Goal: Task Accomplishment & Management: Use online tool/utility

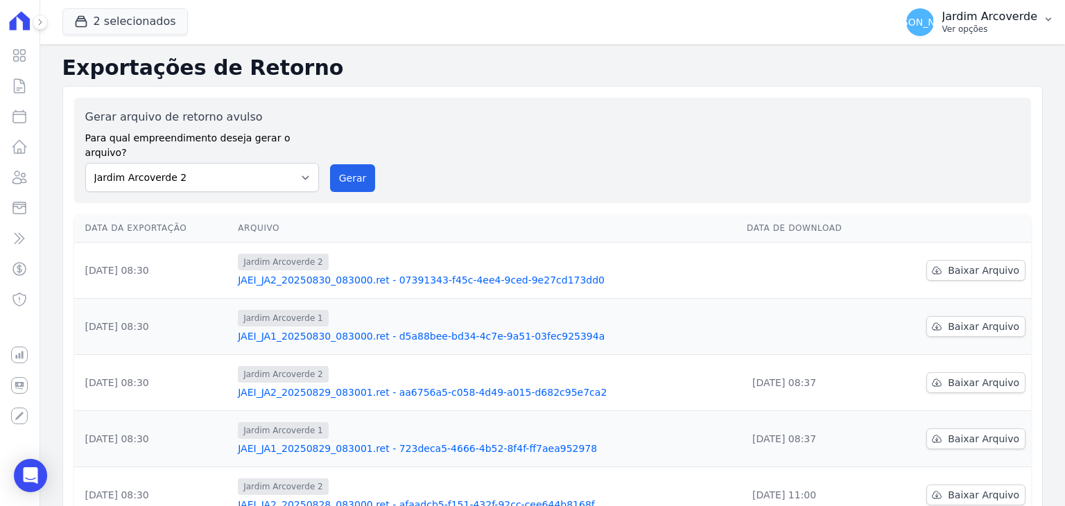
drag, startPoint x: 0, startPoint y: 0, endPoint x: 1012, endPoint y: 33, distance: 1012.9
click at [1012, 33] on p "Ver opções" at bounding box center [989, 29] width 95 height 11
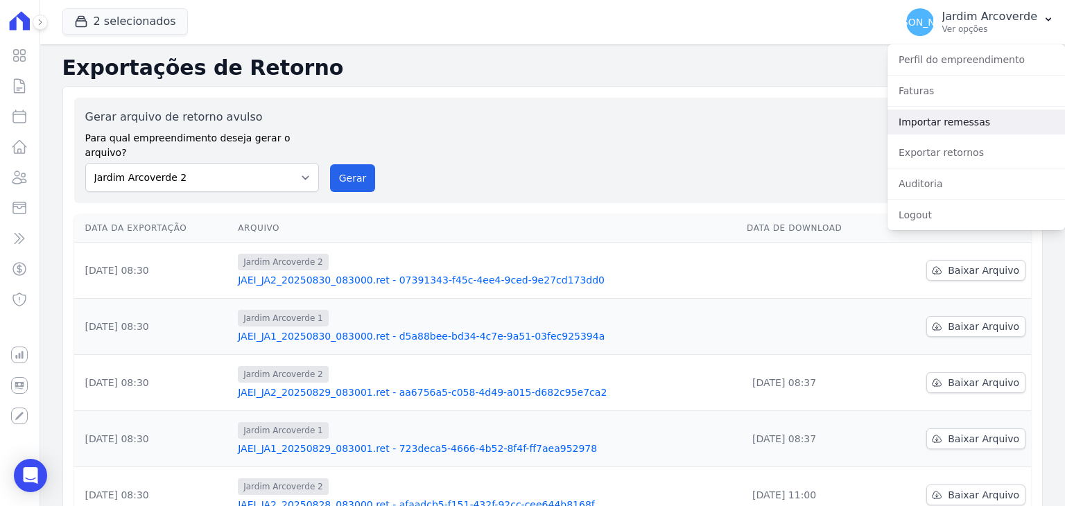
click at [990, 110] on link "Importar remessas" at bounding box center [977, 122] width 178 height 25
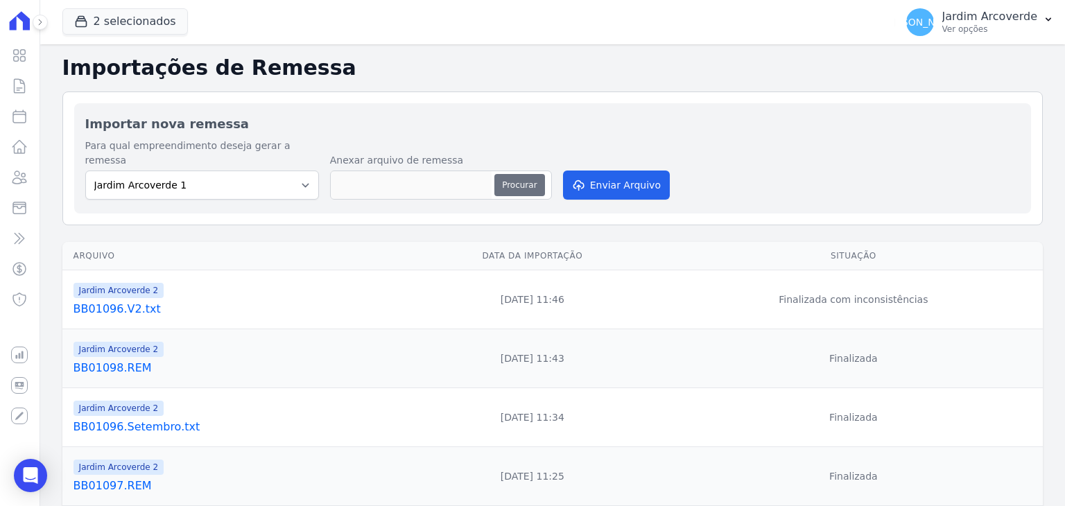
click at [526, 174] on button "Procurar" at bounding box center [519, 185] width 50 height 22
type input "BB01099.REM"
click at [631, 172] on button "Enviar Arquivo" at bounding box center [616, 185] width 107 height 29
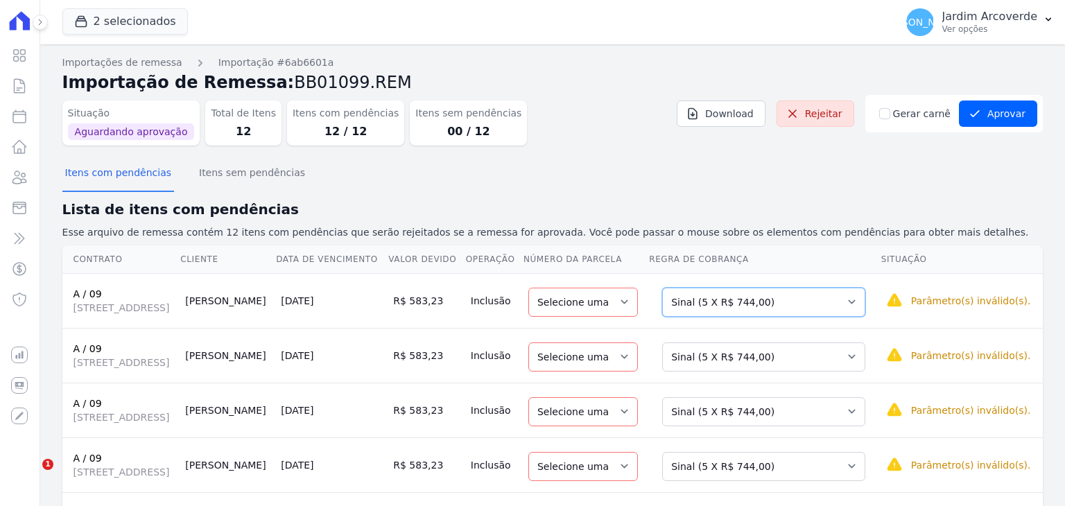
click at [788, 317] on select "Selecione uma Nova Parcela Avulsa Parcela Avulsa Existente Sinal (5 X R$ 744,00…" at bounding box center [763, 302] width 203 height 29
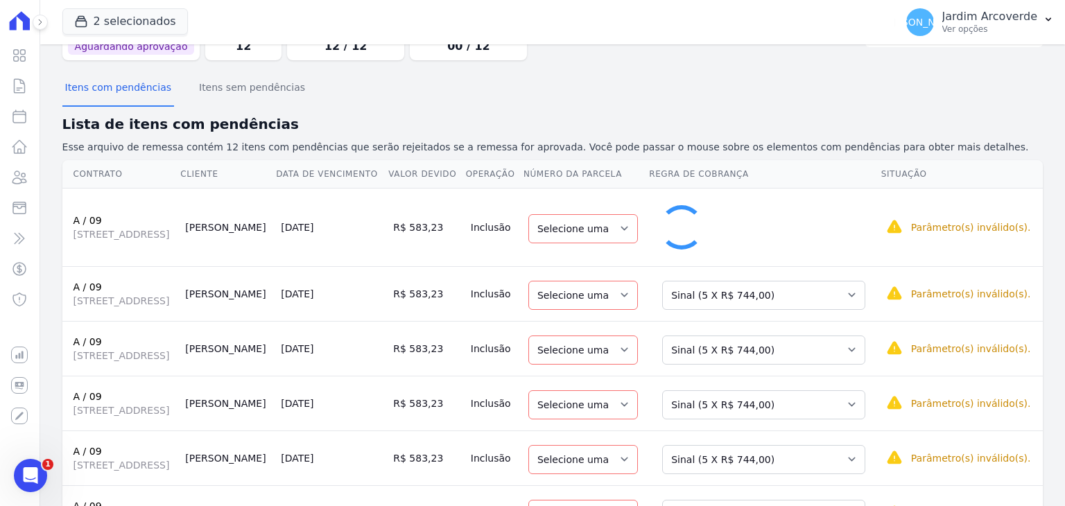
select select "20"
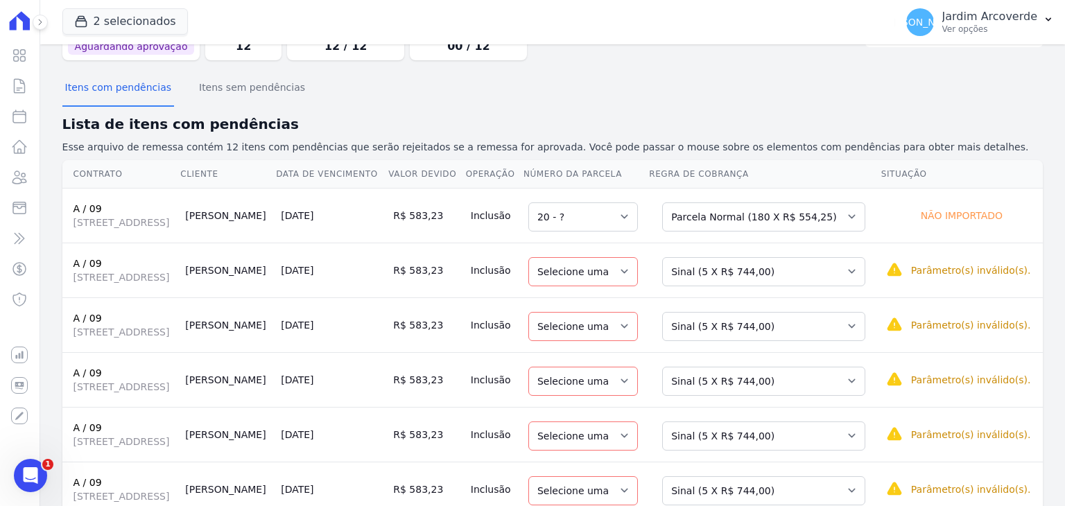
scroll to position [139, 0]
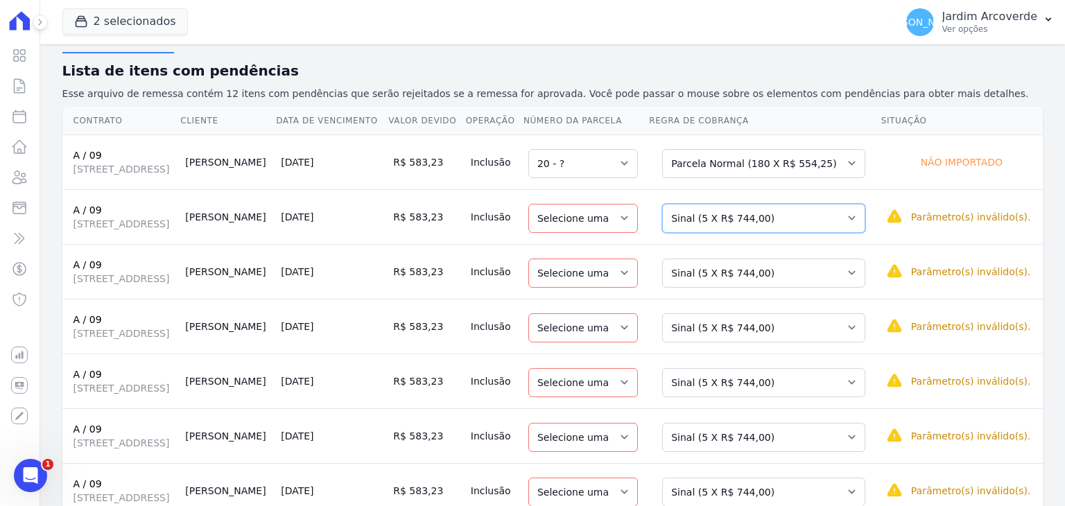
click at [786, 233] on select "Selecione uma Nova Parcela Avulsa Parcela Avulsa Existente Sinal (5 X R$ 744,00…" at bounding box center [763, 218] width 203 height 29
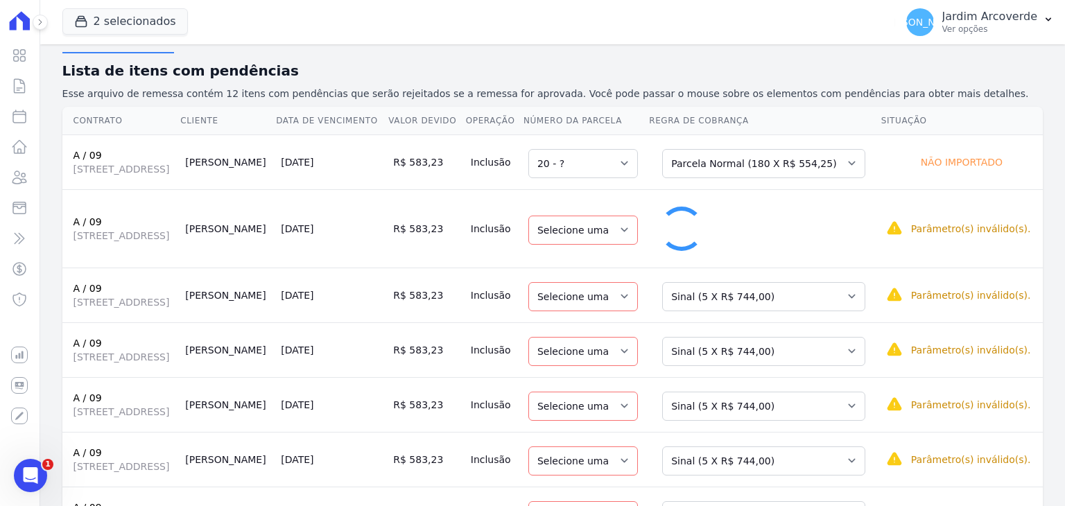
select select "21"
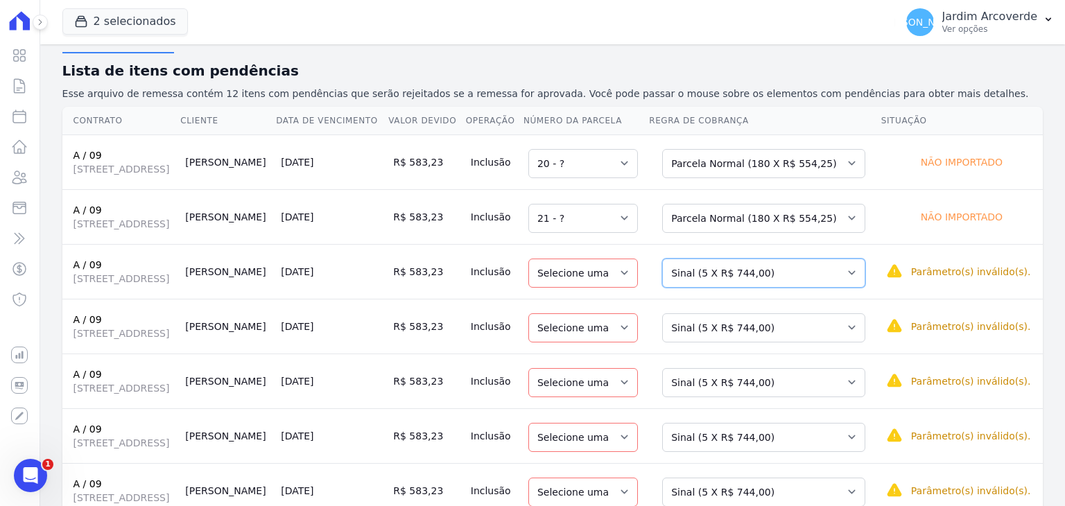
click at [827, 288] on select "Selecione uma Nova Parcela Avulsa Parcela Avulsa Existente Sinal (5 X R$ 744,00…" at bounding box center [763, 273] width 203 height 29
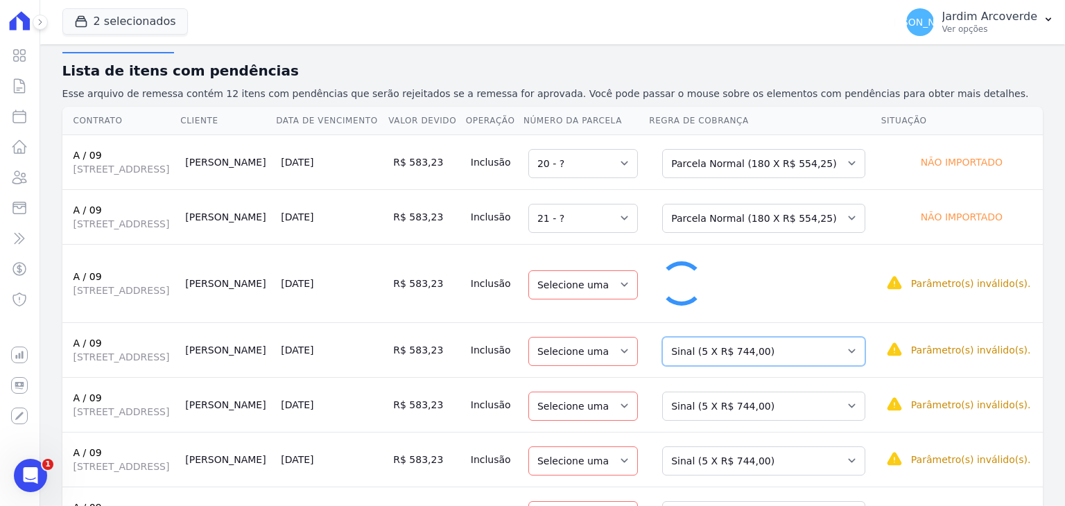
select select "22"
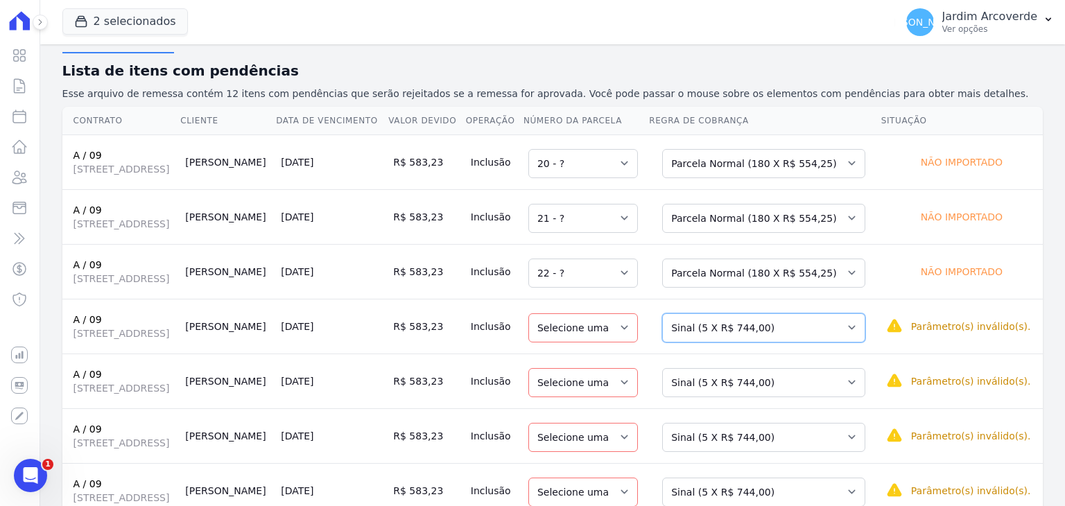
click at [829, 343] on select "Selecione uma Nova Parcela Avulsa Parcela Avulsa Existente Sinal (5 X R$ 744,00…" at bounding box center [763, 327] width 203 height 29
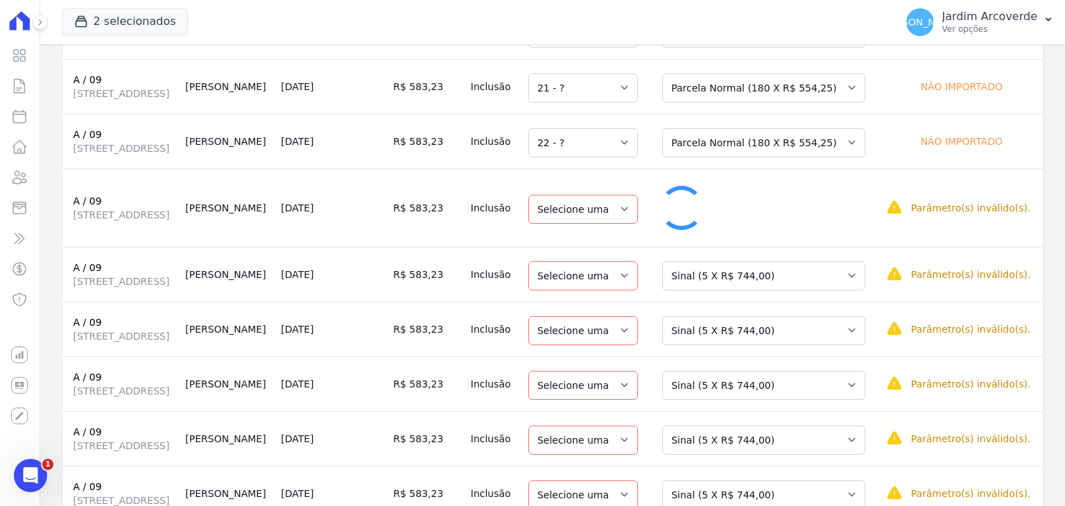
select select "23"
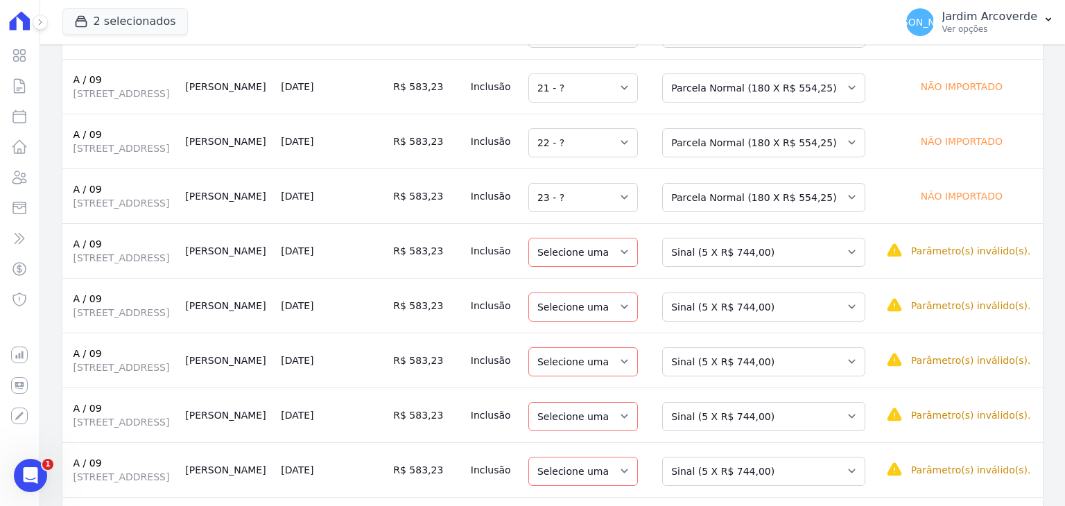
scroll to position [347, 0]
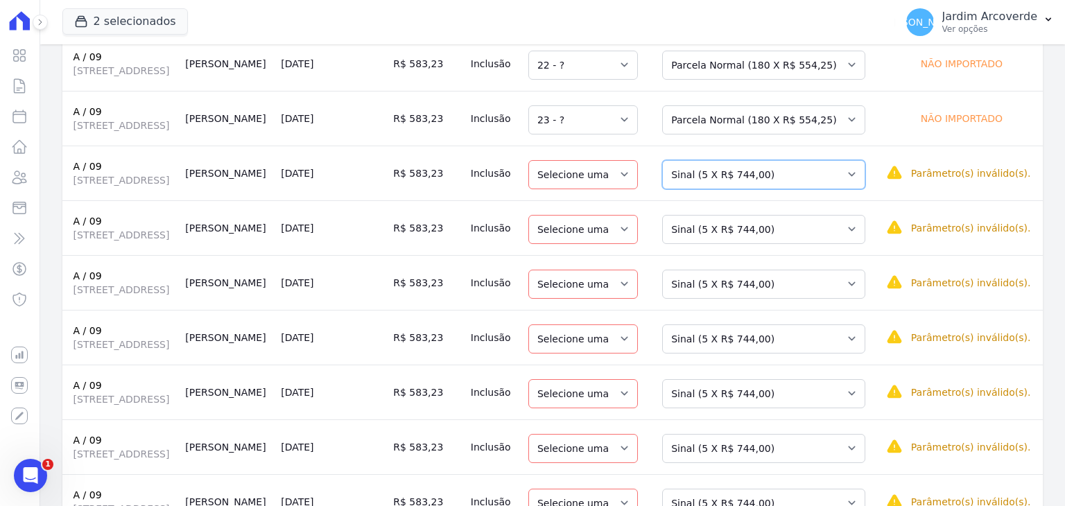
click at [757, 189] on select "Selecione uma Nova Parcela Avulsa Parcela Avulsa Existente Sinal (5 X R$ 744,00…" at bounding box center [763, 174] width 203 height 29
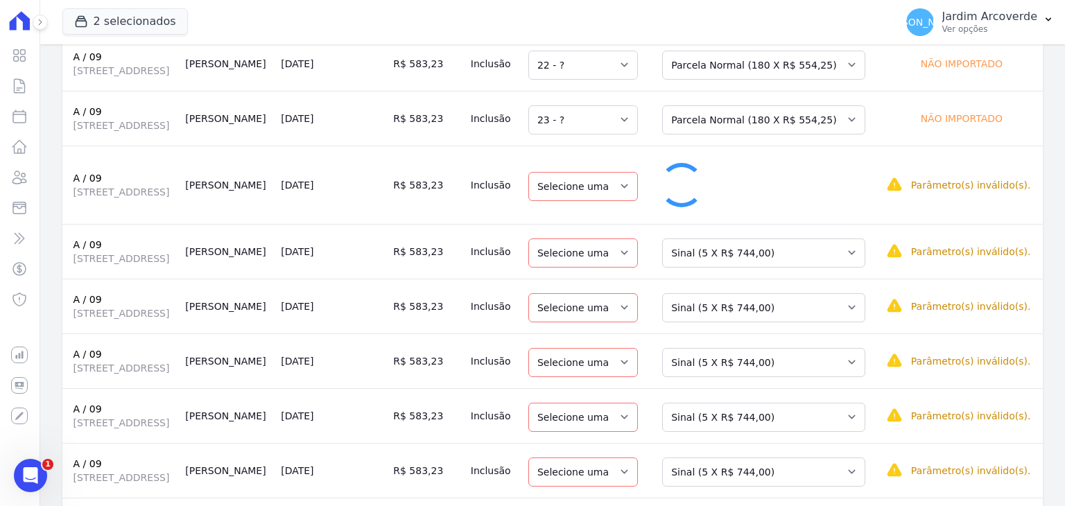
select select "24"
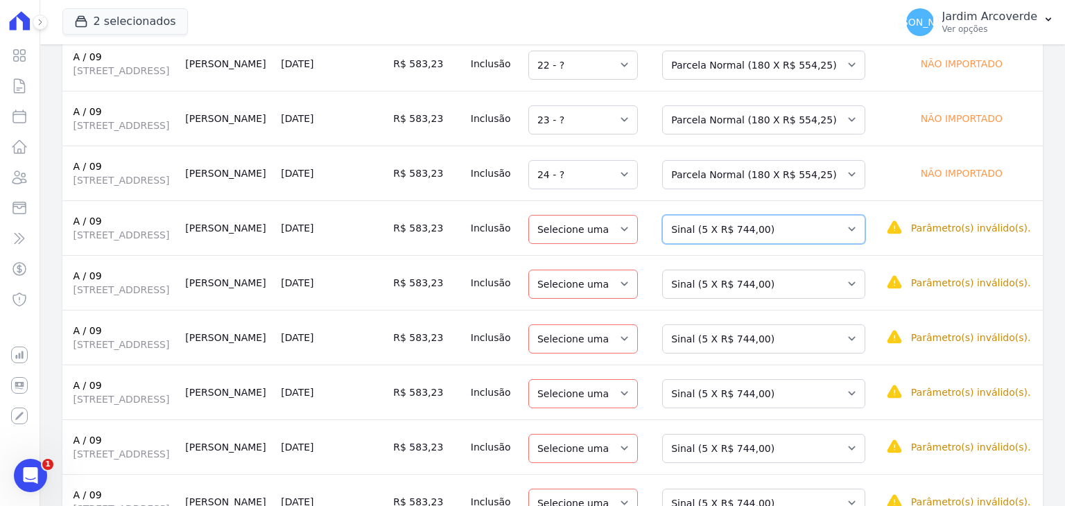
click at [807, 244] on select "Selecione uma Nova Parcela Avulsa Parcela Avulsa Existente Sinal (5 X R$ 744,00…" at bounding box center [763, 229] width 203 height 29
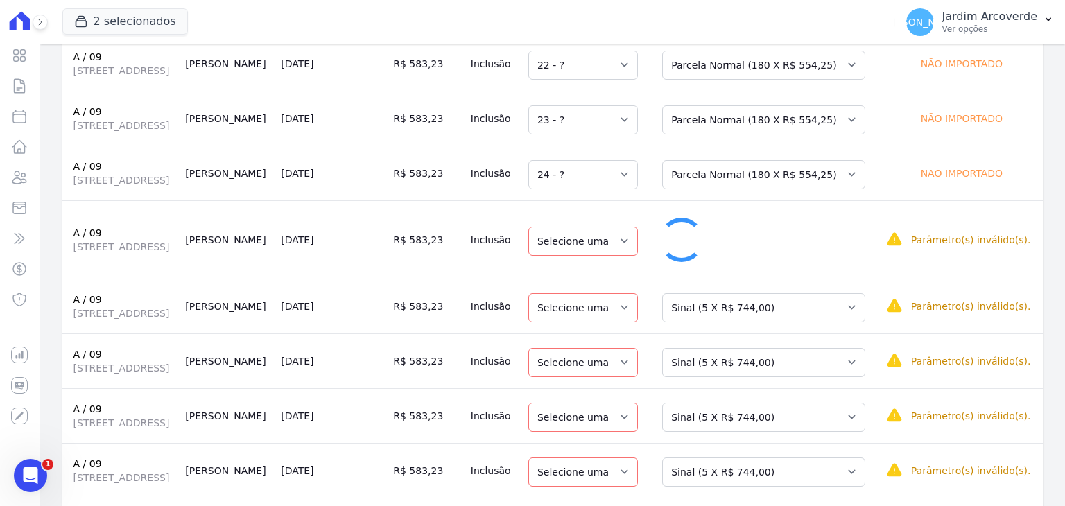
select select "25"
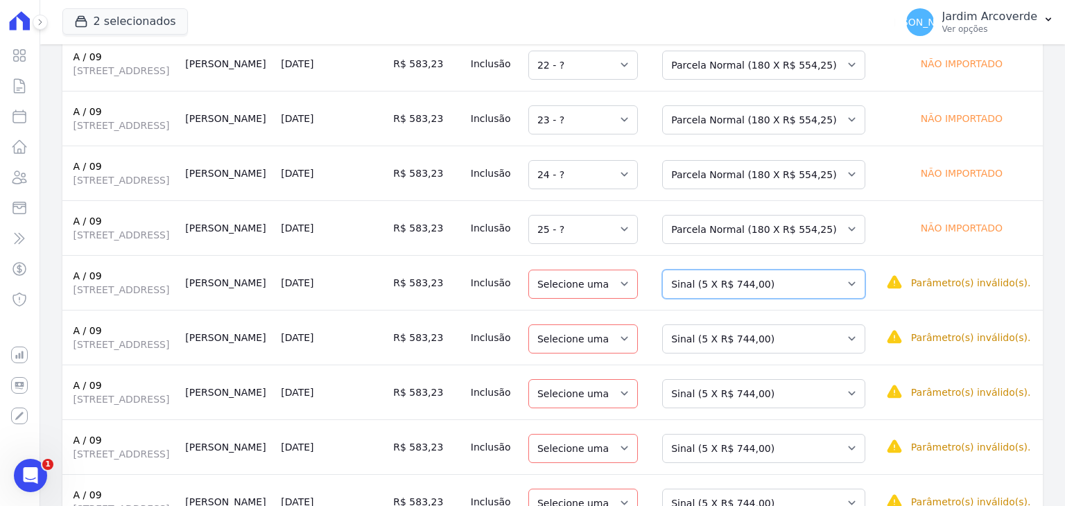
click at [806, 299] on select "Selecione uma Nova Parcela Avulsa Parcela Avulsa Existente Sinal (5 X R$ 744,00…" at bounding box center [763, 284] width 203 height 29
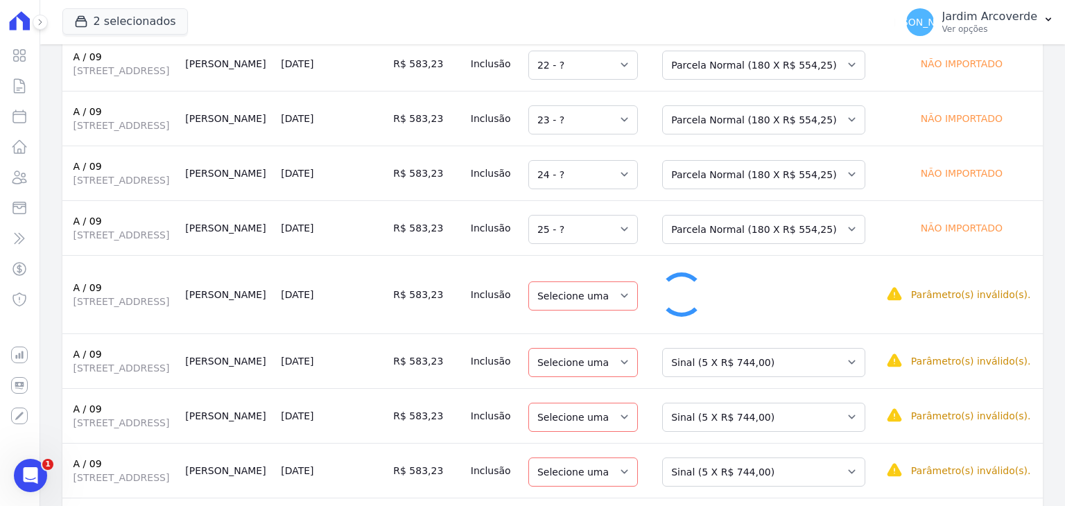
select select "26"
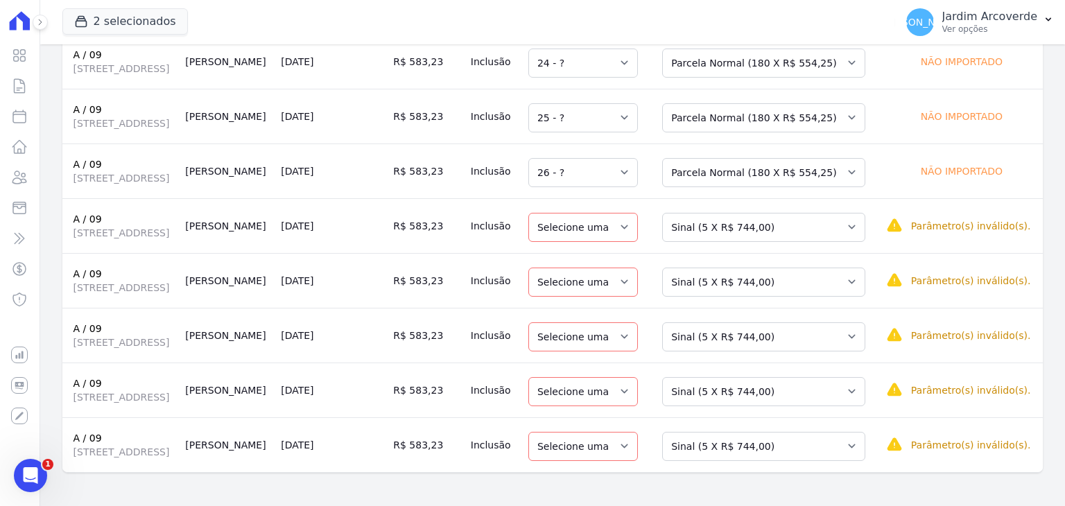
scroll to position [555, 0]
click at [771, 214] on select "Selecione uma Nova Parcela Avulsa Parcela Avulsa Existente Sinal (5 X R$ 744,00…" at bounding box center [763, 227] width 203 height 29
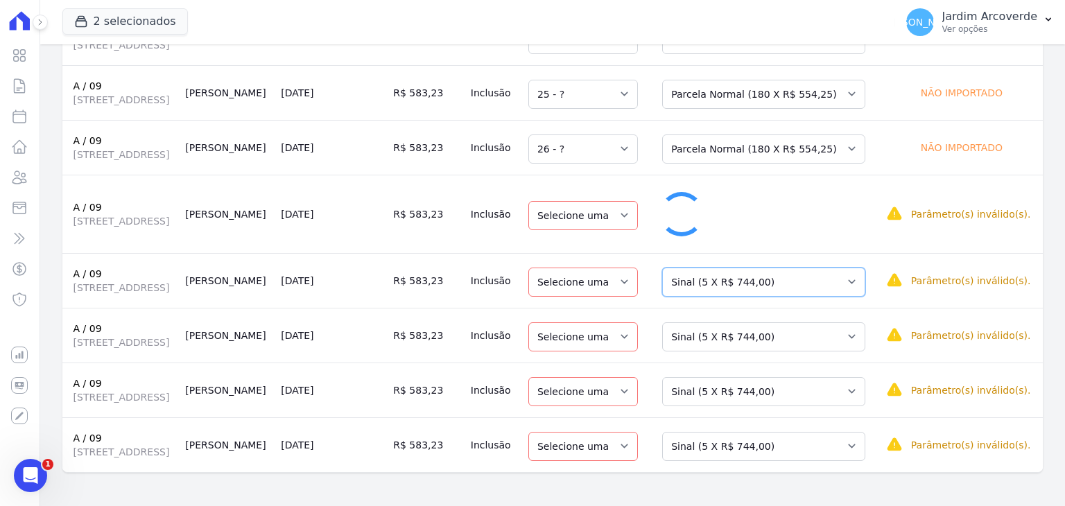
select select "27"
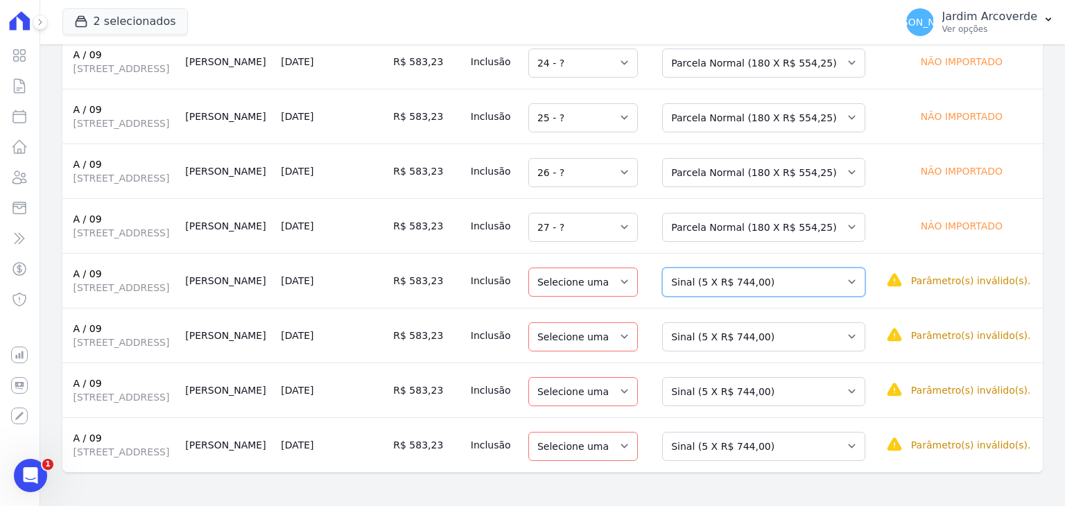
click at [794, 271] on select "Selecione uma Nova Parcela Avulsa Parcela Avulsa Existente Sinal (5 X R$ 744,00…" at bounding box center [763, 282] width 203 height 29
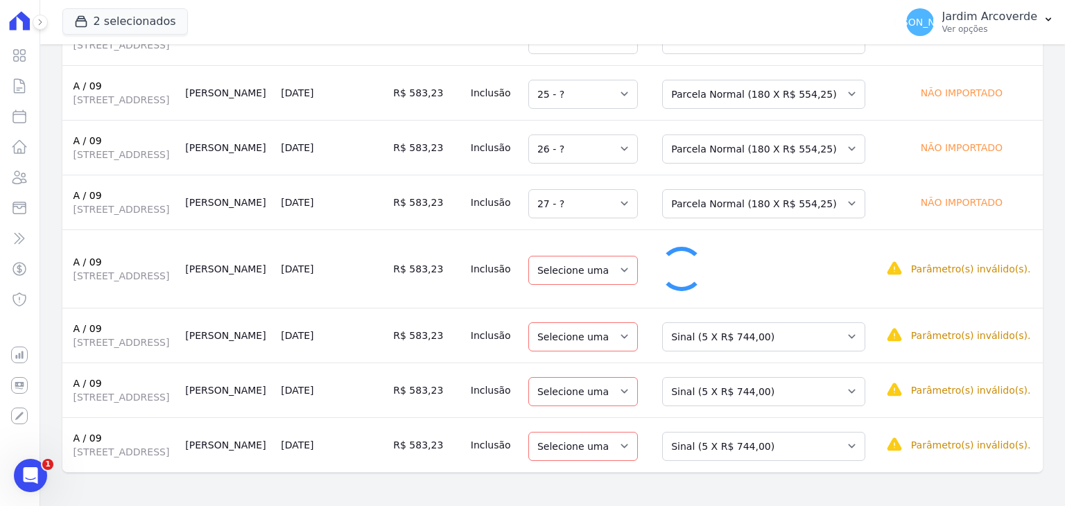
select select "28"
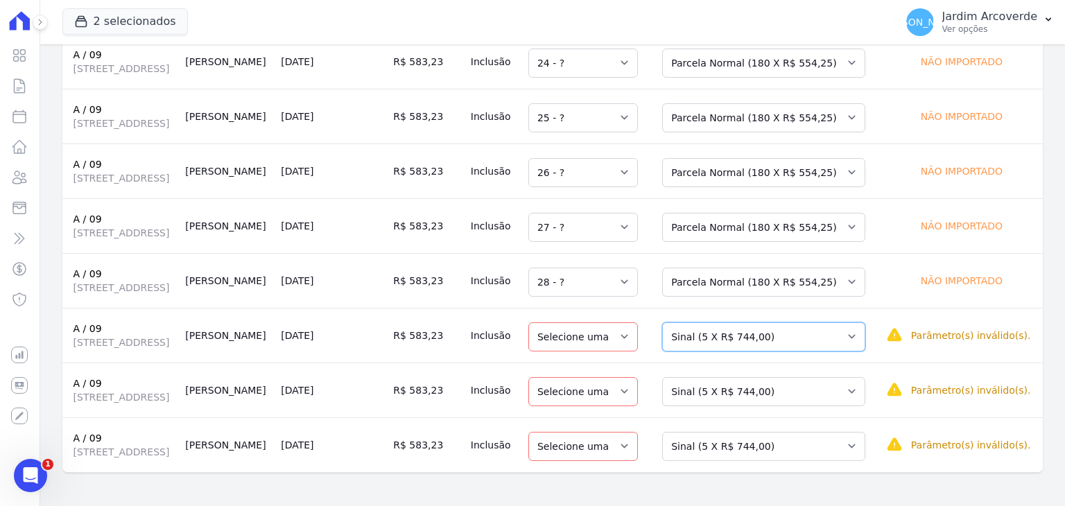
click at [788, 331] on select "Selecione uma Nova Parcela Avulsa Parcela Avulsa Existente Sinal (5 X R$ 744,00…" at bounding box center [763, 336] width 203 height 29
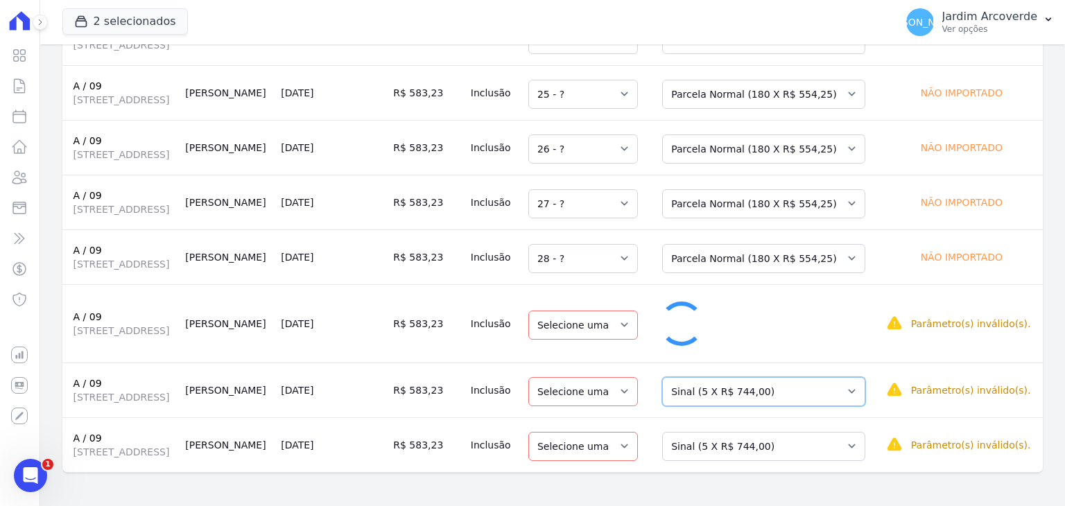
select select "29"
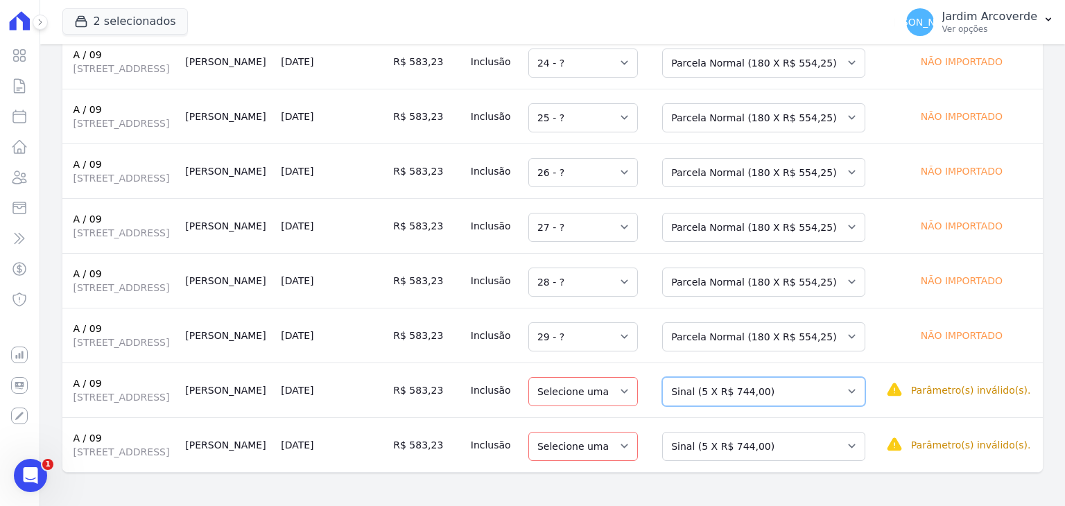
click at [791, 406] on select "Selecione uma Nova Parcela Avulsa Parcela Avulsa Existente Sinal (5 X R$ 744,00…" at bounding box center [763, 391] width 203 height 29
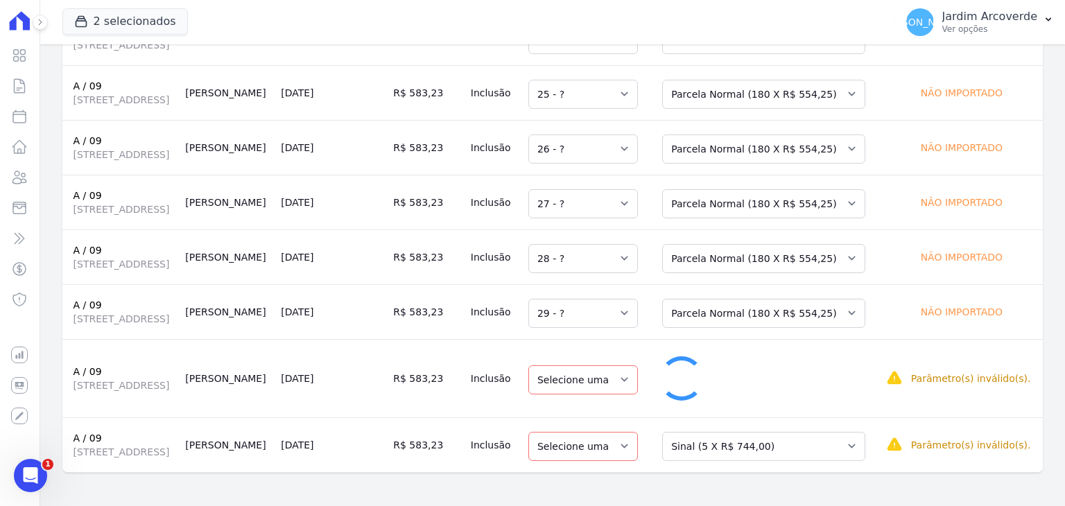
select select "30"
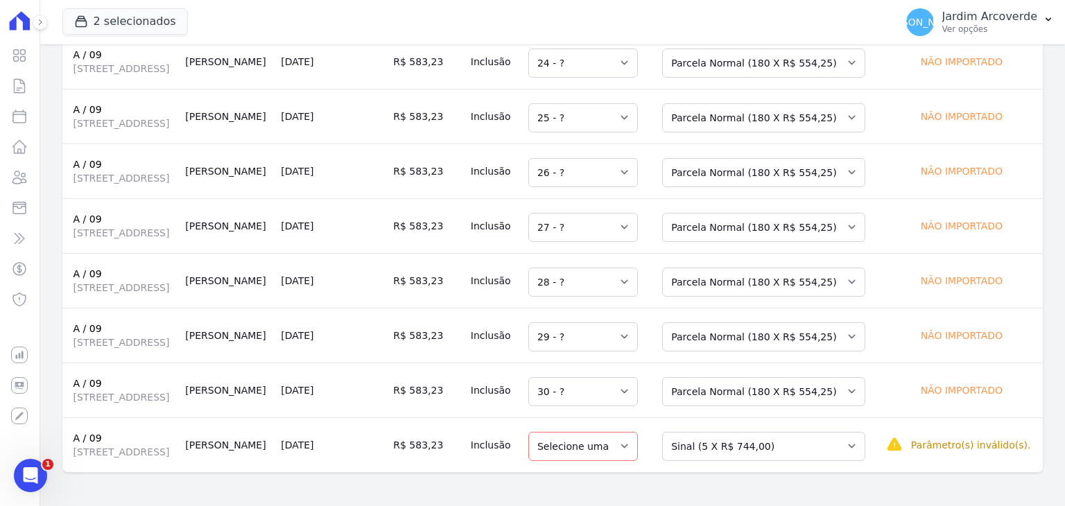
scroll to position [584, 0]
click at [797, 432] on select "Selecione uma Nova Parcela Avulsa Parcela Avulsa Existente Sinal (5 X R$ 744,00…" at bounding box center [763, 446] width 203 height 29
click at [807, 438] on select "Selecione uma Nova Parcela Avulsa Parcela Avulsa Existente Sinal (5 X R$ 744,00…" at bounding box center [763, 446] width 203 height 29
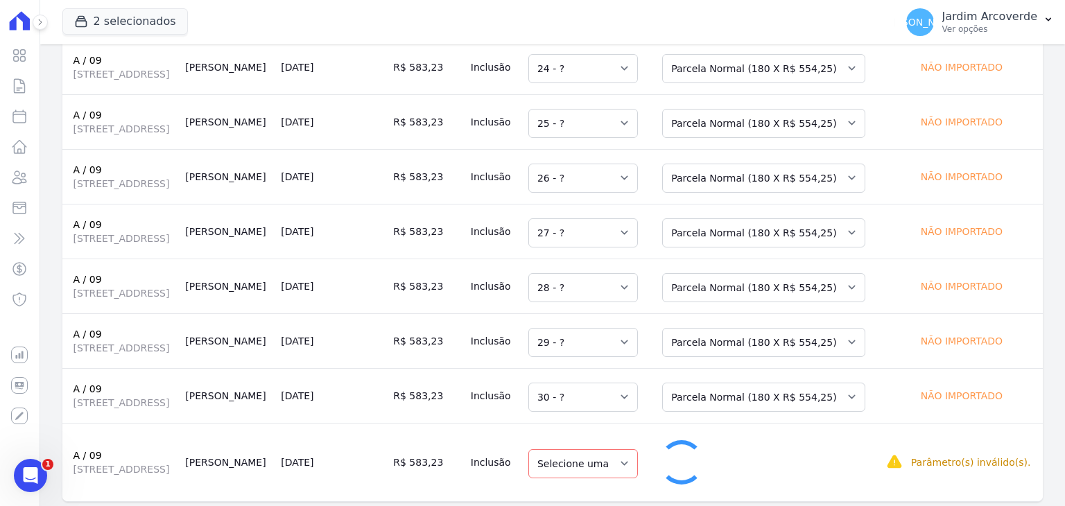
select select "31"
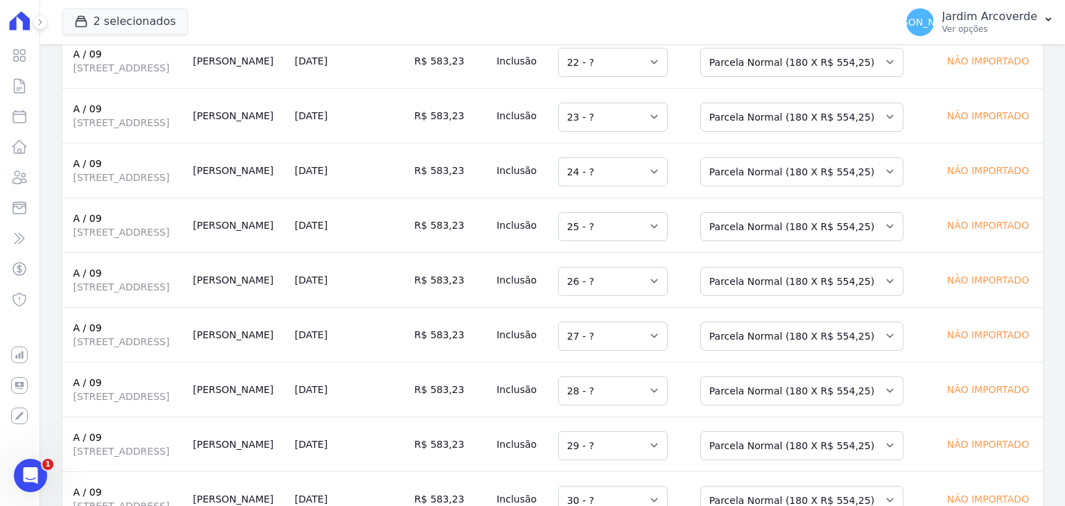
scroll to position [37, 0]
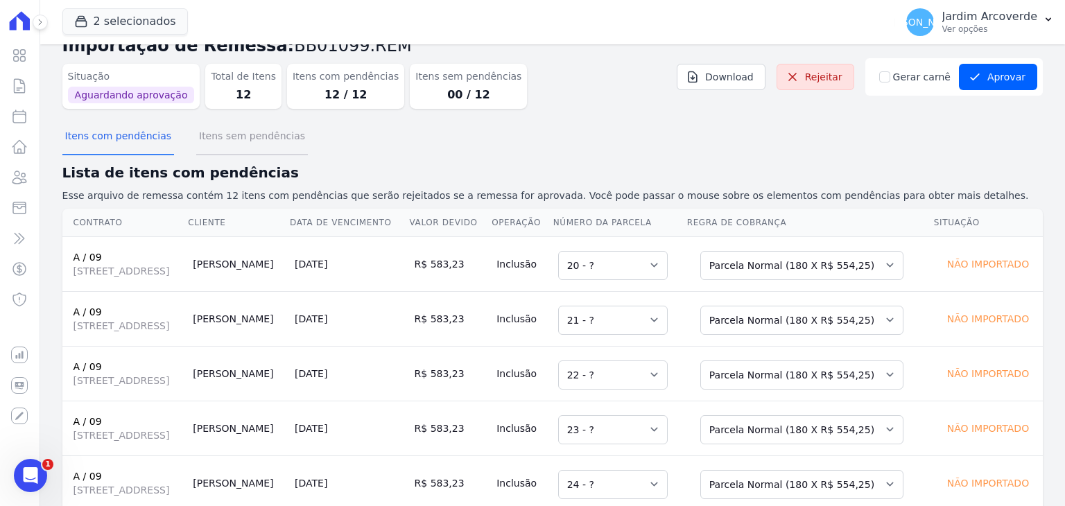
click at [236, 135] on button "Itens sem pendências" at bounding box center [252, 137] width 112 height 36
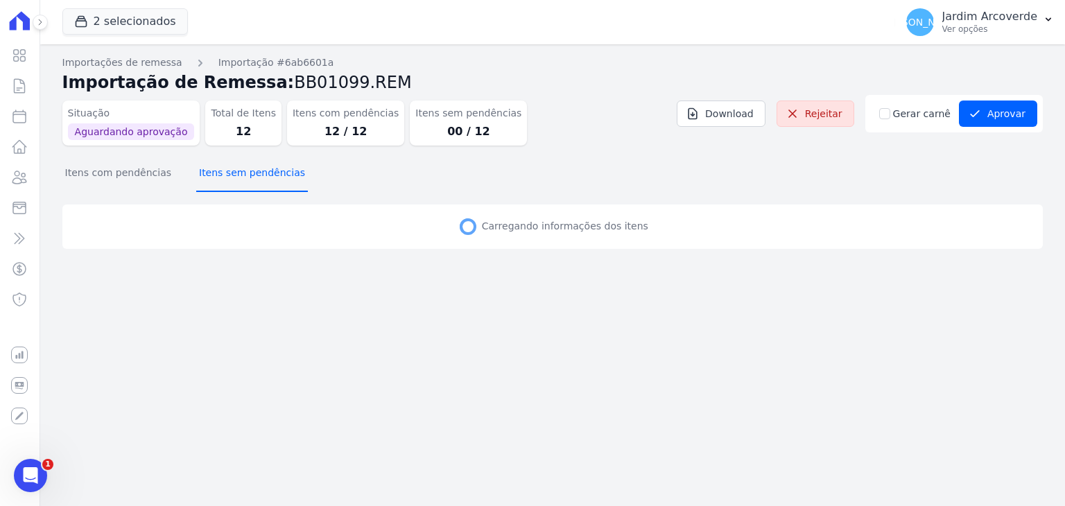
scroll to position [0, 0]
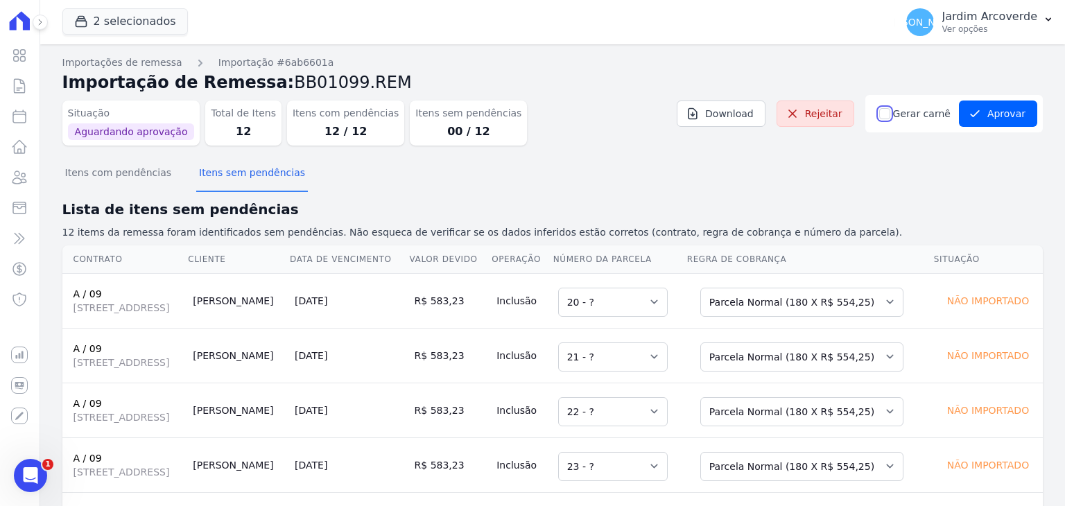
click at [881, 112] on input "Gerar carnê" at bounding box center [884, 113] width 11 height 11
checkbox input "true"
click at [1003, 103] on button "Aprovar" at bounding box center [998, 114] width 78 height 26
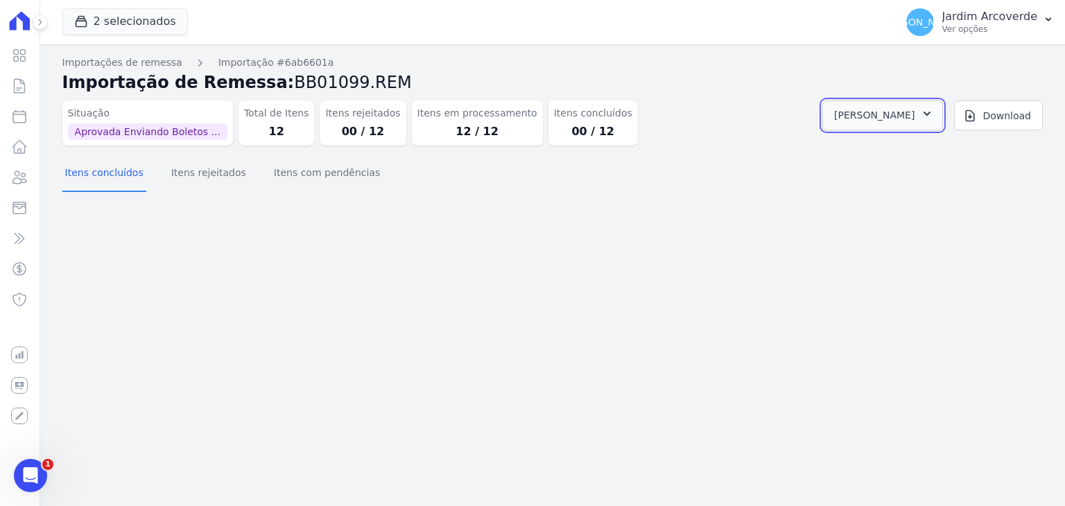
click at [890, 101] on button "[PERSON_NAME]" at bounding box center [882, 116] width 121 height 30
click at [945, 158] on link "Abrir" at bounding box center [925, 153] width 39 height 18
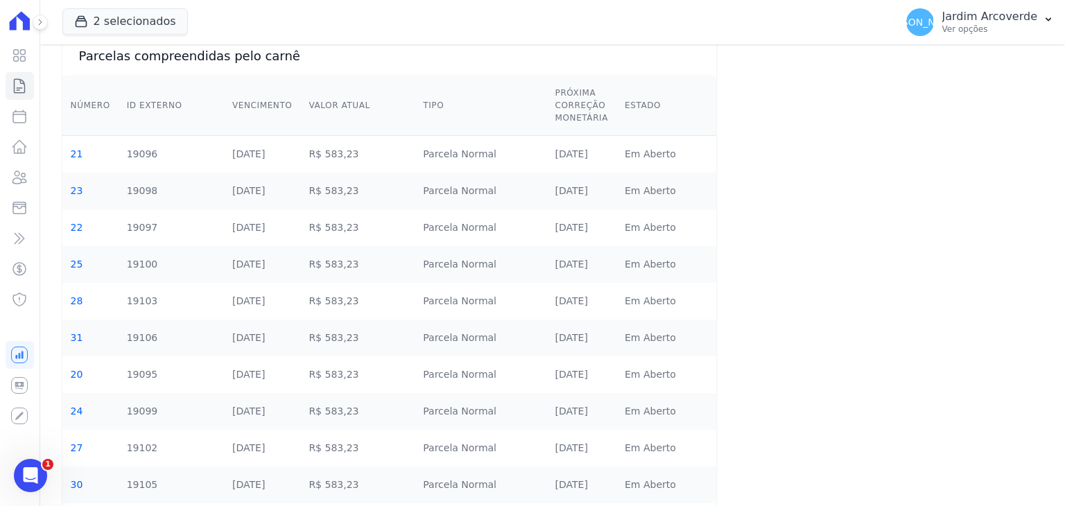
scroll to position [194, 0]
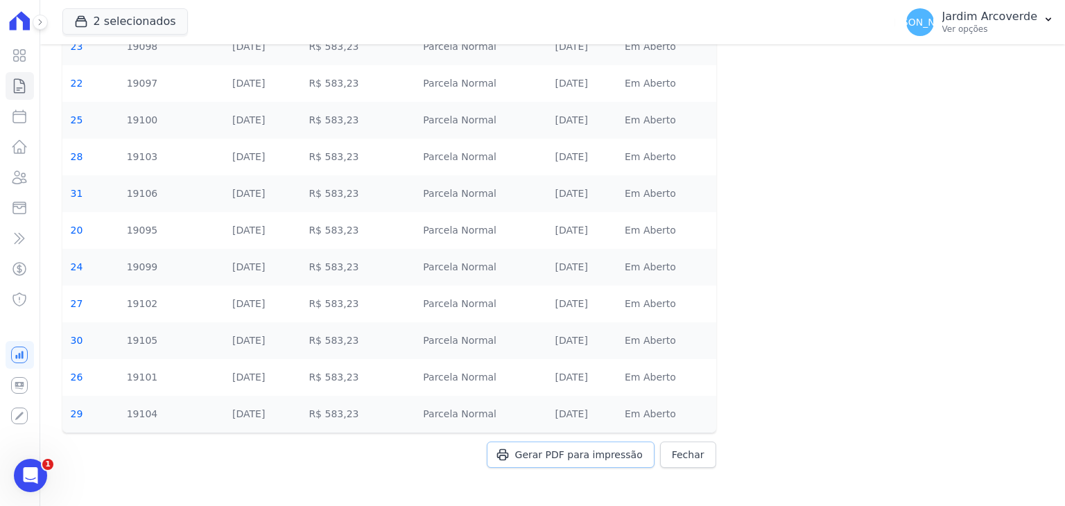
click at [581, 444] on link "Gerar PDF para impressão" at bounding box center [571, 455] width 168 height 26
click at [1019, 40] on button "JA Jardim Arcoverde Ver opções" at bounding box center [980, 22] width 170 height 39
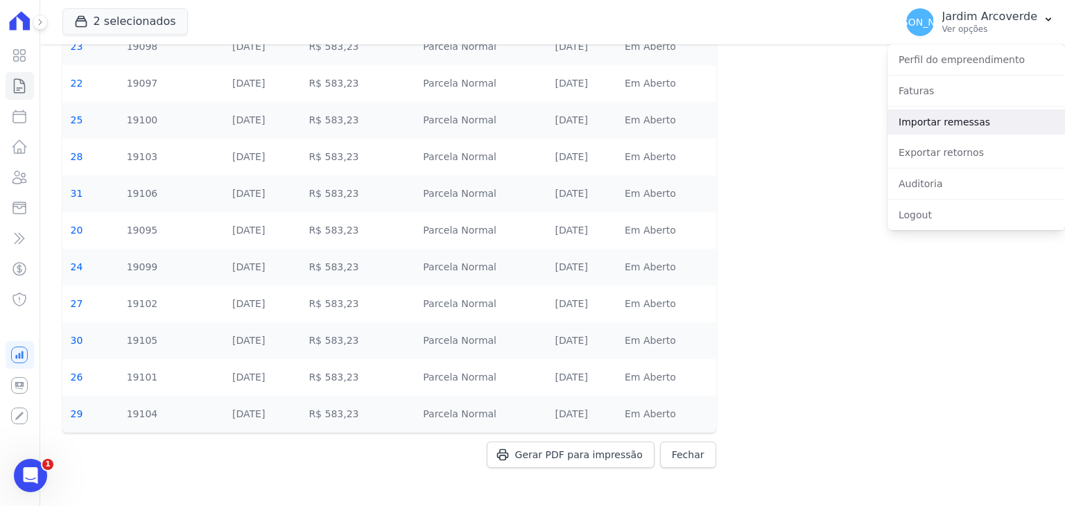
click at [976, 126] on link "Importar remessas" at bounding box center [977, 122] width 178 height 25
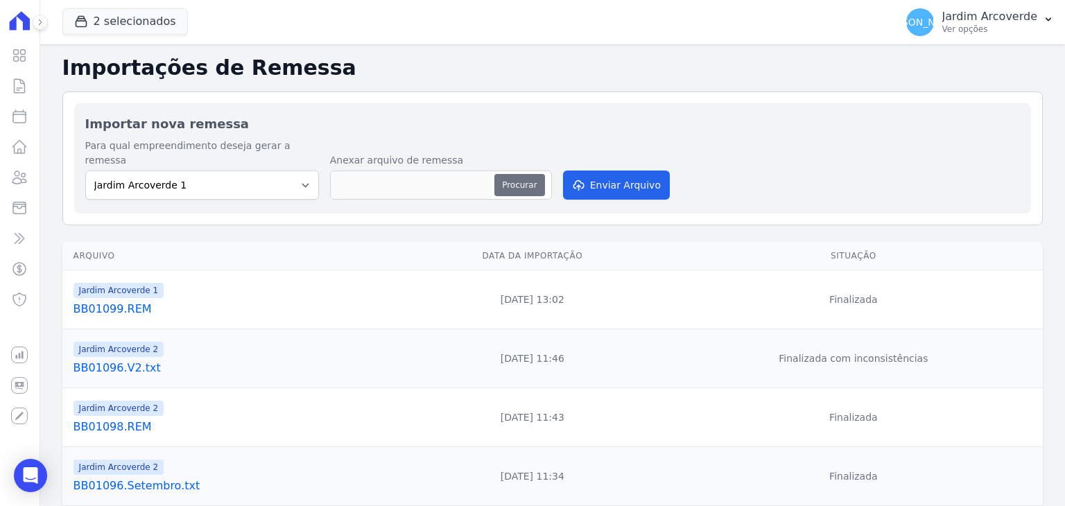
click at [500, 174] on button "Procurar" at bounding box center [519, 185] width 50 height 22
type input "BB010910.REM"
click at [592, 175] on button "Enviar Arquivo" at bounding box center [616, 185] width 107 height 29
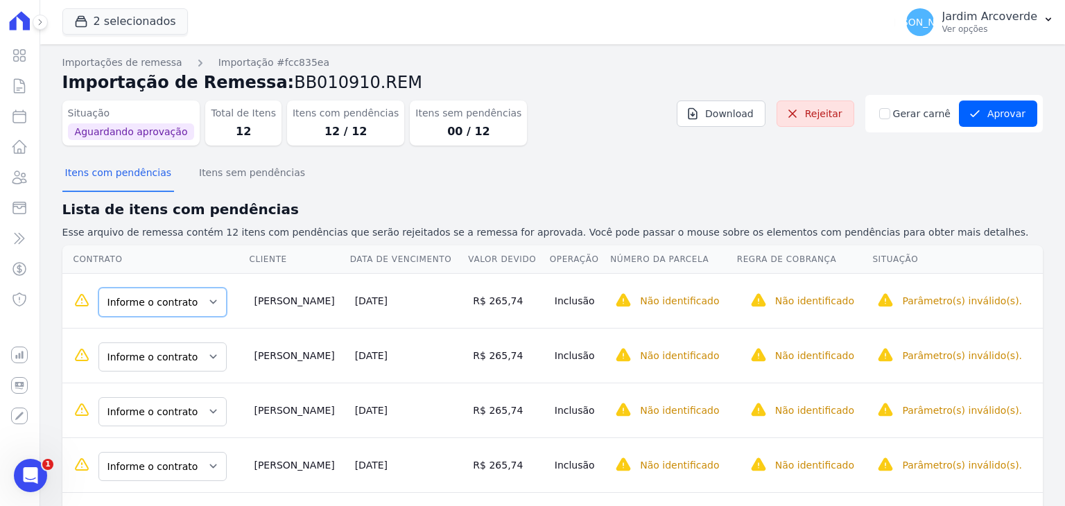
click at [191, 311] on select "Informe o contrato C /08 H / 29 G / 21" at bounding box center [162, 302] width 128 height 29
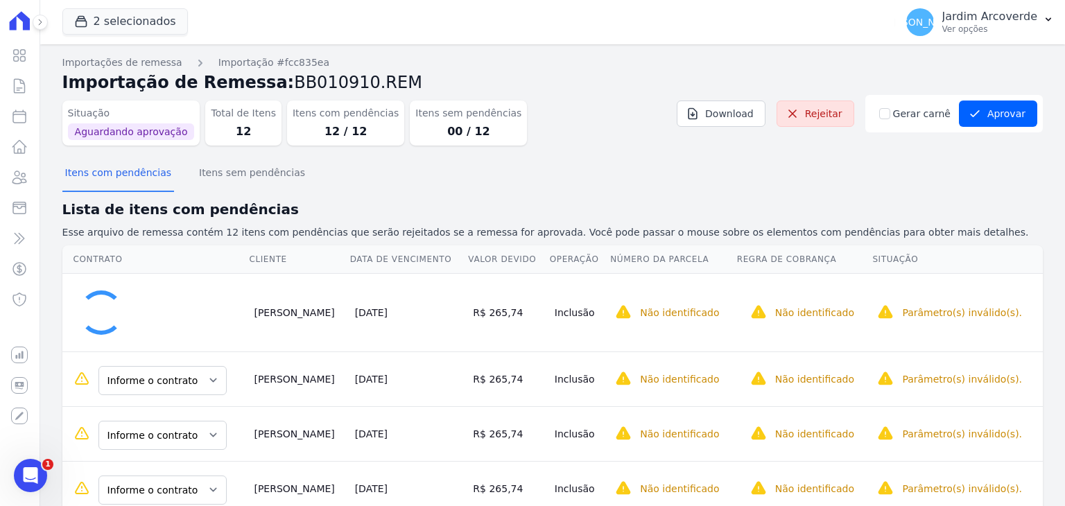
scroll to position [277, 0]
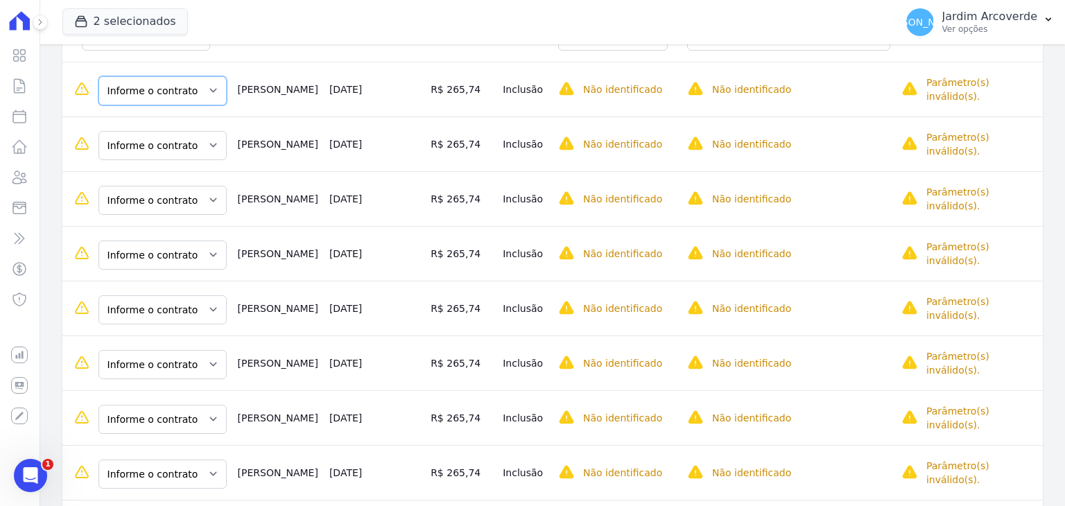
click at [166, 76] on select "Informe o contrato C /08 H / 29 G / 21" at bounding box center [162, 90] width 128 height 29
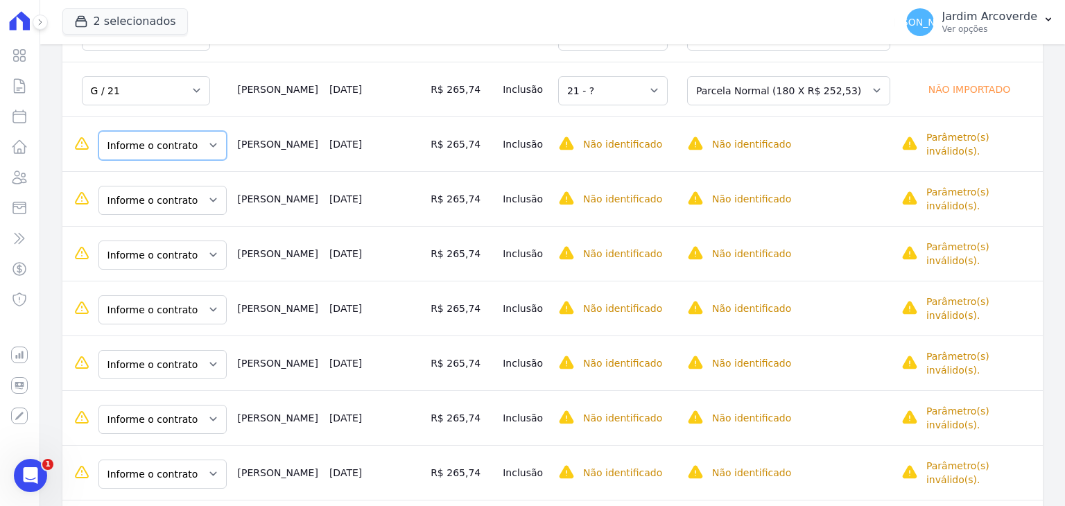
click at [175, 135] on select "Informe o contrato C /08 H / 29 G / 21" at bounding box center [162, 145] width 128 height 29
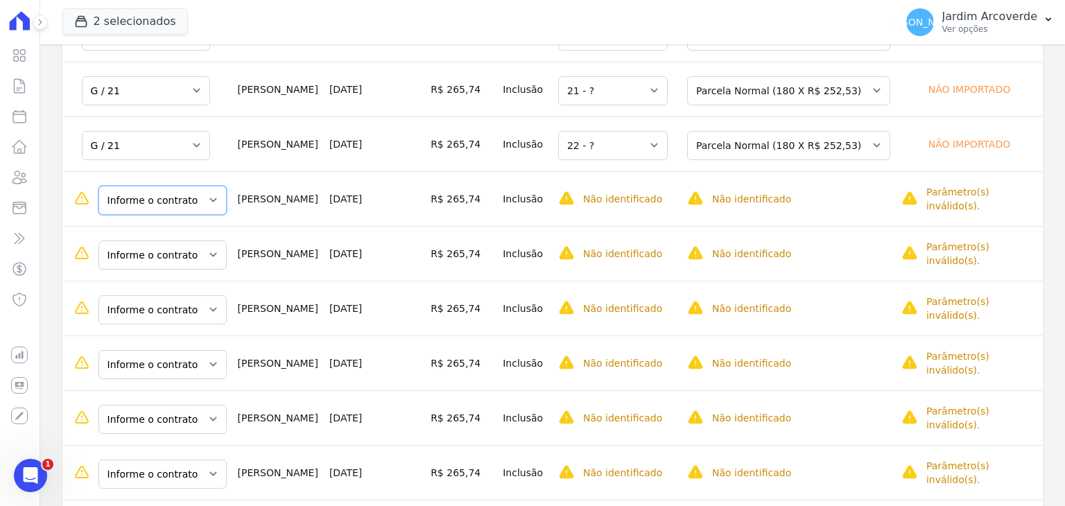
click at [184, 186] on select "Informe o contrato C /08 H / 29 G / 21" at bounding box center [162, 200] width 128 height 29
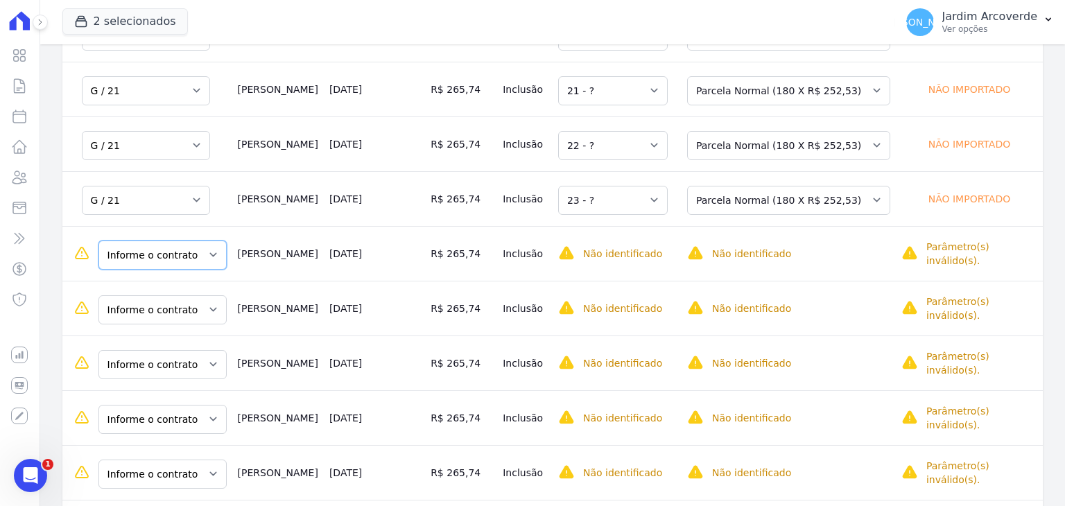
click at [172, 245] on select "Informe o contrato C /08 H / 29 G / 21" at bounding box center [162, 255] width 128 height 29
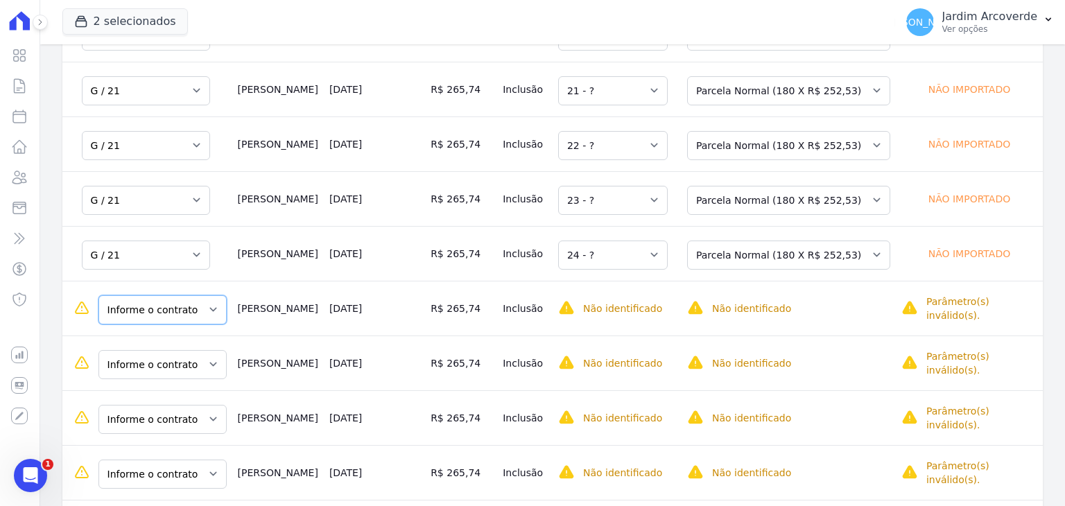
click at [176, 295] on select "Informe o contrato C /08 H / 29 G / 21" at bounding box center [162, 309] width 128 height 29
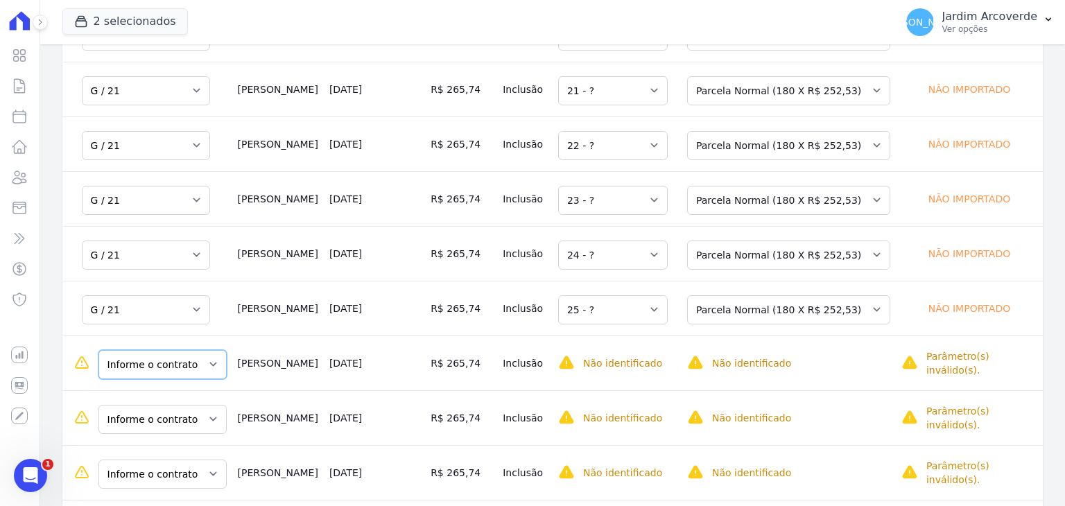
click at [162, 353] on select "Informe o contrato C /08 H / 29 G / 21" at bounding box center [162, 364] width 128 height 29
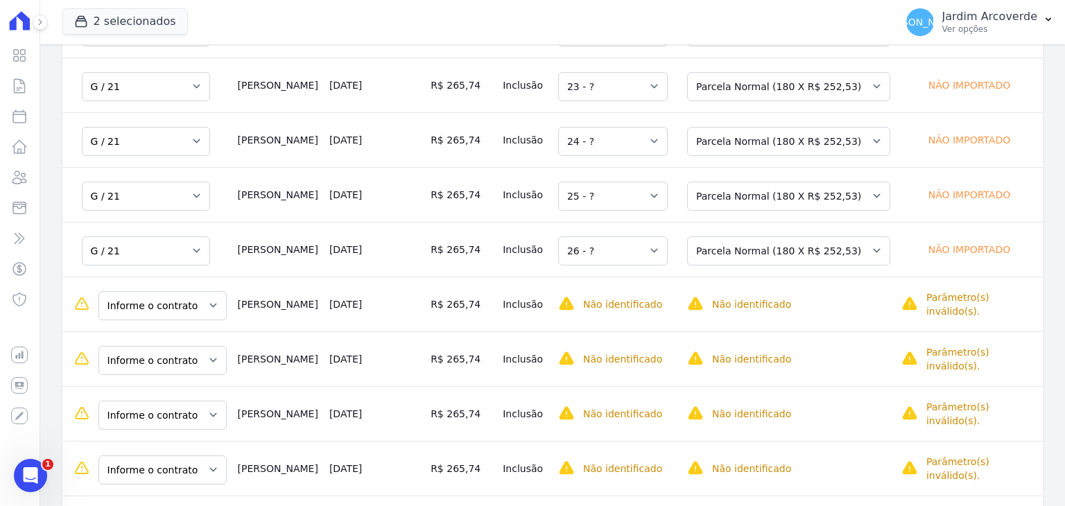
scroll to position [416, 0]
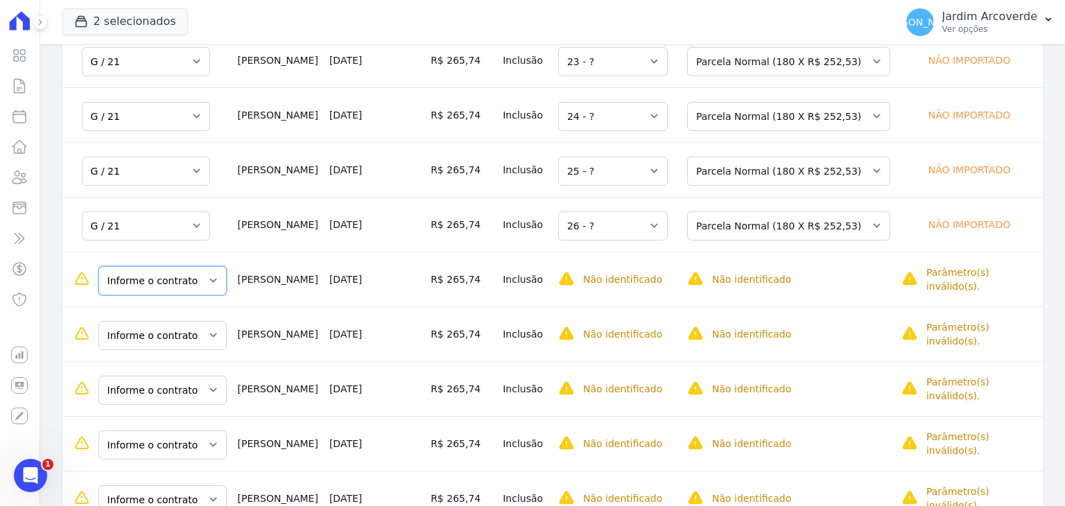
click at [159, 277] on select "Informe o contrato C /08 H / 29 G / 21" at bounding box center [162, 280] width 128 height 29
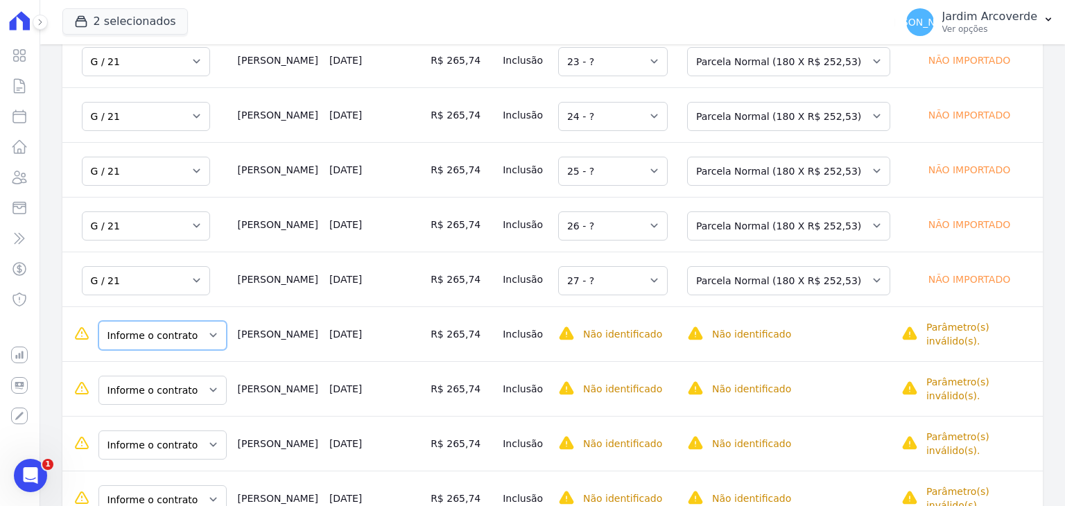
click at [166, 324] on select "Informe o contrato C /08 H / 29 G / 21" at bounding box center [162, 335] width 128 height 29
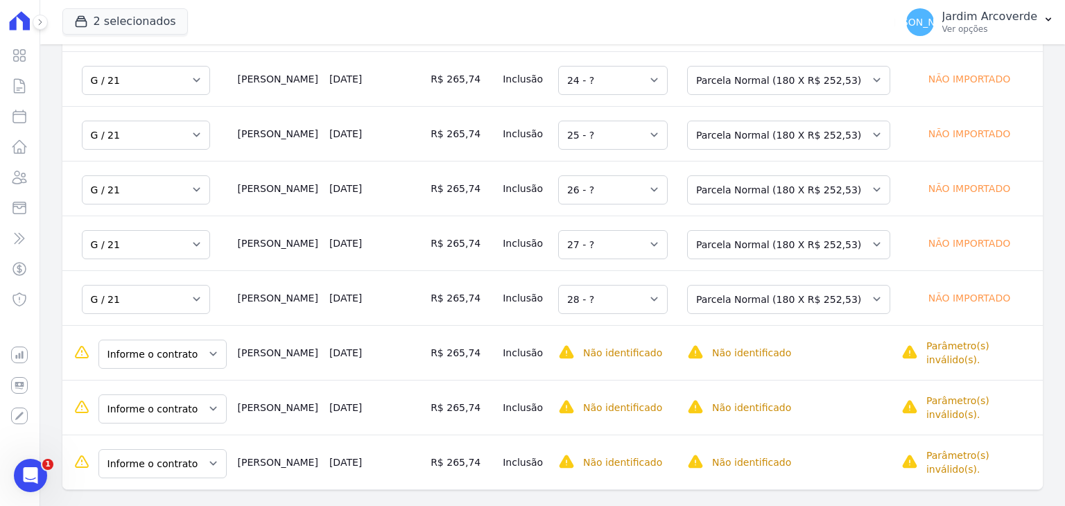
scroll to position [453, 0]
click at [155, 339] on select "Informe o contrato C /08 H / 29 G / 21" at bounding box center [162, 353] width 128 height 29
click at [164, 339] on select "Informe o contrato C /08 H / 29 G / 21" at bounding box center [162, 353] width 128 height 29
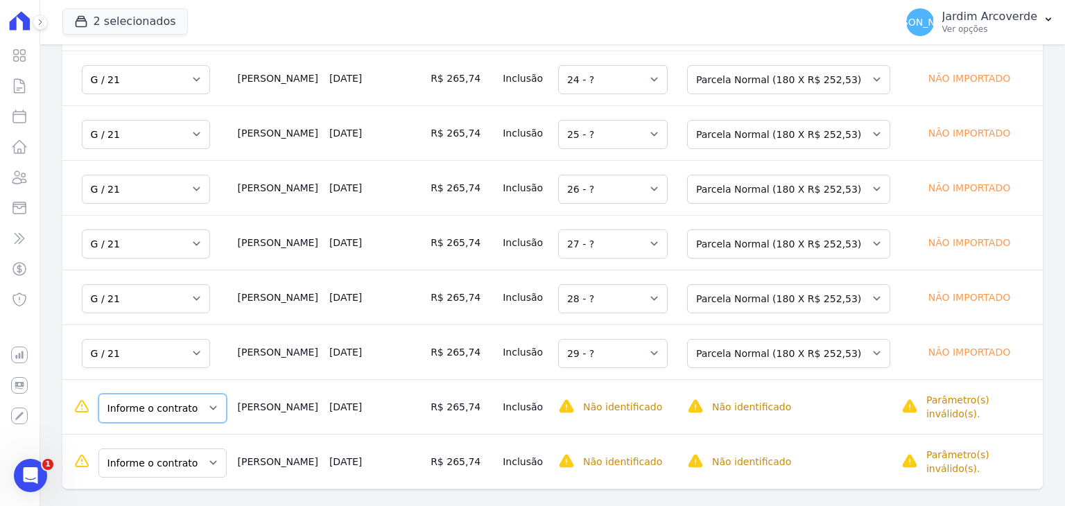
click at [163, 397] on select "Informe o contrato C /08 H / 29 G / 21" at bounding box center [162, 408] width 128 height 29
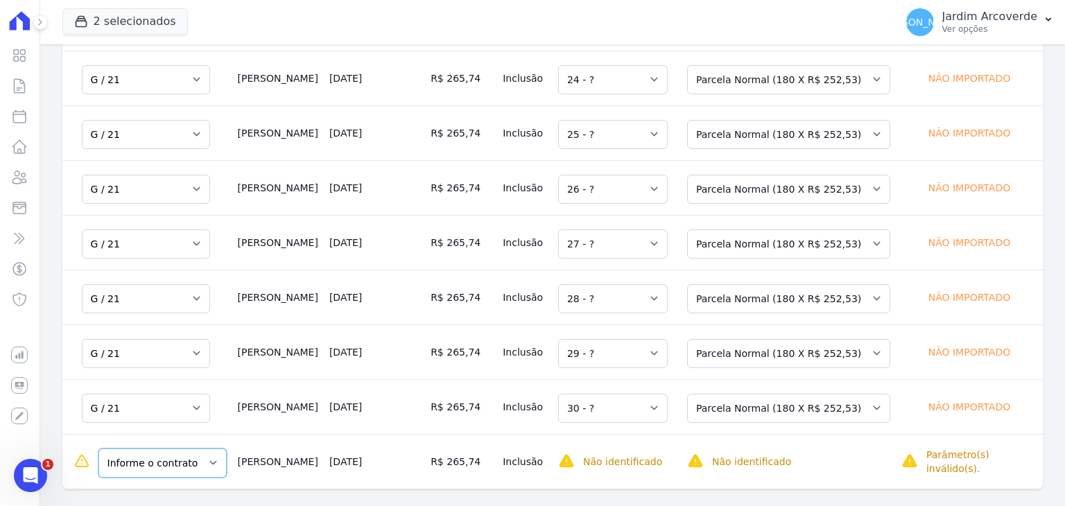
click at [155, 449] on select "Informe o contrato C /08 H / 29 G / 21" at bounding box center [162, 463] width 128 height 29
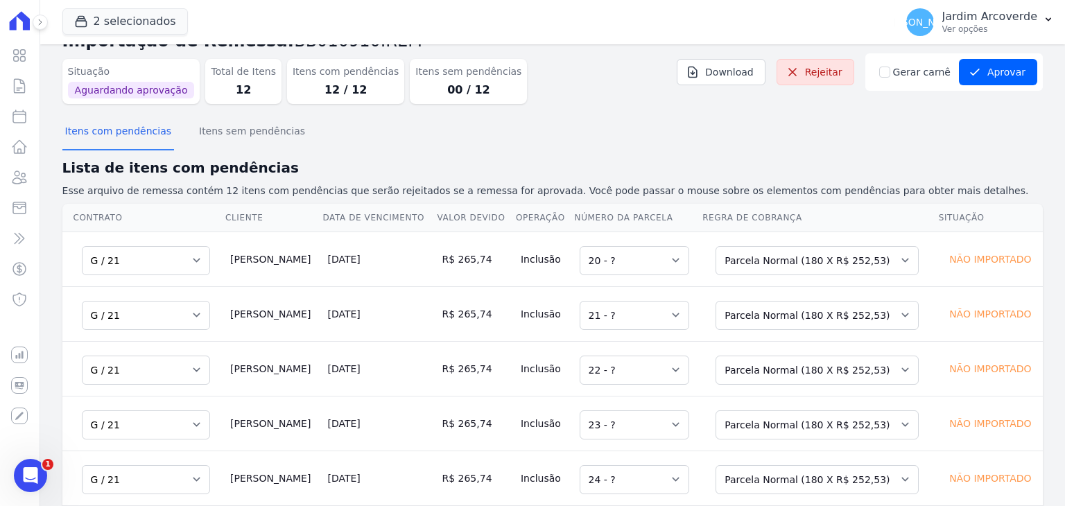
scroll to position [37, 0]
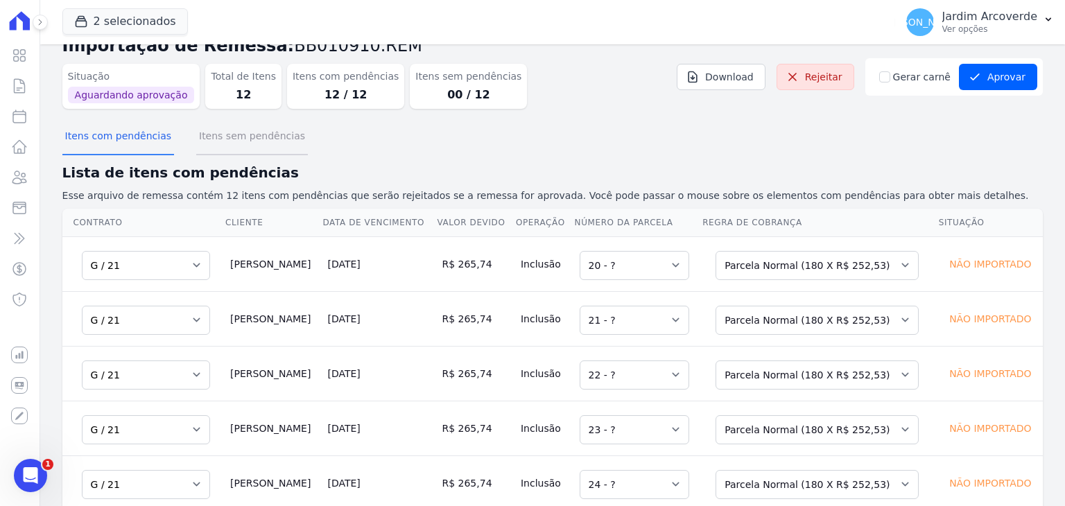
click at [278, 140] on button "Itens sem pendências" at bounding box center [252, 137] width 112 height 36
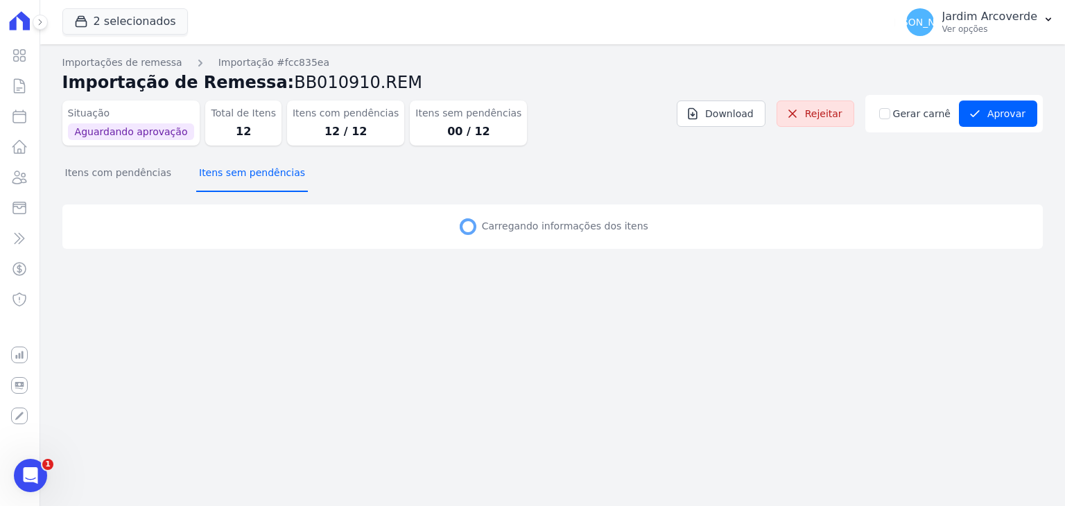
scroll to position [0, 0]
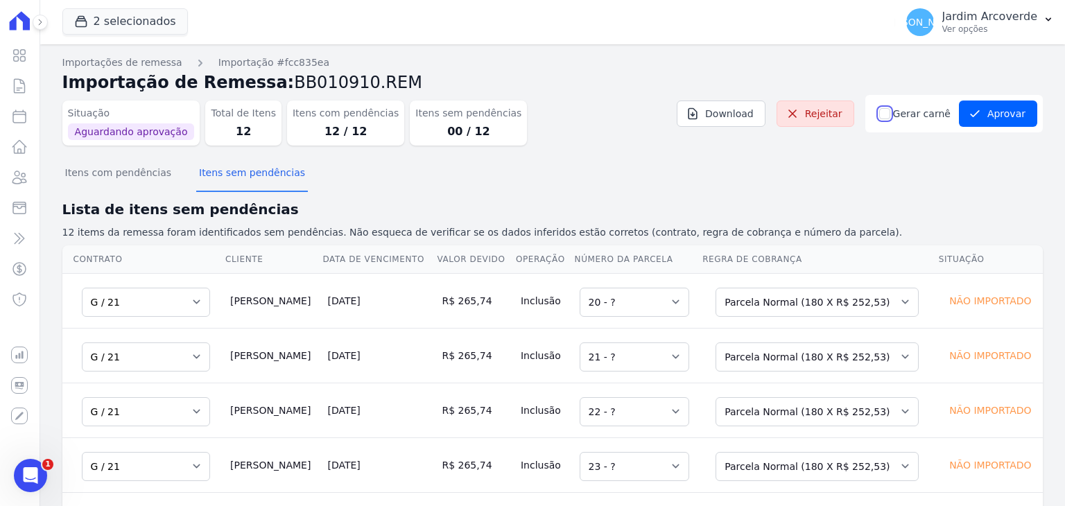
click at [887, 119] on input "Gerar carnê" at bounding box center [884, 113] width 11 height 11
checkbox input "true"
click at [946, 184] on div "Itens com pendências Itens sem pendências" at bounding box center [552, 174] width 981 height 34
click at [1003, 110] on button "Aprovar" at bounding box center [998, 114] width 78 height 26
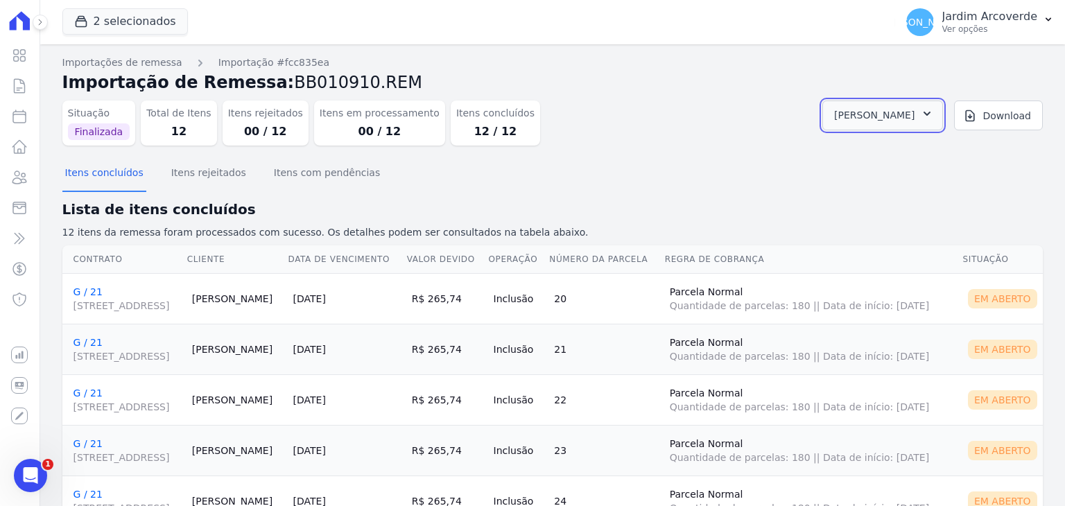
click at [885, 123] on span "[PERSON_NAME]" at bounding box center [874, 115] width 80 height 17
click at [945, 149] on link "Abrir" at bounding box center [925, 153] width 39 height 18
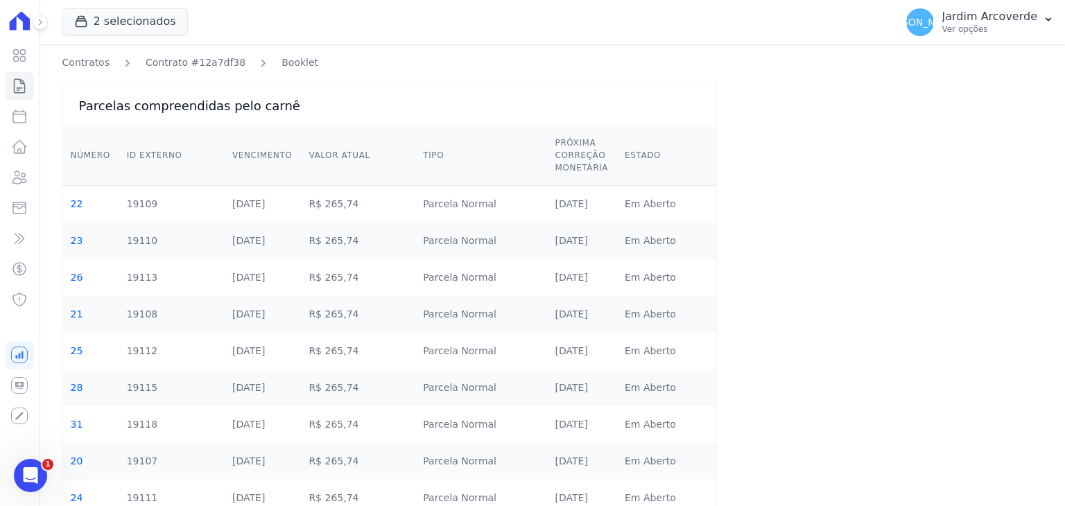
scroll to position [194, 0]
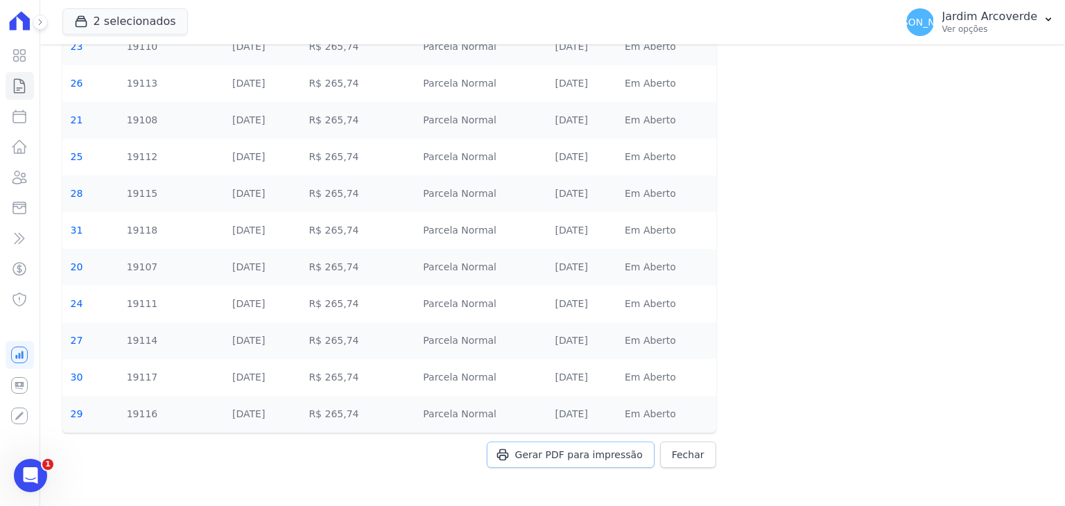
click at [603, 448] on span "Gerar PDF para impressão" at bounding box center [579, 455] width 128 height 14
click at [1005, 7] on button "JA Jardim Arcoverde Ver opções" at bounding box center [980, 22] width 170 height 39
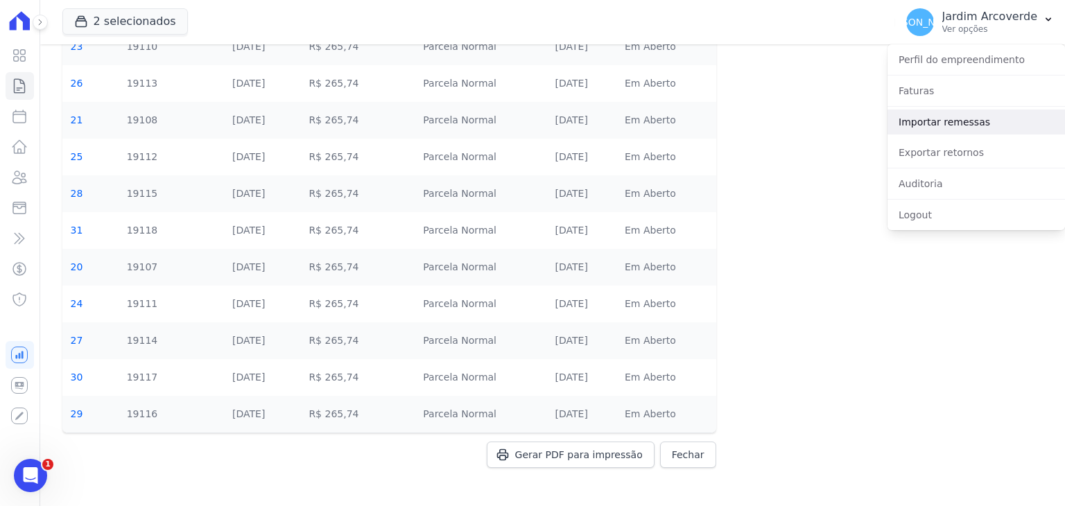
click at [960, 123] on link "Importar remessas" at bounding box center [977, 122] width 178 height 25
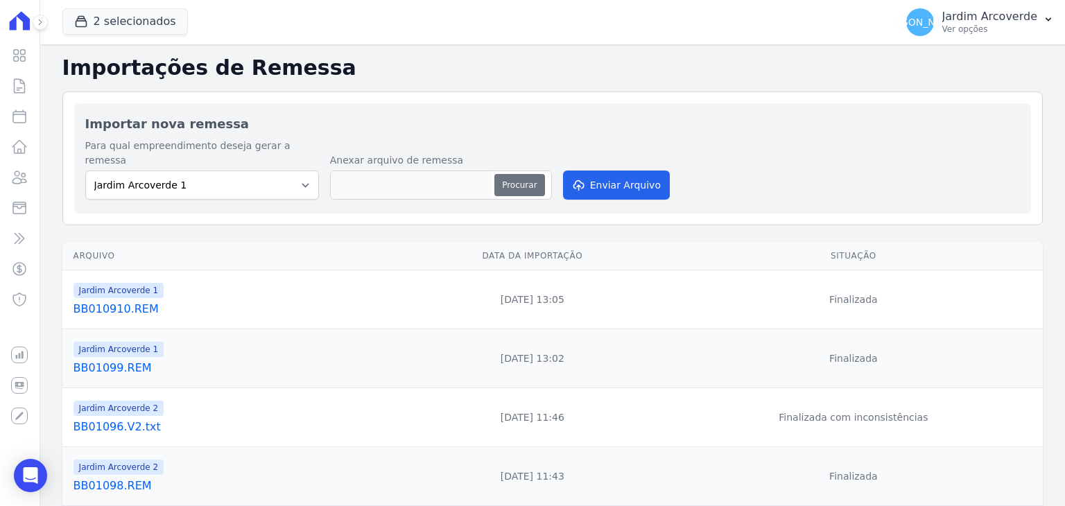
click at [506, 174] on button "Procurar" at bounding box center [519, 185] width 50 height 22
type input "BB010911.REM"
click at [602, 171] on button "Enviar Arquivo" at bounding box center [616, 185] width 107 height 29
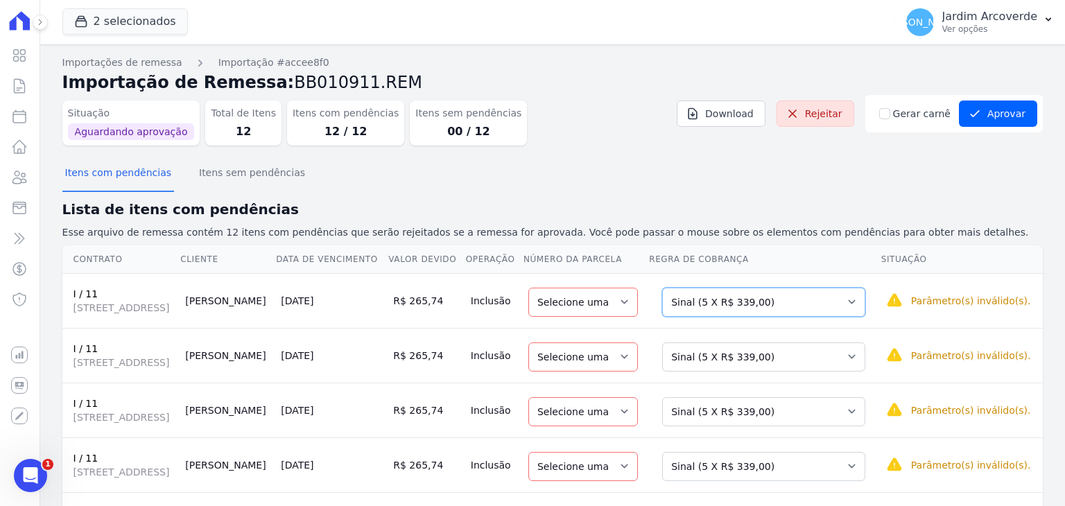
click at [842, 317] on select "Selecione uma Nova Parcela Avulsa Parcela Avulsa Existente Sinal (5 X R$ 339,00…" at bounding box center [763, 302] width 203 height 29
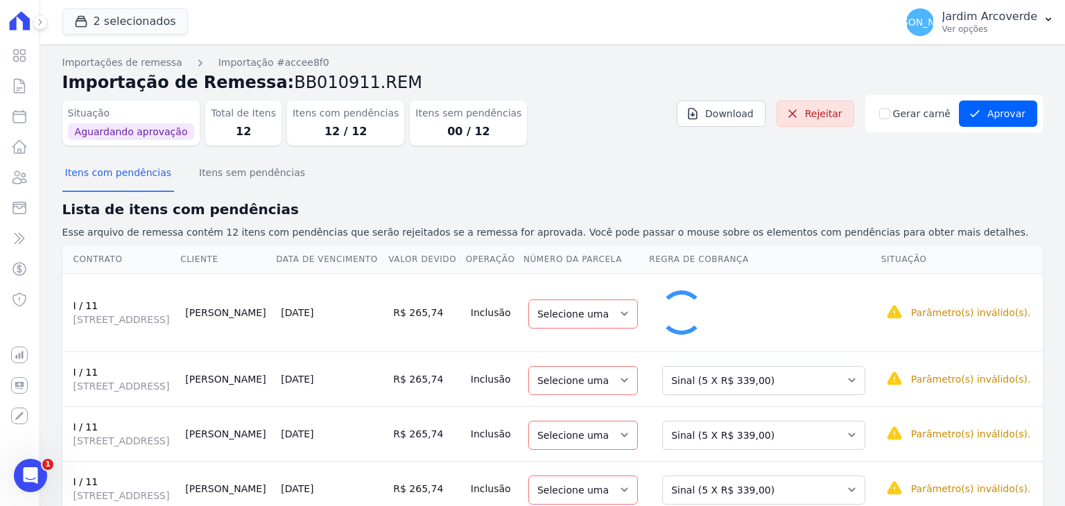
select select "20"
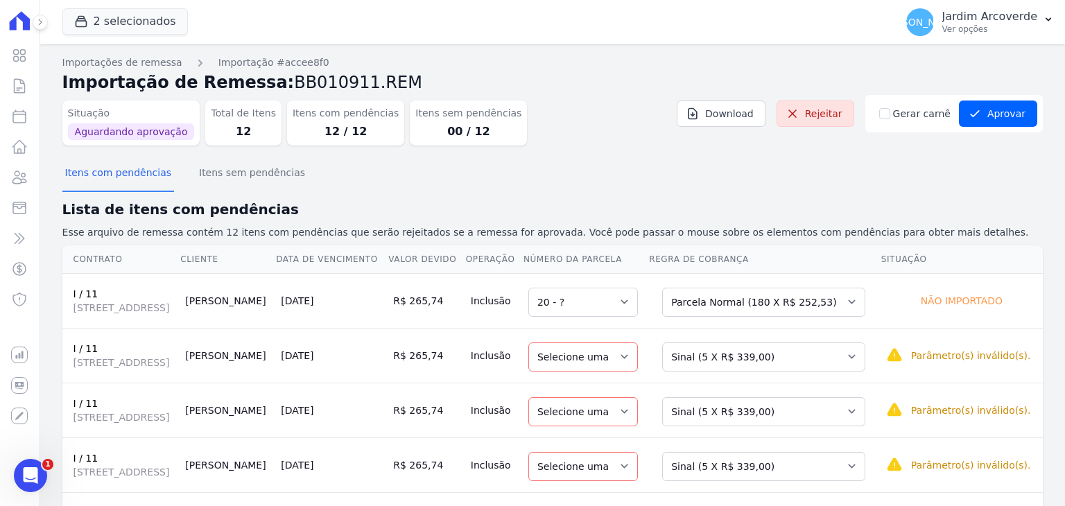
click at [835, 366] on div "Selecione uma Nova Parcela Avulsa Parcela Avulsa Existente Sinal (5 X R$ 339,00…" at bounding box center [763, 356] width 203 height 32
drag, startPoint x: 843, startPoint y: 384, endPoint x: 840, endPoint y: 395, distance: 10.8
click at [843, 372] on select "Selecione uma Nova Parcela Avulsa Parcela Avulsa Existente Sinal (5 X R$ 339,00…" at bounding box center [763, 357] width 203 height 29
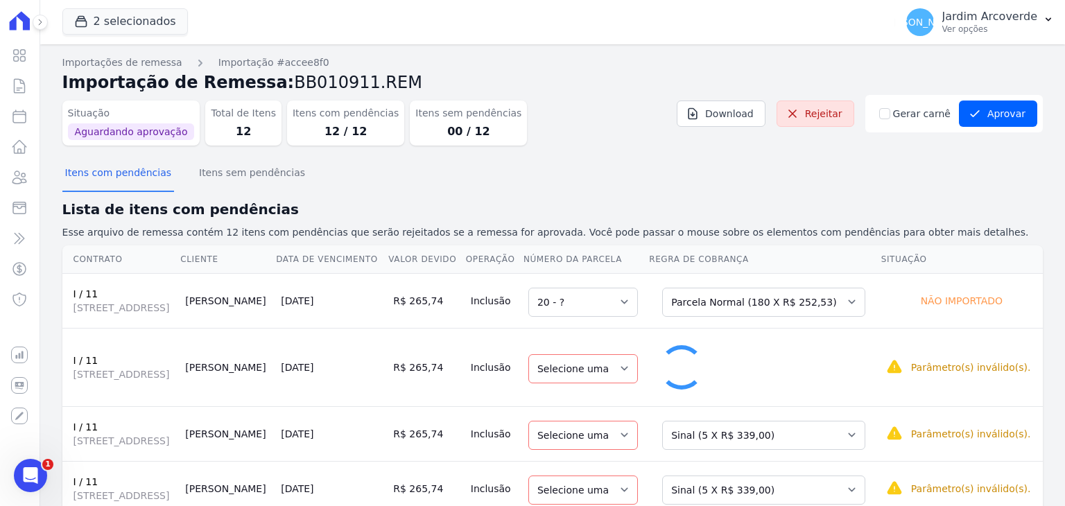
select select "21"
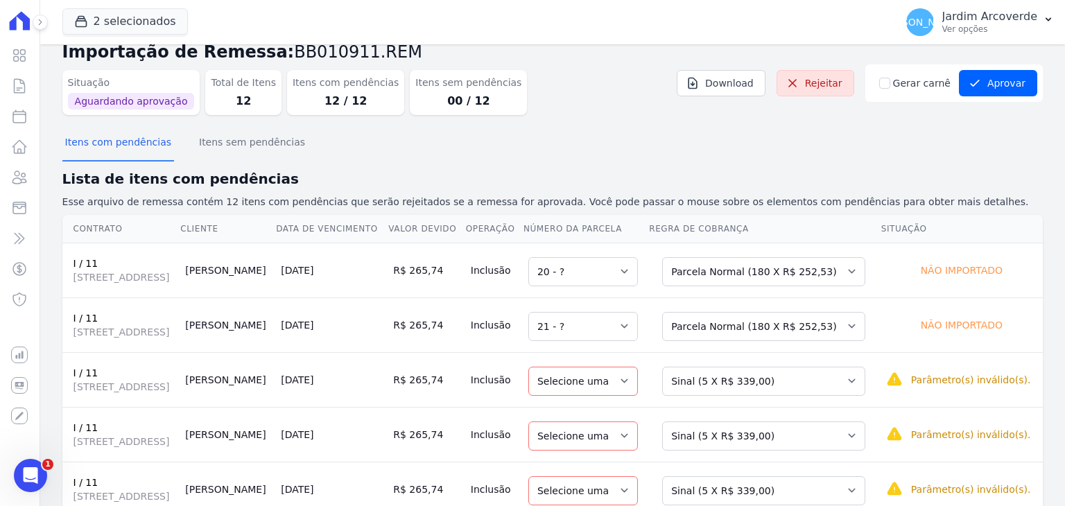
scroll to position [69, 0]
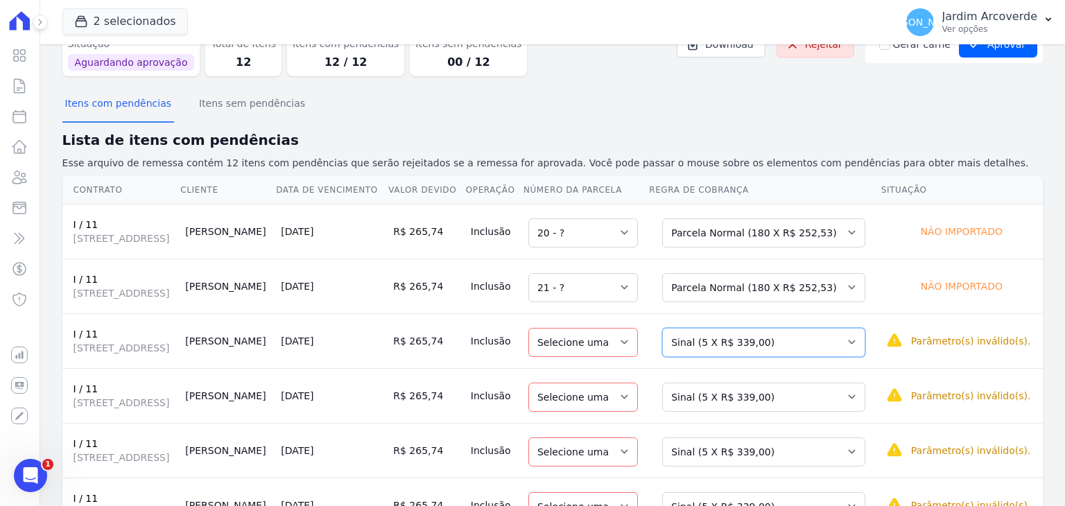
drag, startPoint x: 796, startPoint y: 372, endPoint x: 796, endPoint y: 383, distance: 11.8
click at [796, 357] on select "Selecione uma Nova Parcela Avulsa Parcela Avulsa Existente Sinal (5 X R$ 339,00…" at bounding box center [763, 342] width 203 height 29
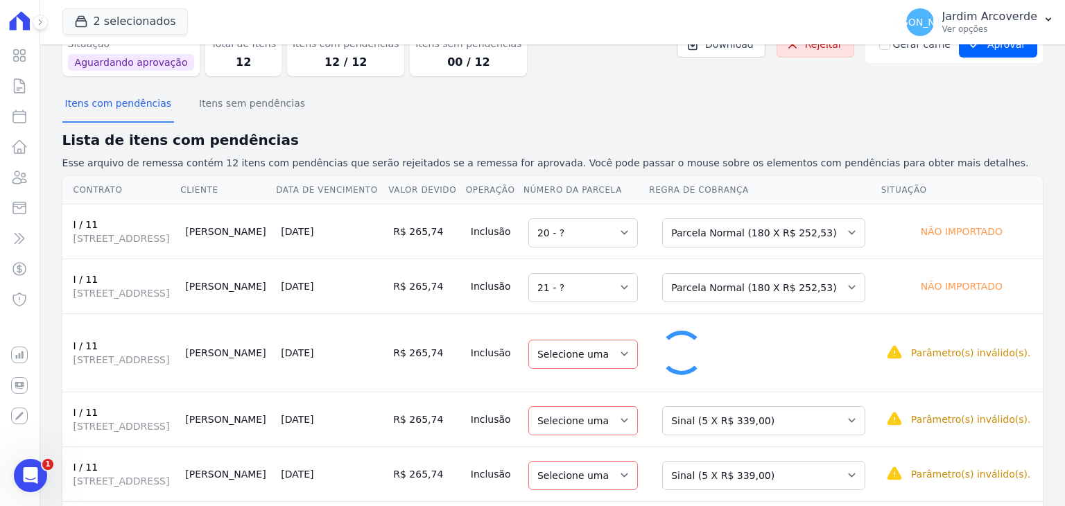
select select "22"
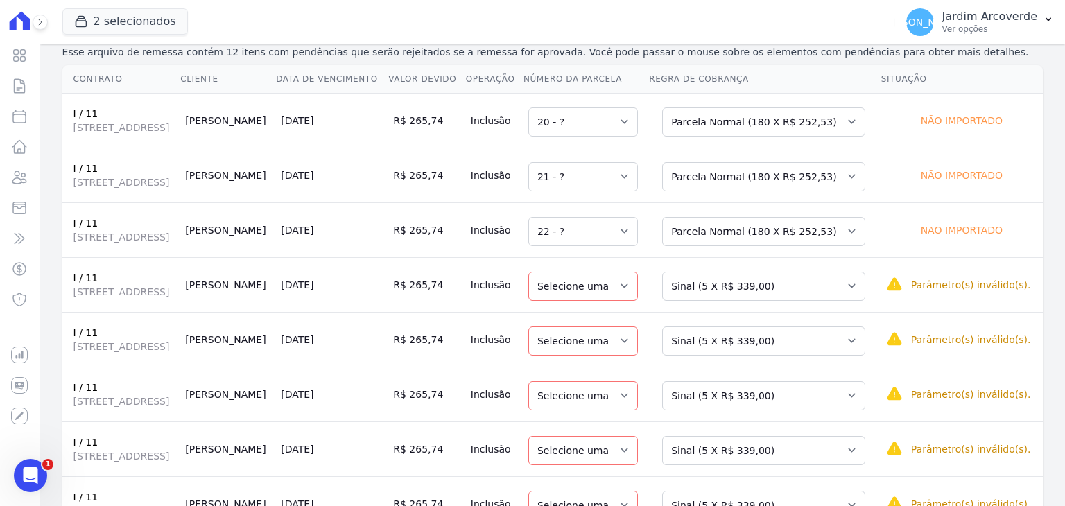
scroll to position [347, 0]
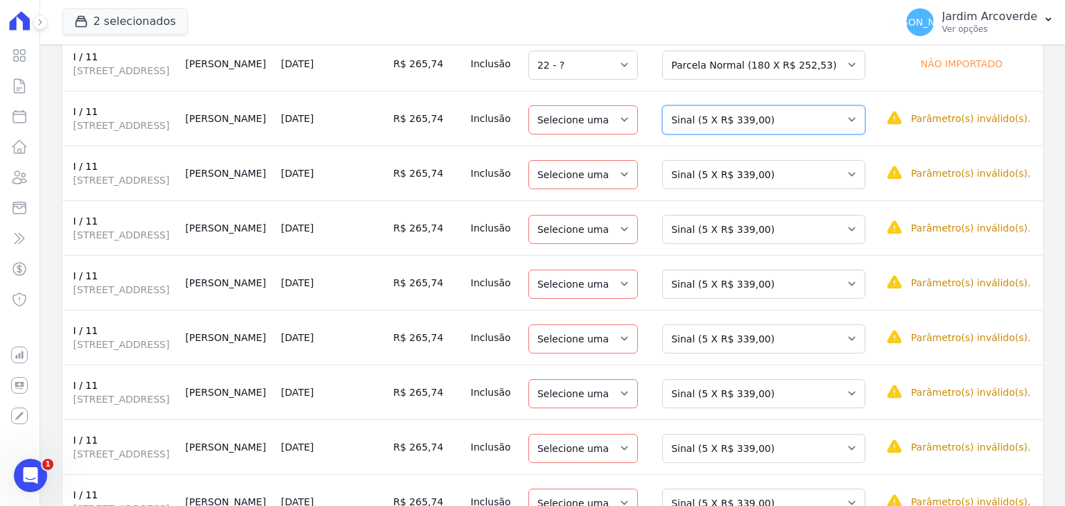
click at [777, 135] on select "Selecione uma Nova Parcela Avulsa Parcela Avulsa Existente Sinal (5 X R$ 339,00…" at bounding box center [763, 119] width 203 height 29
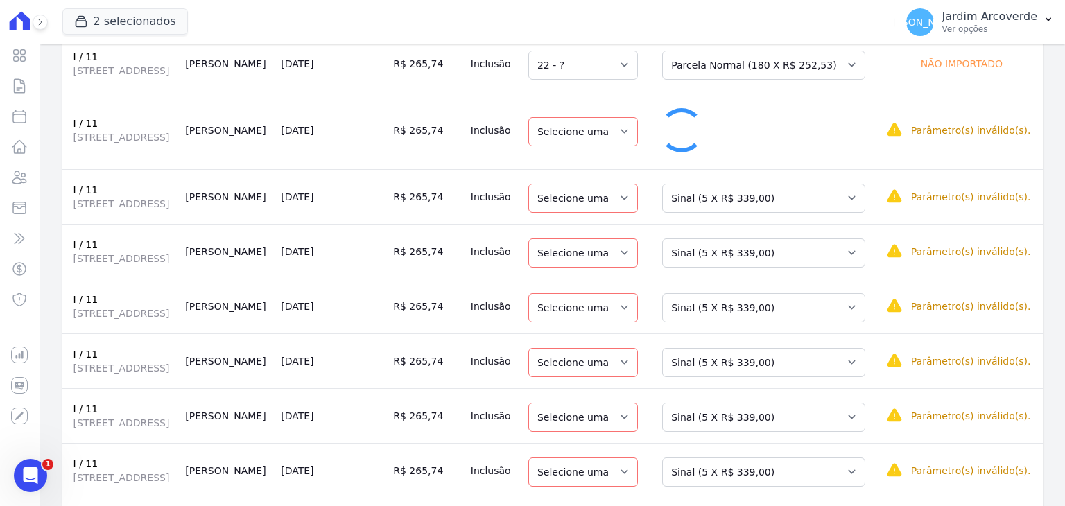
select select "23"
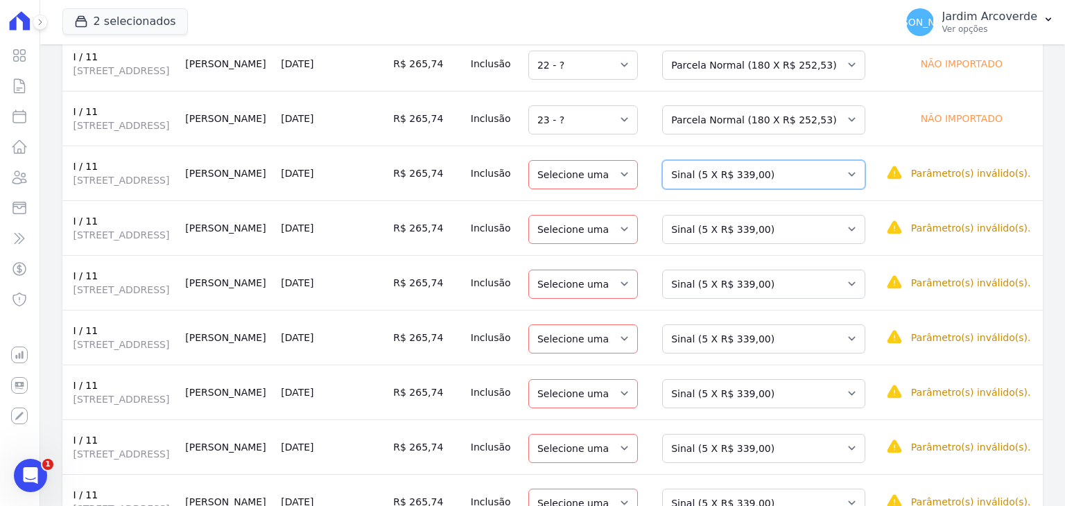
click at [827, 189] on select "Selecione uma Nova Parcela Avulsa Parcela Avulsa Existente Sinal (5 X R$ 339,00…" at bounding box center [763, 174] width 203 height 29
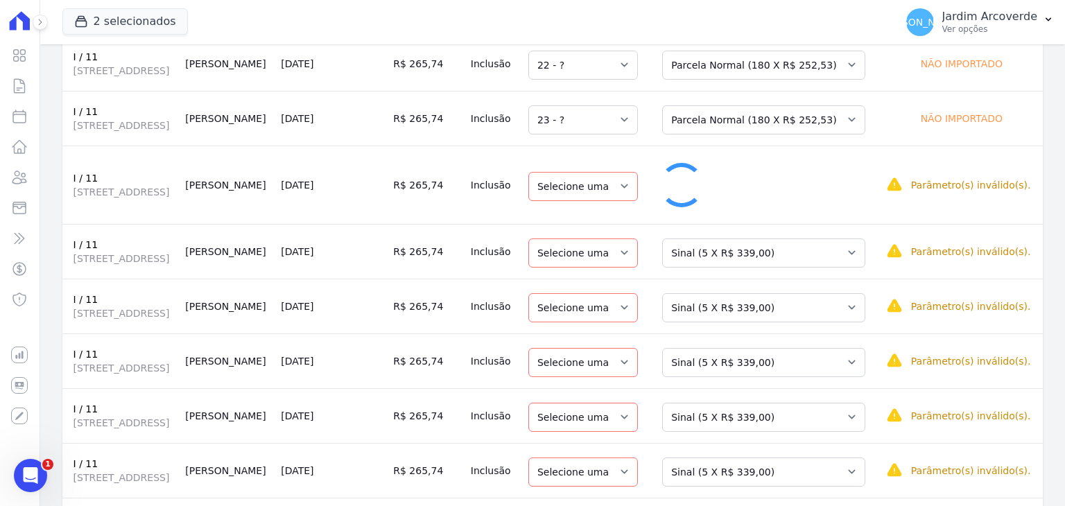
select select "24"
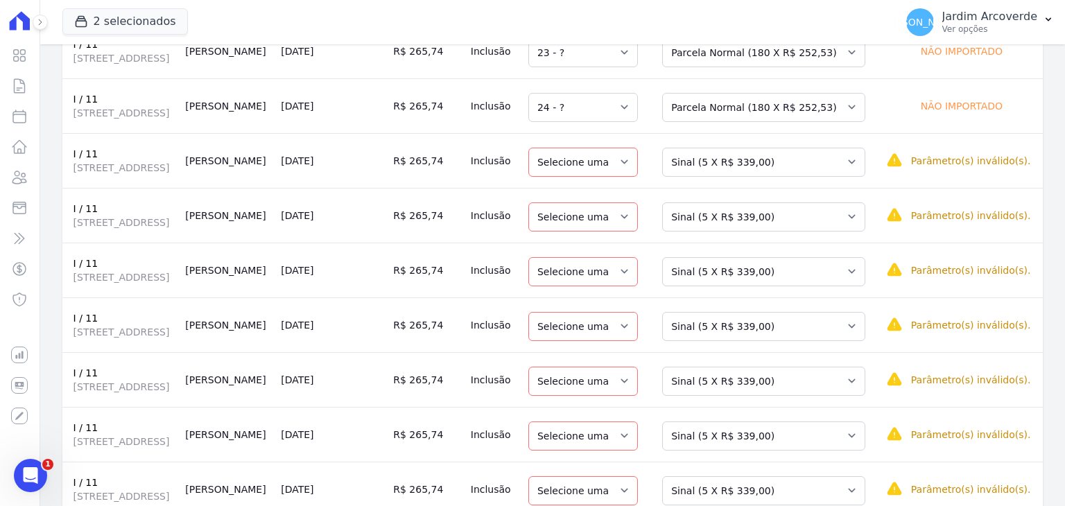
scroll to position [416, 0]
click at [804, 175] on select "Selecione uma Nova Parcela Avulsa Parcela Avulsa Existente Sinal (5 X R$ 339,00…" at bounding box center [763, 160] width 203 height 29
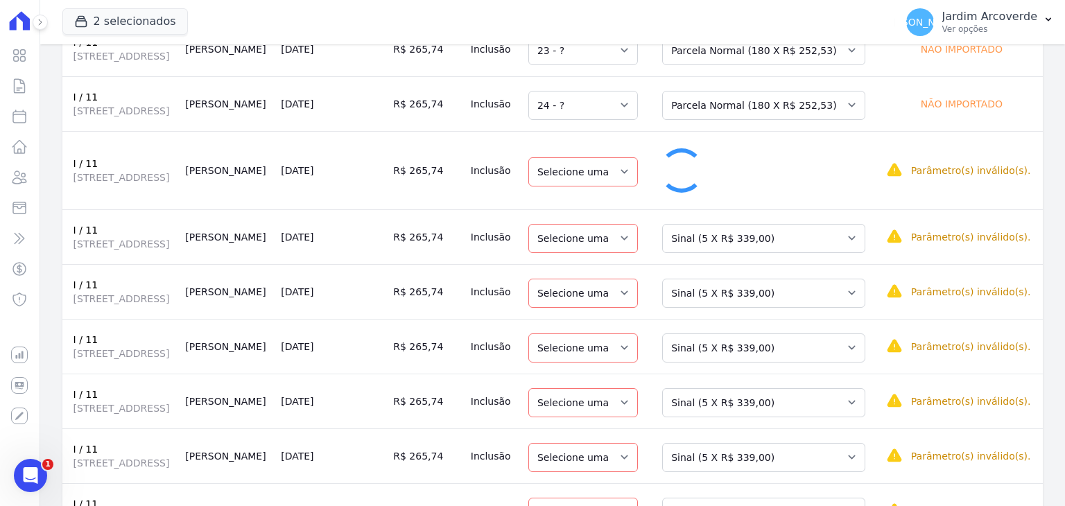
select select "25"
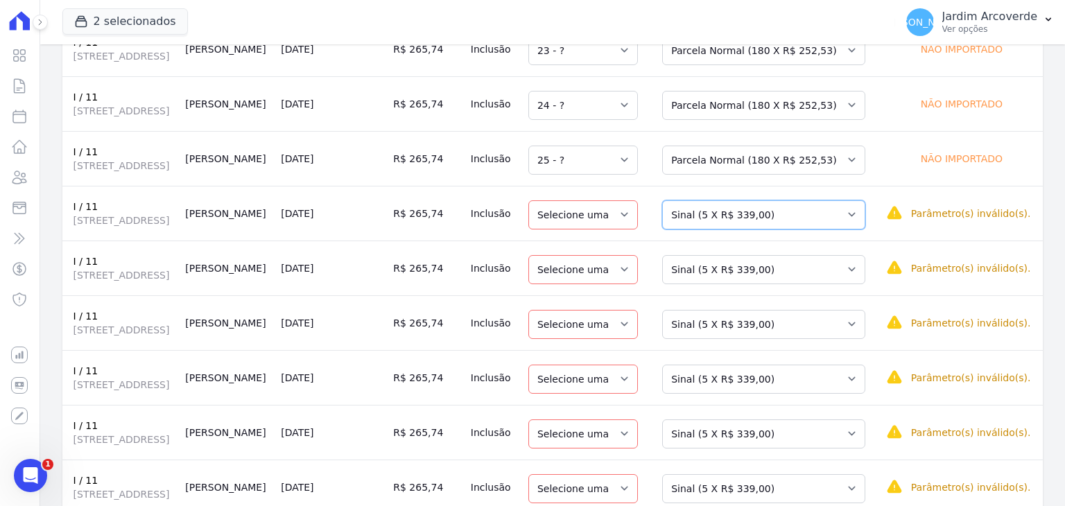
click at [798, 230] on select "Selecione uma Nova Parcela Avulsa Parcela Avulsa Existente Sinal (5 X R$ 339,00…" at bounding box center [763, 214] width 203 height 29
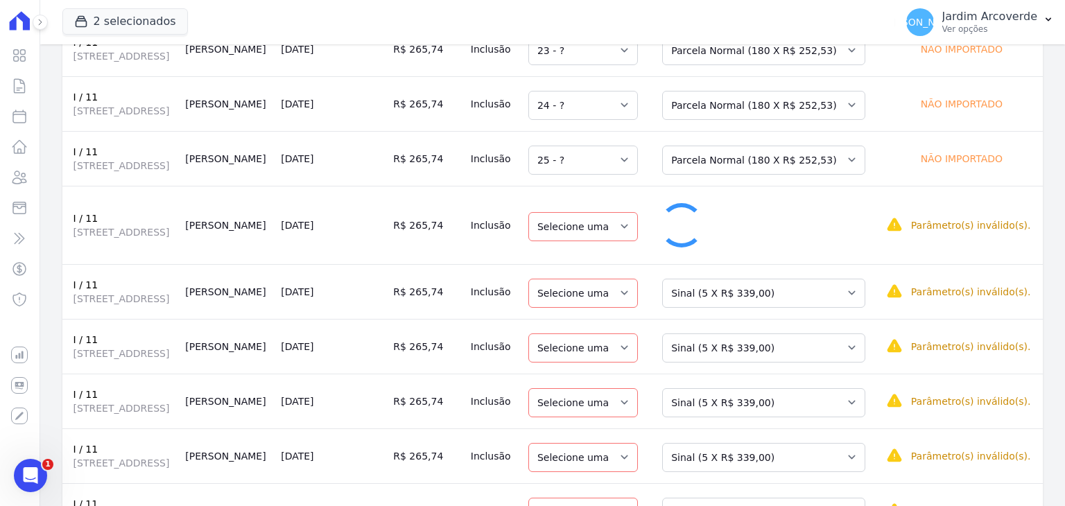
select select "26"
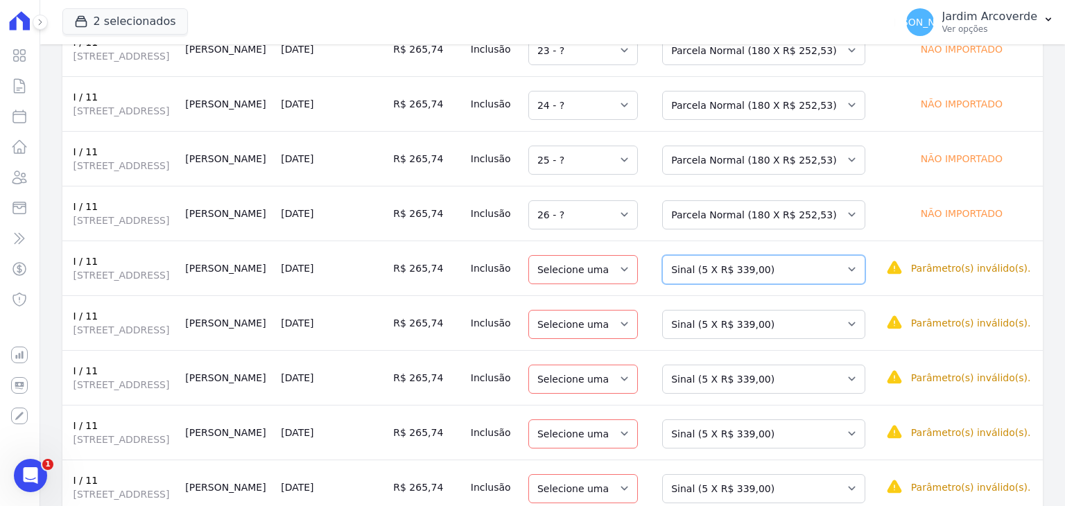
click at [819, 284] on select "Selecione uma Nova Parcela Avulsa Parcela Avulsa Existente Sinal (5 X R$ 339,00…" at bounding box center [763, 269] width 203 height 29
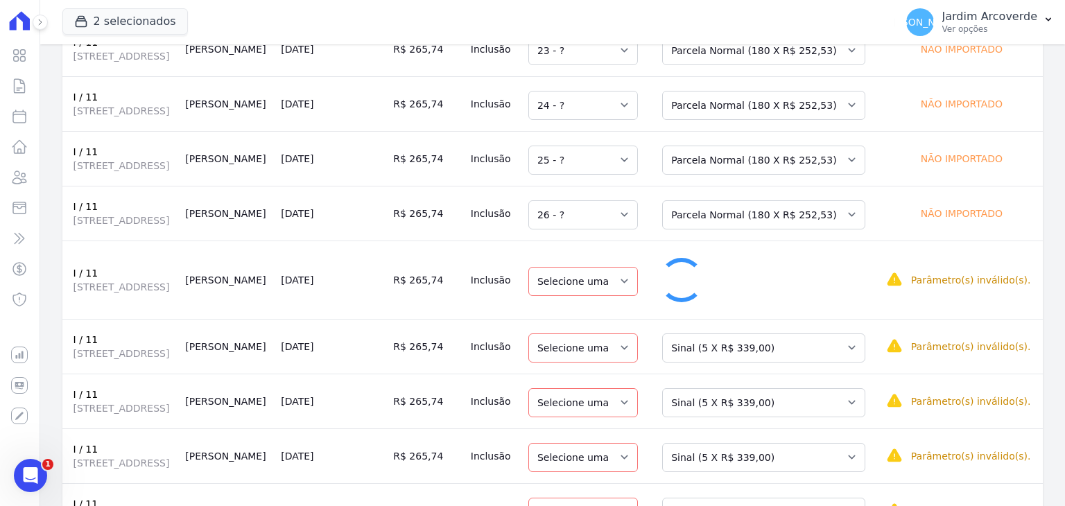
select select "27"
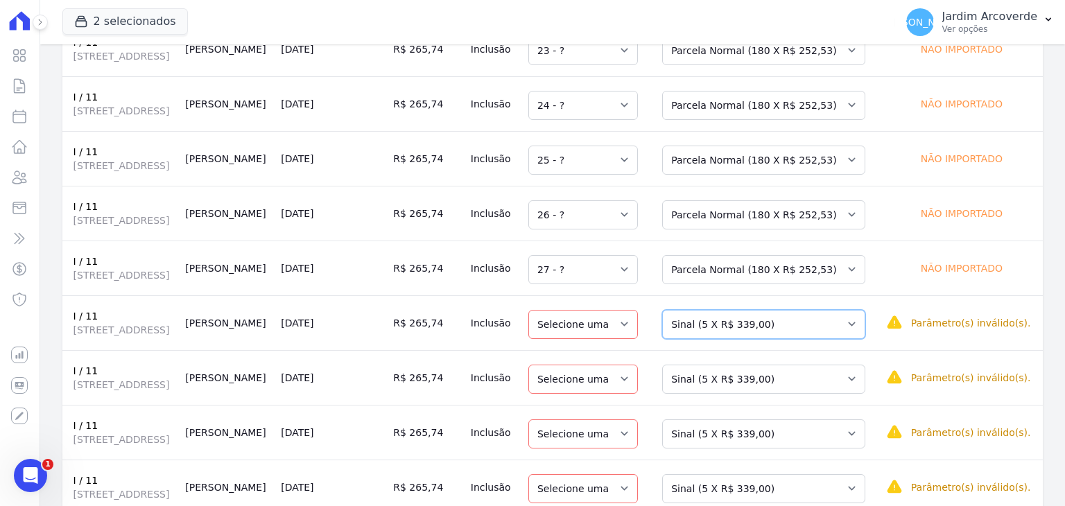
click at [809, 339] on select "Selecione uma Nova Parcela Avulsa Parcela Avulsa Existente Sinal (5 X R$ 339,00…" at bounding box center [763, 324] width 203 height 29
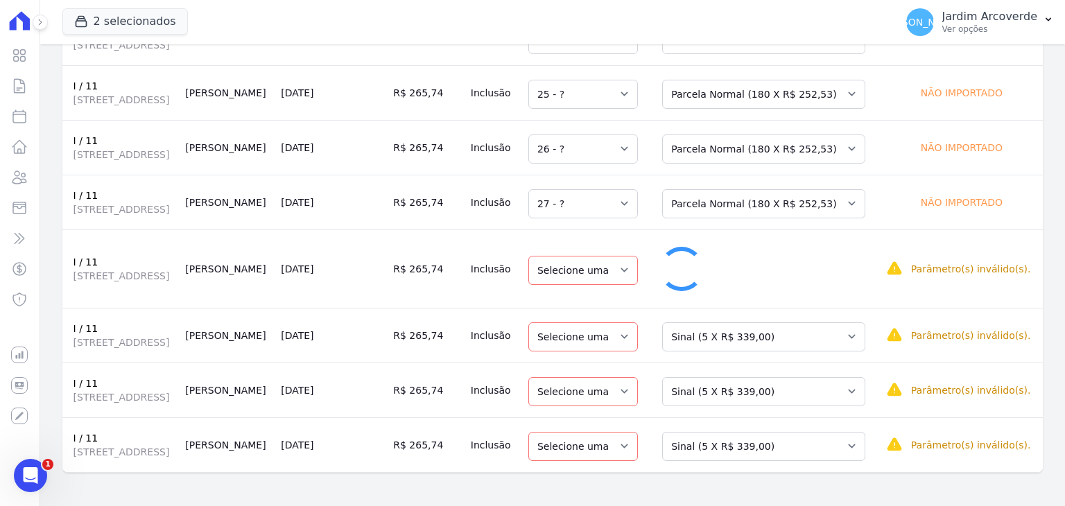
select select "28"
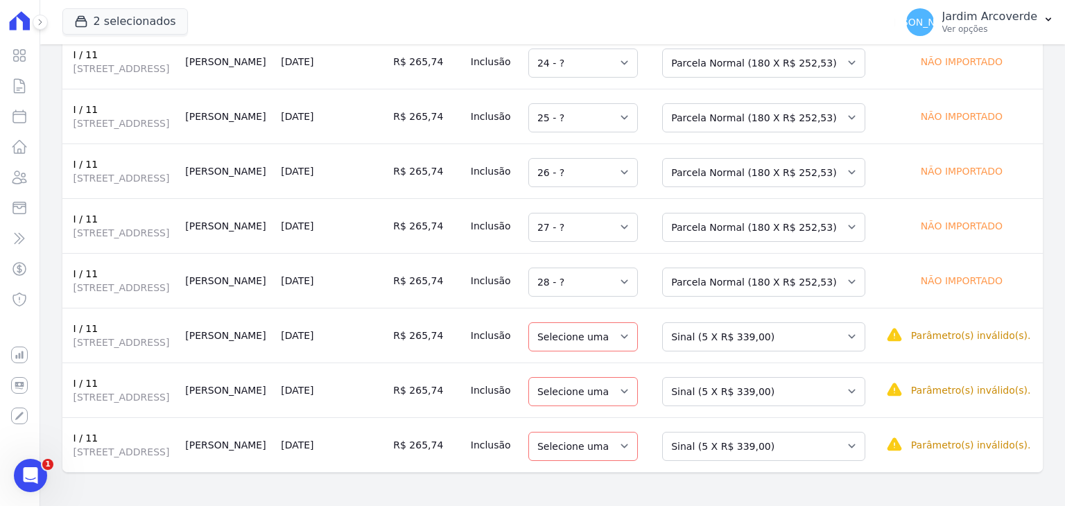
scroll to position [584, 0]
click at [810, 322] on select "Selecione uma Nova Parcela Avulsa Parcela Avulsa Existente Sinal (5 X R$ 339,00…" at bounding box center [763, 336] width 203 height 29
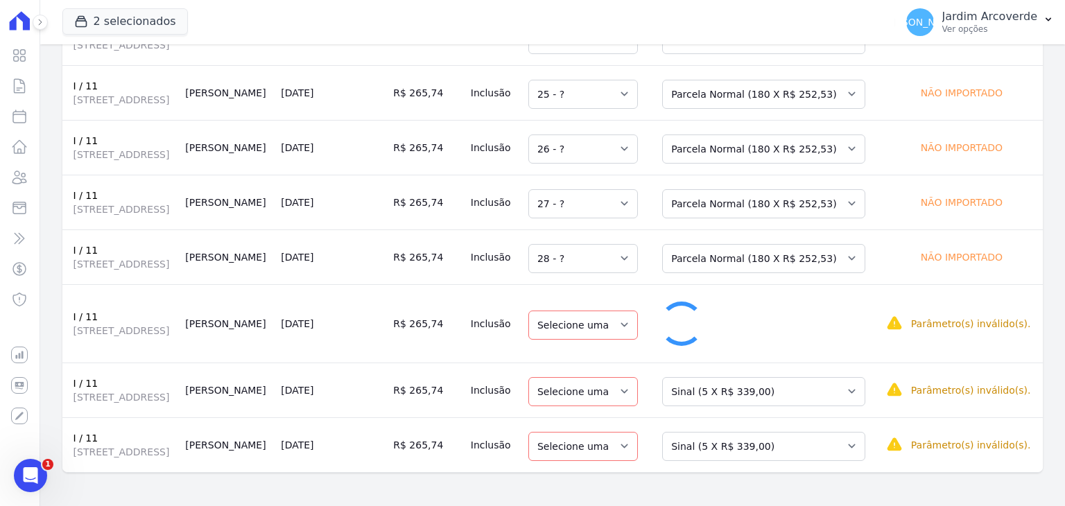
select select "29"
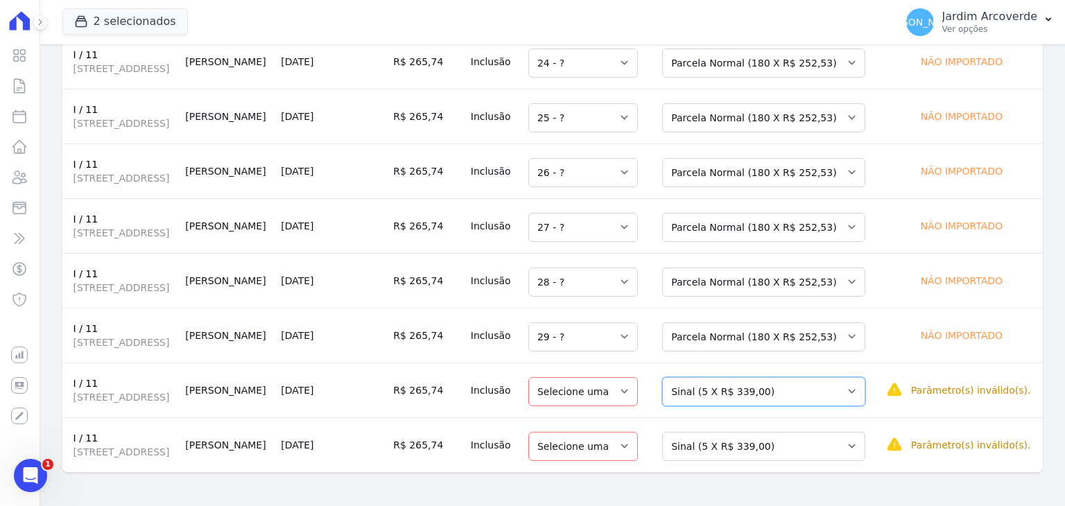
click at [818, 377] on select "Selecione uma Nova Parcela Avulsa Parcela Avulsa Existente Sinal (5 X R$ 339,00…" at bounding box center [763, 391] width 203 height 29
click at [709, 377] on select "Selecione uma Nova Parcela Avulsa Parcela Avulsa Existente Sinal (5 X R$ 339,00…" at bounding box center [763, 391] width 203 height 29
click at [827, 381] on select "Selecione uma Nova Parcela Avulsa Parcela Avulsa Existente Sinal (5 X R$ 339,00…" at bounding box center [763, 391] width 203 height 29
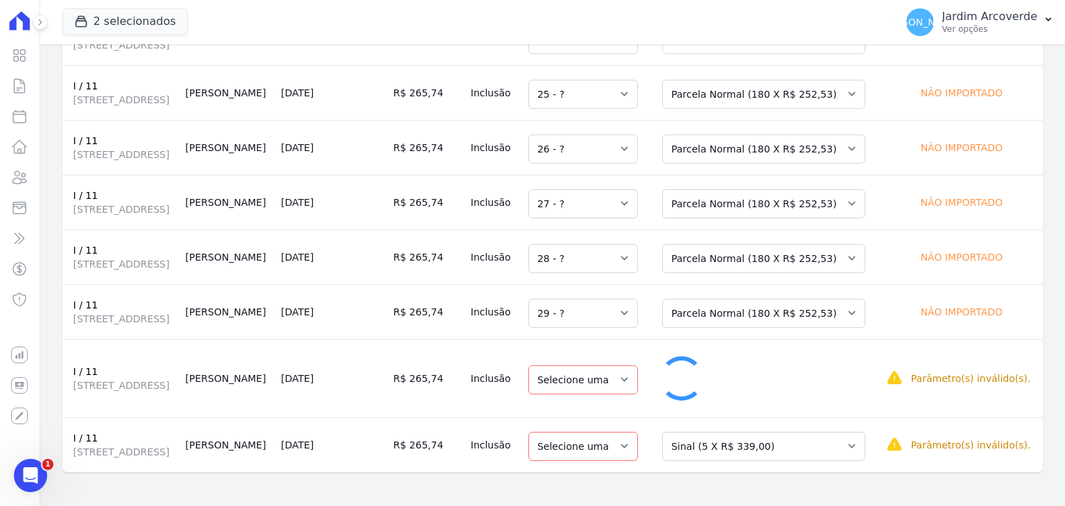
select select "30"
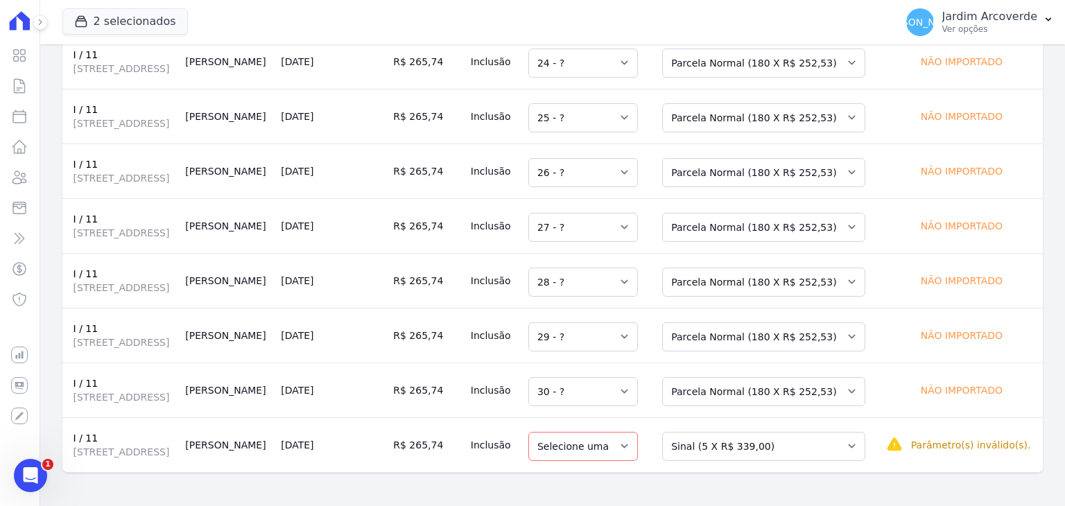
click at [833, 456] on td "Selecione uma Nova Parcela Avulsa Parcela Avulsa Existente Sinal (5 X R$ 339,00…" at bounding box center [764, 444] width 232 height 55
click at [833, 441] on select "Selecione uma Nova Parcela Avulsa Parcela Avulsa Existente Sinal (5 X R$ 339,00…" at bounding box center [763, 446] width 203 height 29
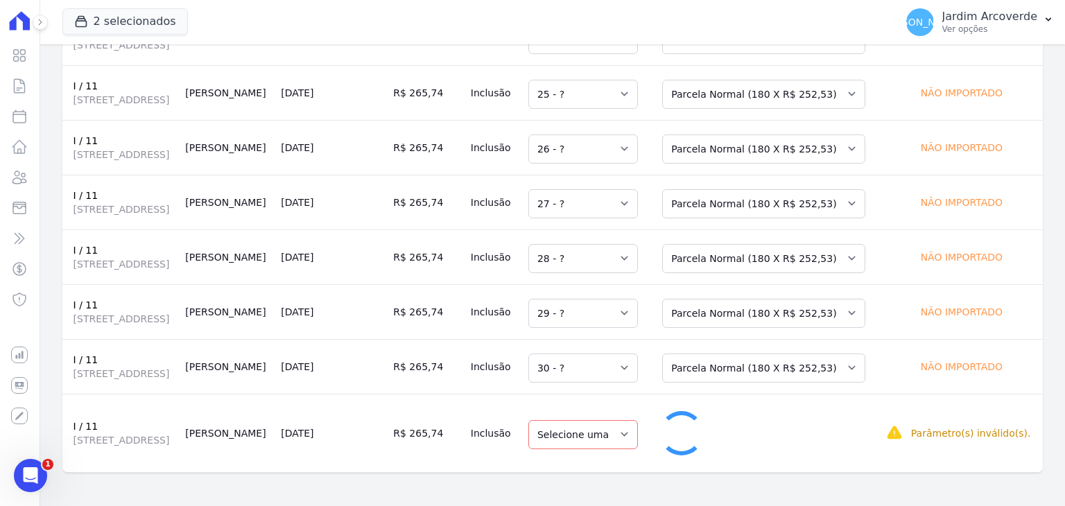
select select "31"
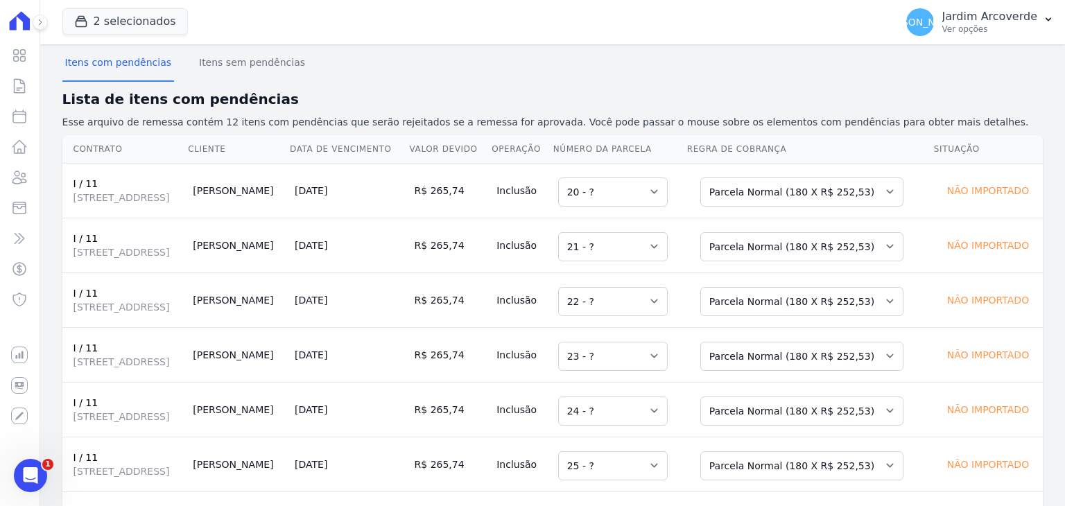
scroll to position [106, 0]
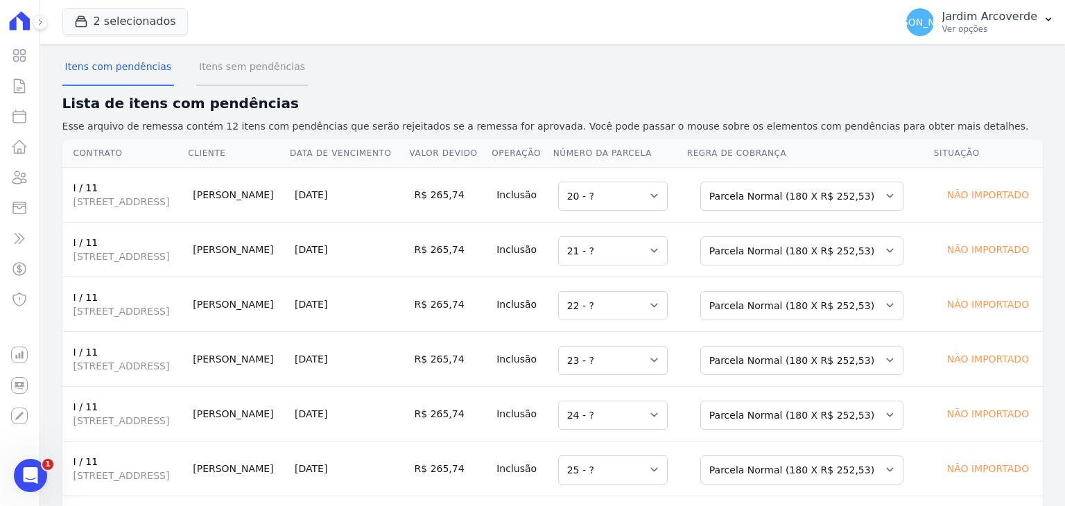
click at [261, 59] on button "Itens sem pendências" at bounding box center [252, 68] width 112 height 36
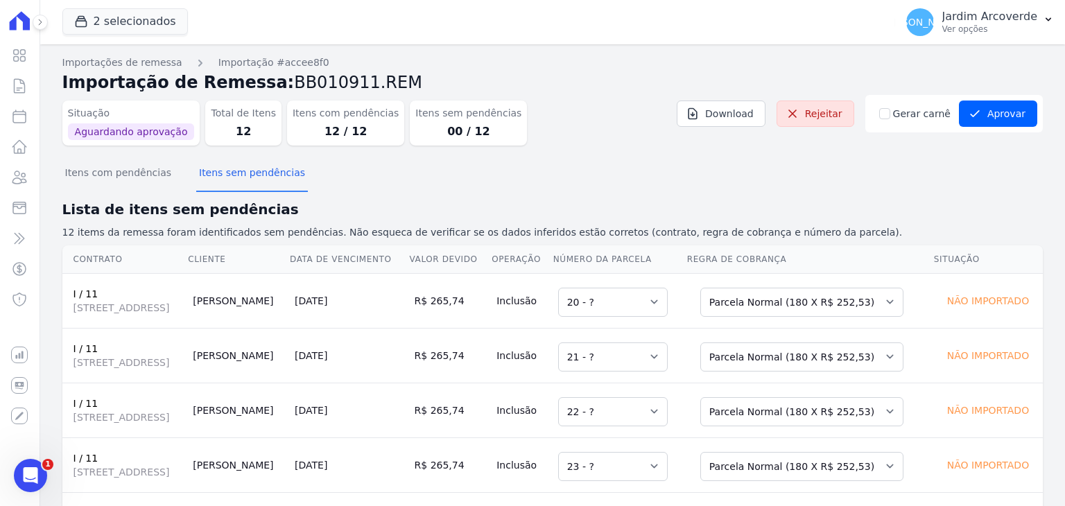
click at [899, 166] on div "Itens com pendências Itens sem pendências" at bounding box center [552, 174] width 981 height 34
click at [886, 116] on input "Gerar carnê" at bounding box center [884, 113] width 11 height 11
checkbox input "true"
click at [906, 175] on div "Itens com pendências Itens sem pendências" at bounding box center [552, 174] width 981 height 34
click at [875, 200] on h2 "Lista de itens sem pendências" at bounding box center [552, 209] width 981 height 21
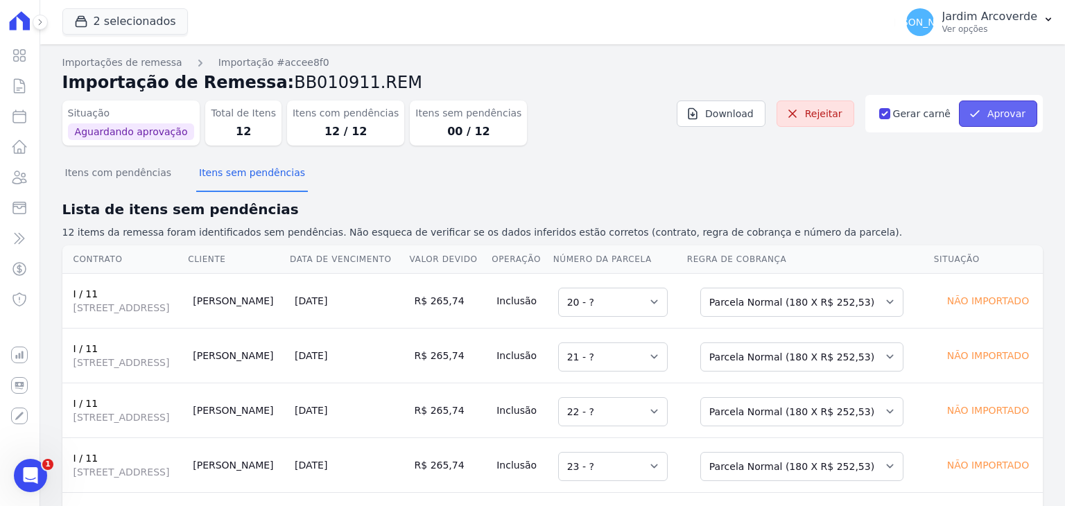
click at [984, 117] on button "Aprovar" at bounding box center [998, 114] width 78 height 26
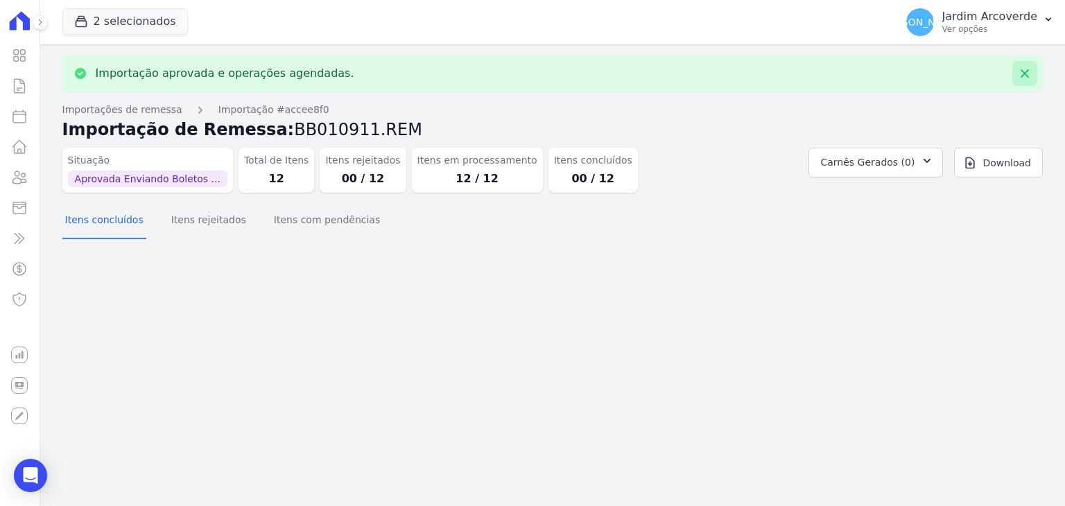
click at [1026, 75] on icon at bounding box center [1025, 73] width 8 height 8
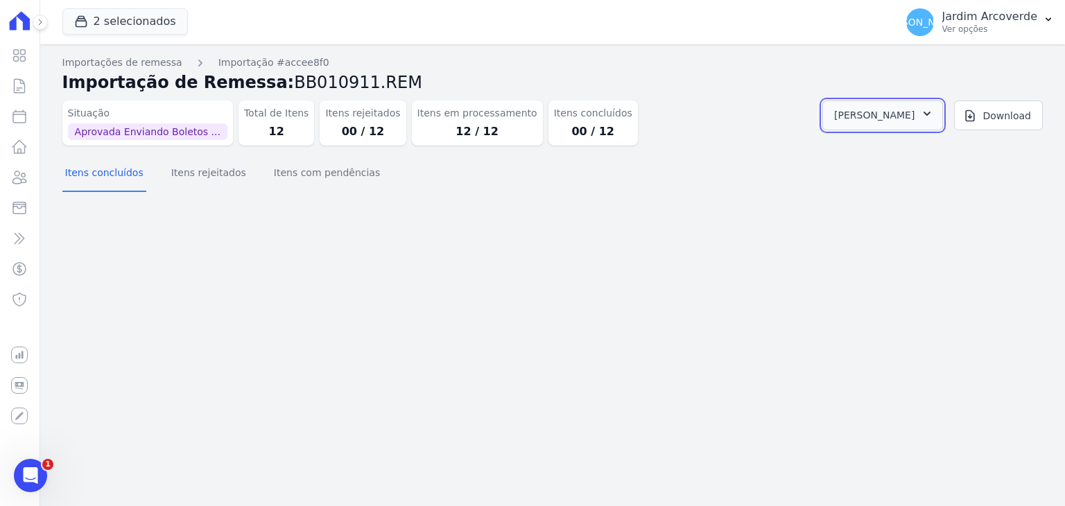
click at [908, 112] on span "Carnê Gerado" at bounding box center [874, 115] width 80 height 17
click at [945, 151] on link "Abrir" at bounding box center [925, 153] width 39 height 18
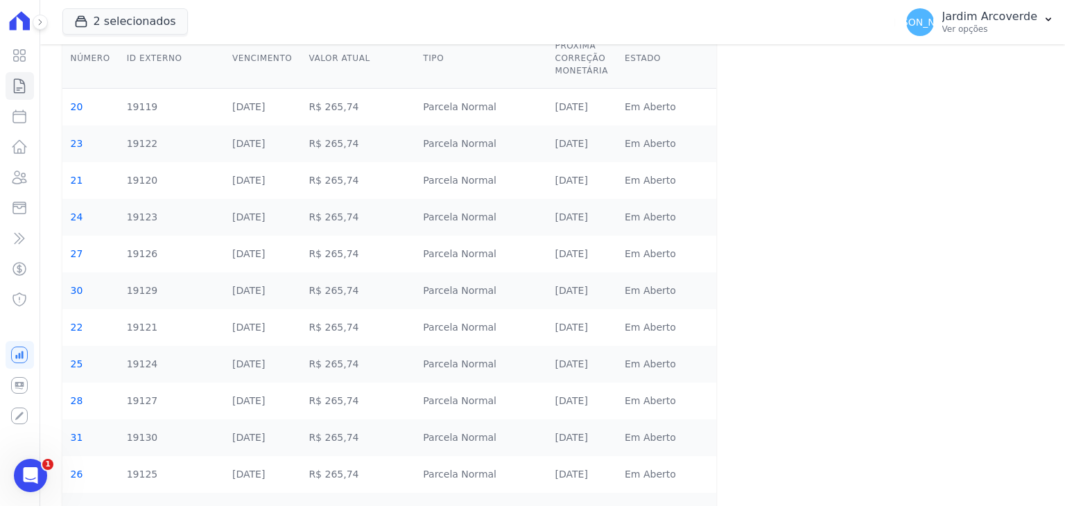
scroll to position [194, 0]
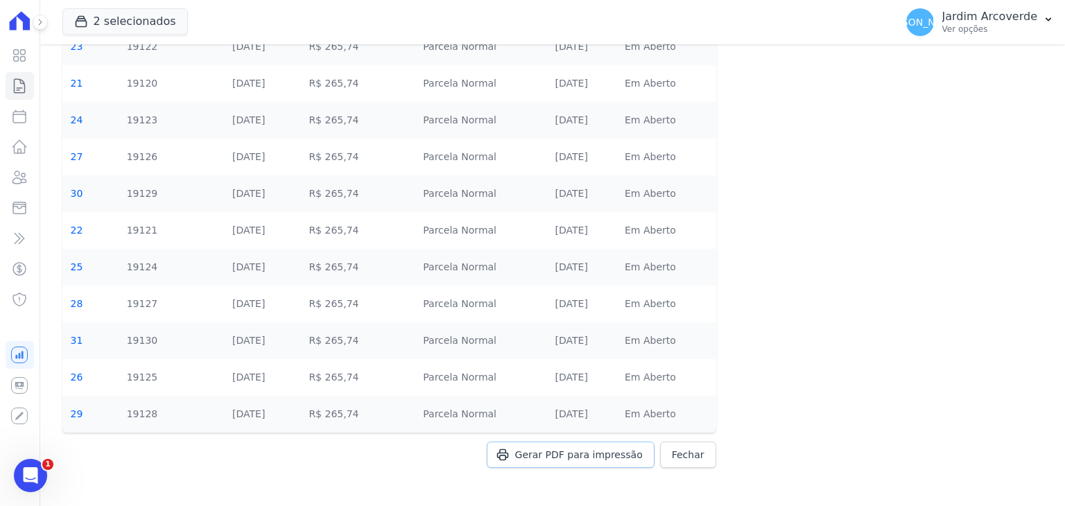
click at [605, 456] on span "Gerar PDF para impressão" at bounding box center [579, 455] width 128 height 14
click at [993, 28] on p "Ver opções" at bounding box center [989, 29] width 95 height 11
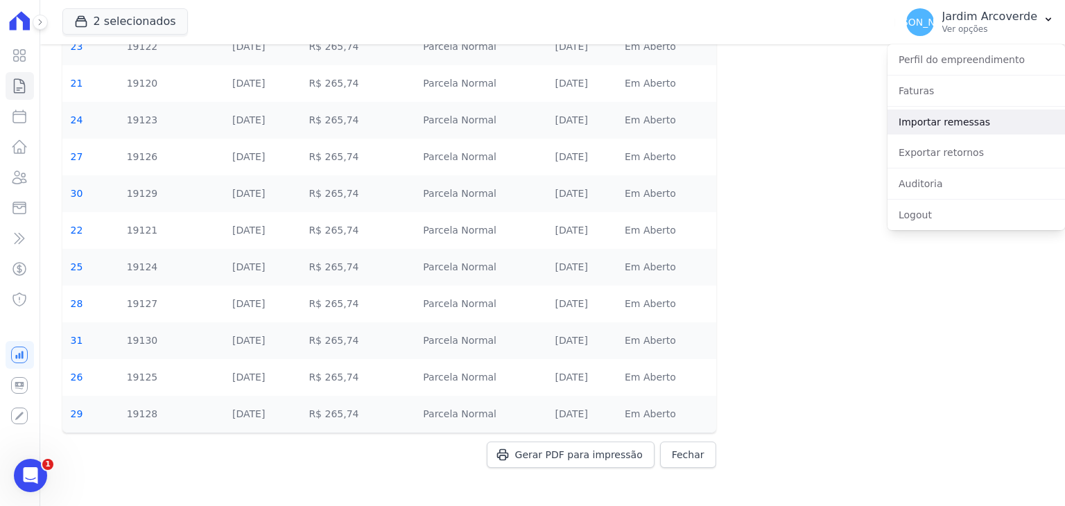
click at [987, 131] on link "Importar remessas" at bounding box center [977, 122] width 178 height 25
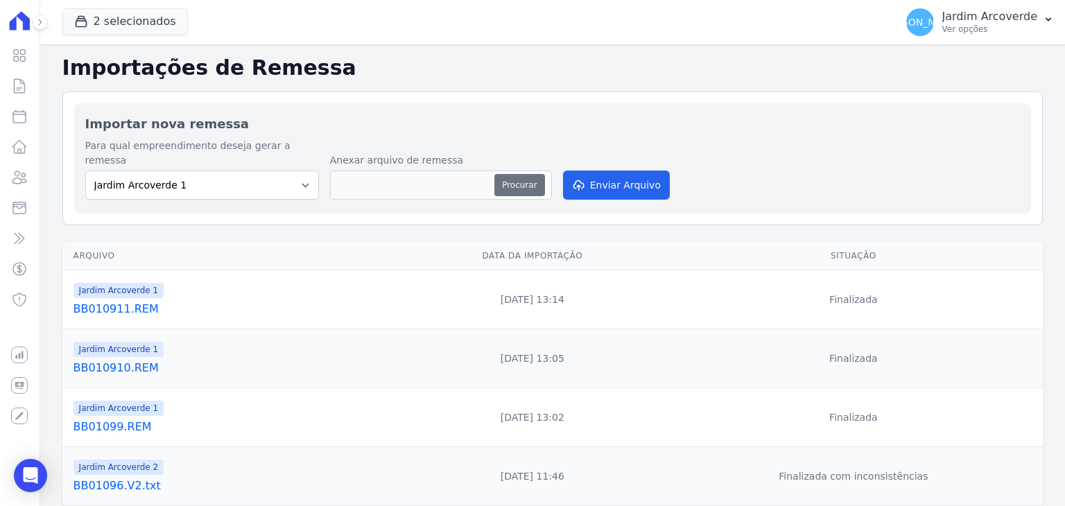
click at [526, 174] on button "Procurar" at bounding box center [519, 185] width 50 height 22
type input "BB010912.REM"
click at [628, 175] on button "Enviar Arquivo" at bounding box center [616, 185] width 107 height 29
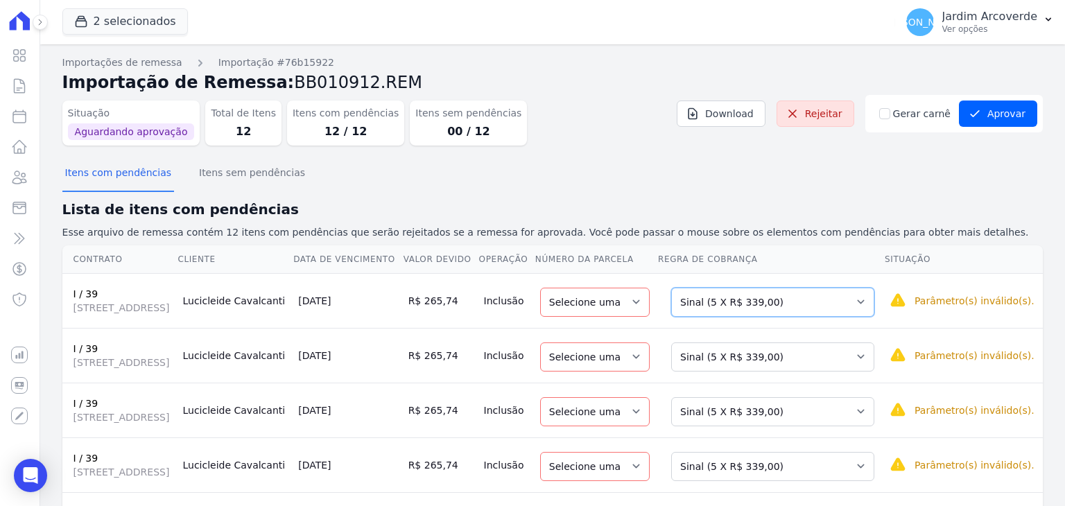
click at [821, 317] on select "Selecione uma Nova Parcela Avulsa Parcela Avulsa Existente Sinal (5 X R$ 339,00…" at bounding box center [772, 302] width 203 height 29
drag, startPoint x: 799, startPoint y: 317, endPoint x: 802, endPoint y: 329, distance: 12.1
click at [799, 317] on select "Selecione uma Nova Parcela Avulsa Parcela Avulsa Existente Sinal (5 X R$ 339,00…" at bounding box center [772, 302] width 203 height 29
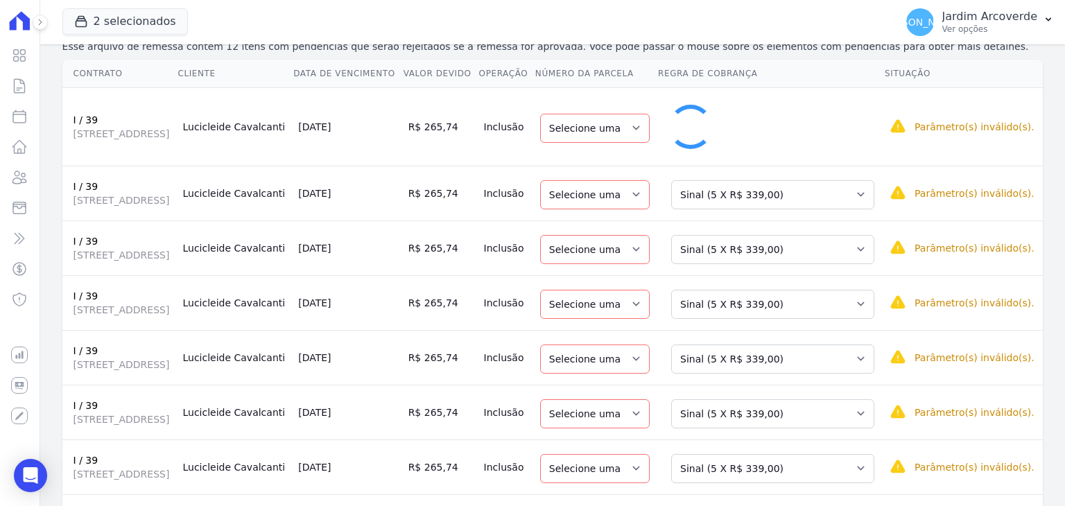
select select "20"
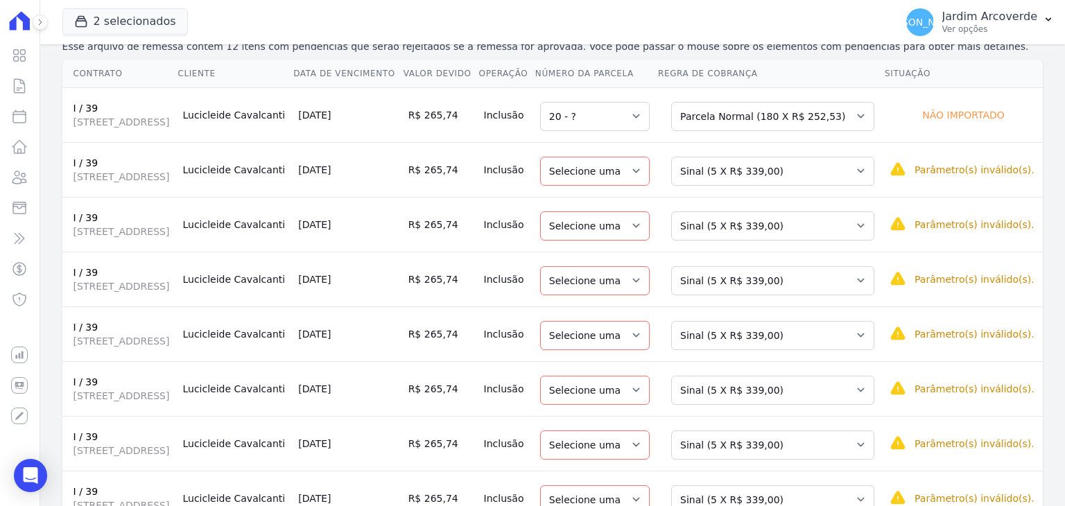
scroll to position [208, 0]
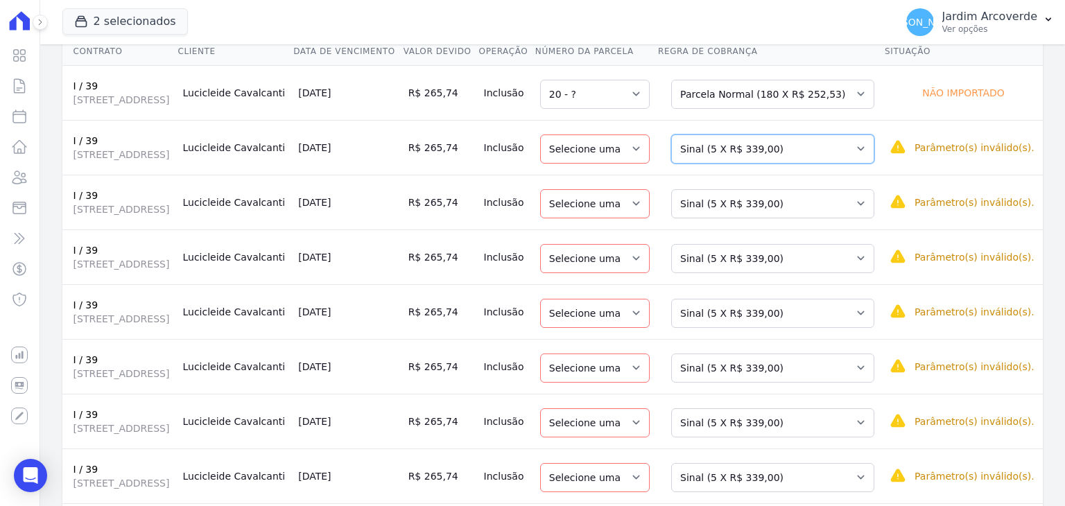
click at [748, 162] on select "Selecione uma Nova Parcela Avulsa Parcela Avulsa Existente Sinal (5 X R$ 339,00…" at bounding box center [772, 149] width 203 height 29
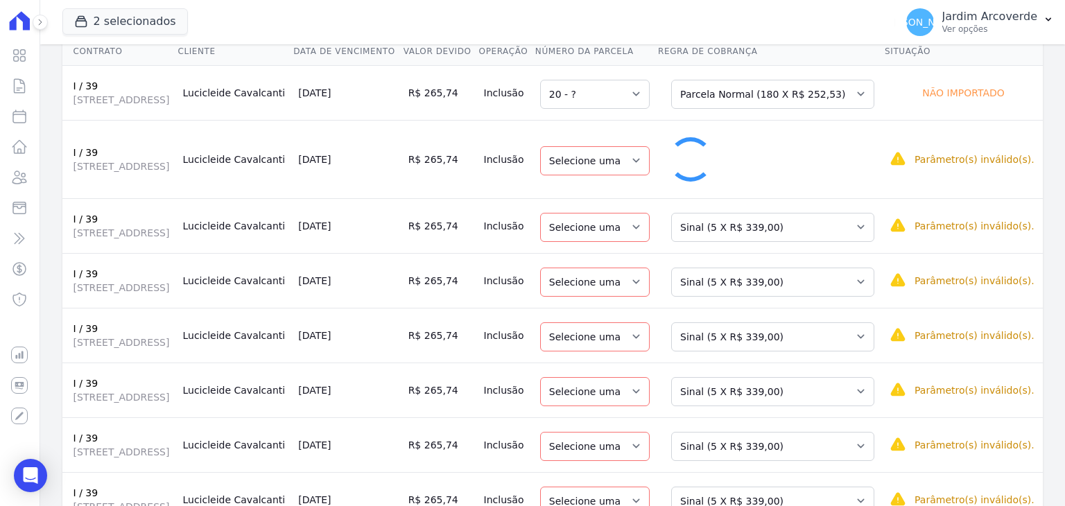
select select "21"
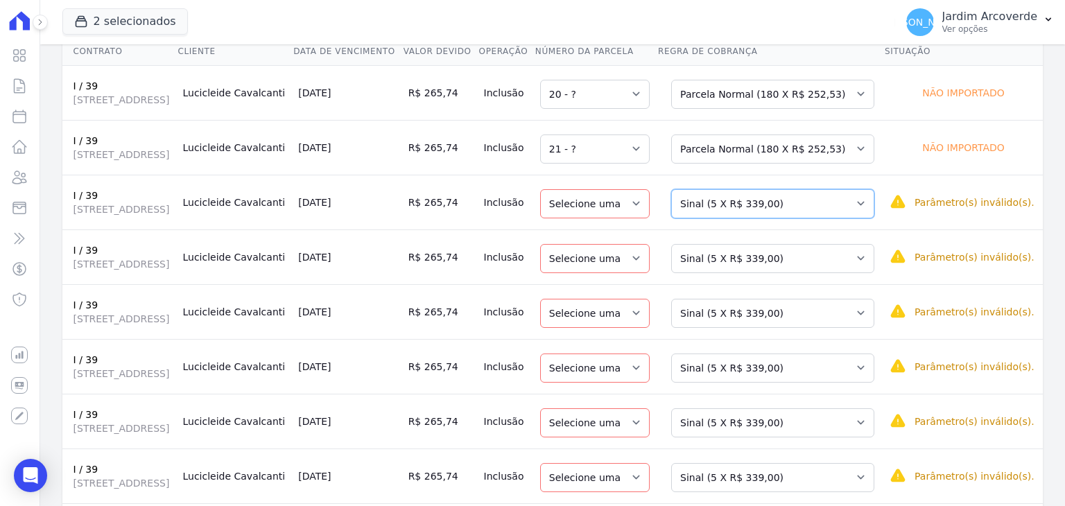
click at [791, 218] on select "Selecione uma Nova Parcela Avulsa Parcela Avulsa Existente Sinal (5 X R$ 339,00…" at bounding box center [772, 203] width 203 height 29
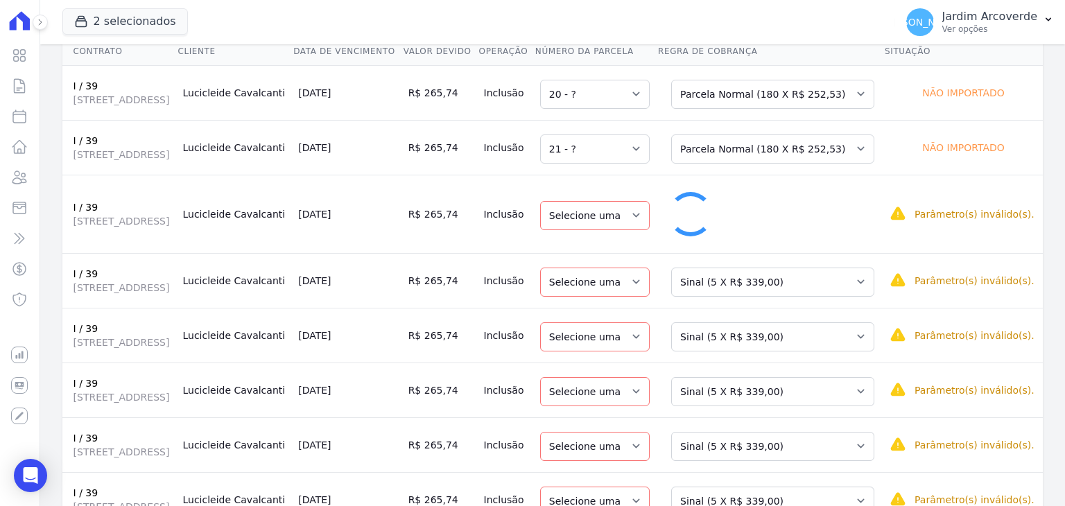
select select "22"
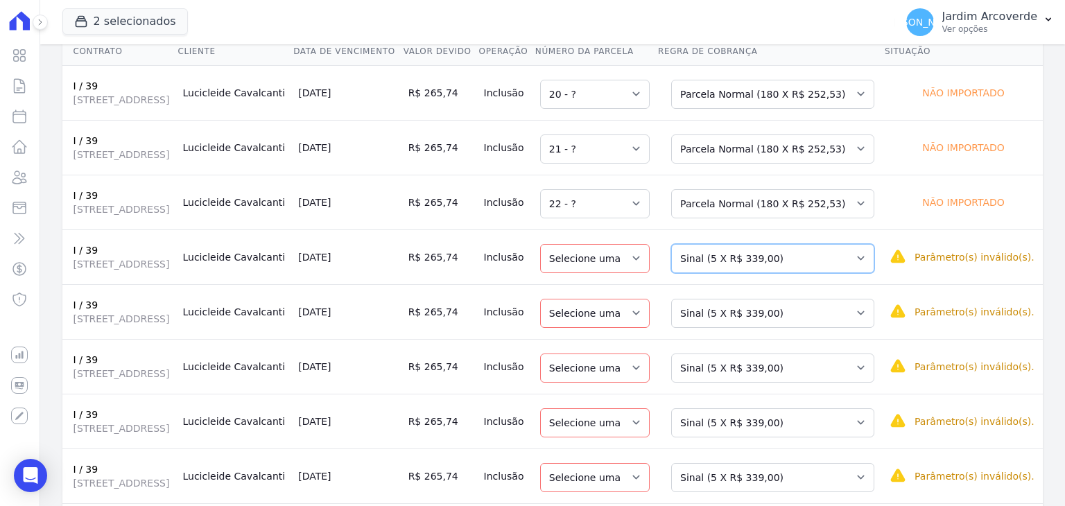
click at [779, 273] on select "Selecione uma Nova Parcela Avulsa Parcela Avulsa Existente Sinal (5 X R$ 339,00…" at bounding box center [772, 258] width 203 height 29
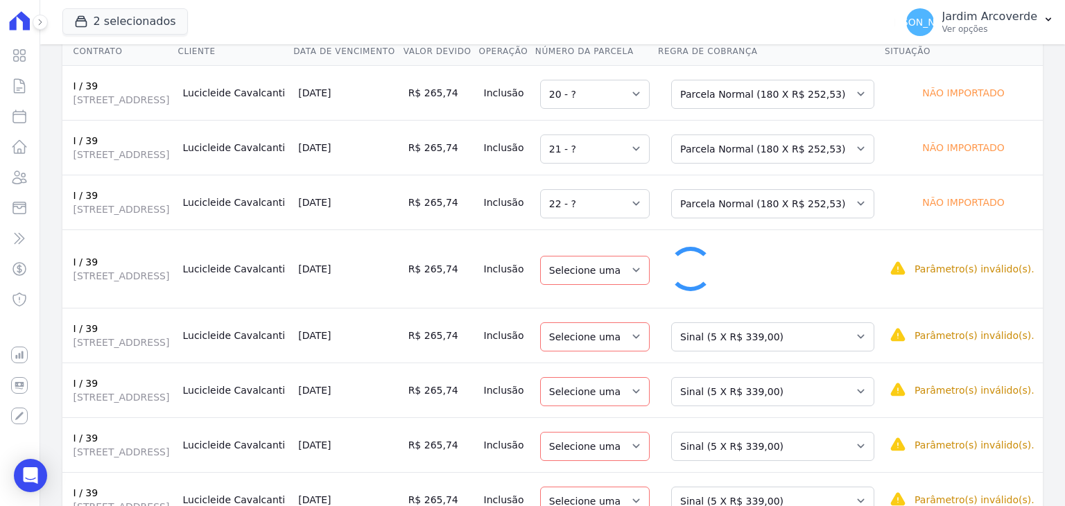
scroll to position [485, 0]
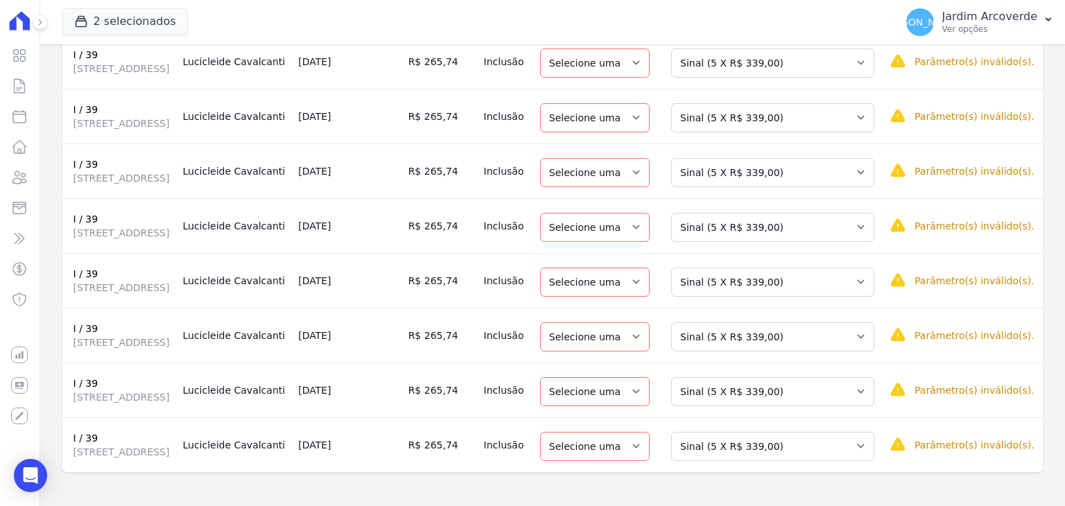
select select "23"
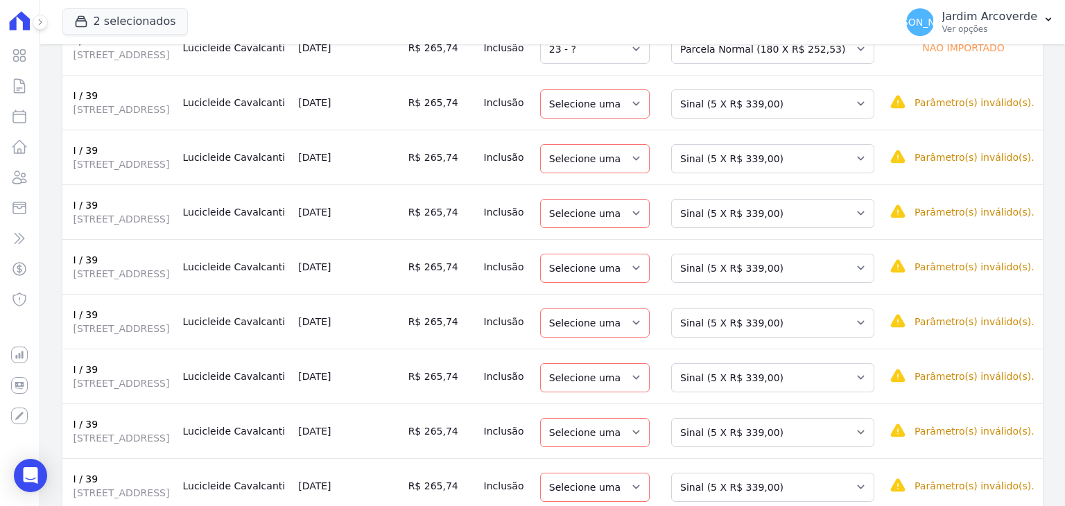
scroll to position [416, 0]
click at [782, 120] on select "Selecione uma Nova Parcela Avulsa Parcela Avulsa Existente Sinal (5 X R$ 339,00…" at bounding box center [772, 105] width 203 height 29
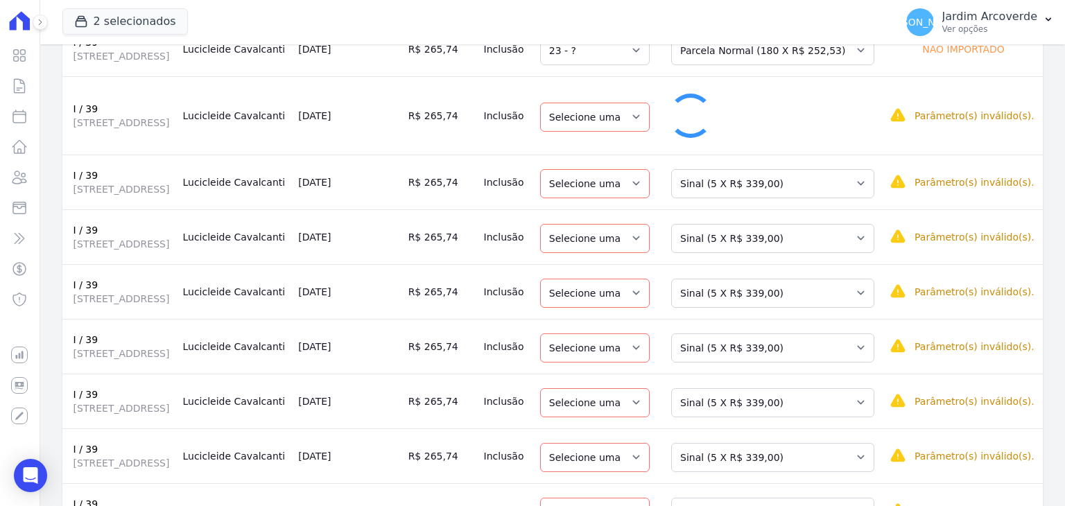
select select "24"
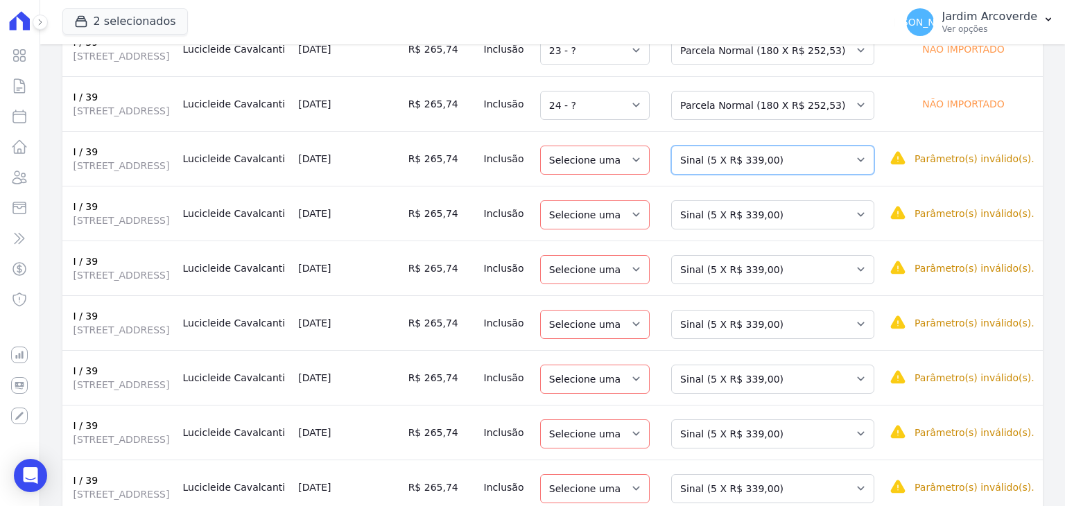
click at [790, 175] on select "Selecione uma Nova Parcela Avulsa Parcela Avulsa Existente Sinal (5 X R$ 339,00…" at bounding box center [772, 160] width 203 height 29
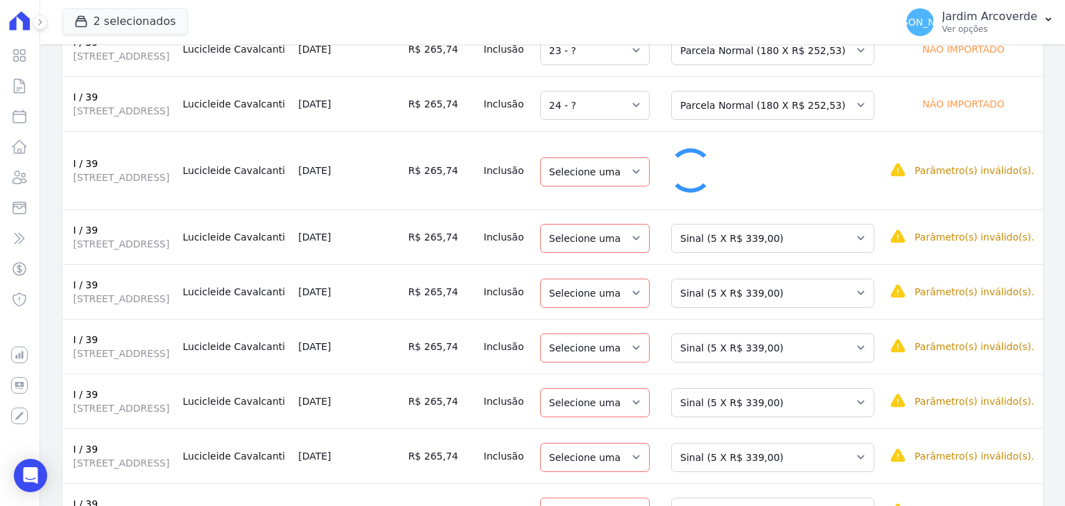
select select "25"
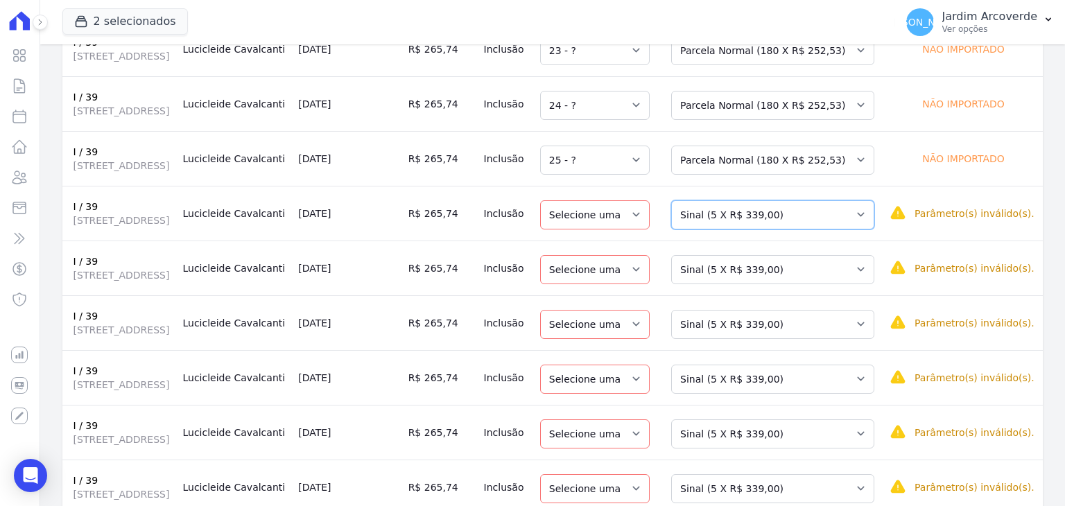
click at [778, 230] on select "Selecione uma Nova Parcela Avulsa Parcela Avulsa Existente Sinal (5 X R$ 339,00…" at bounding box center [772, 214] width 203 height 29
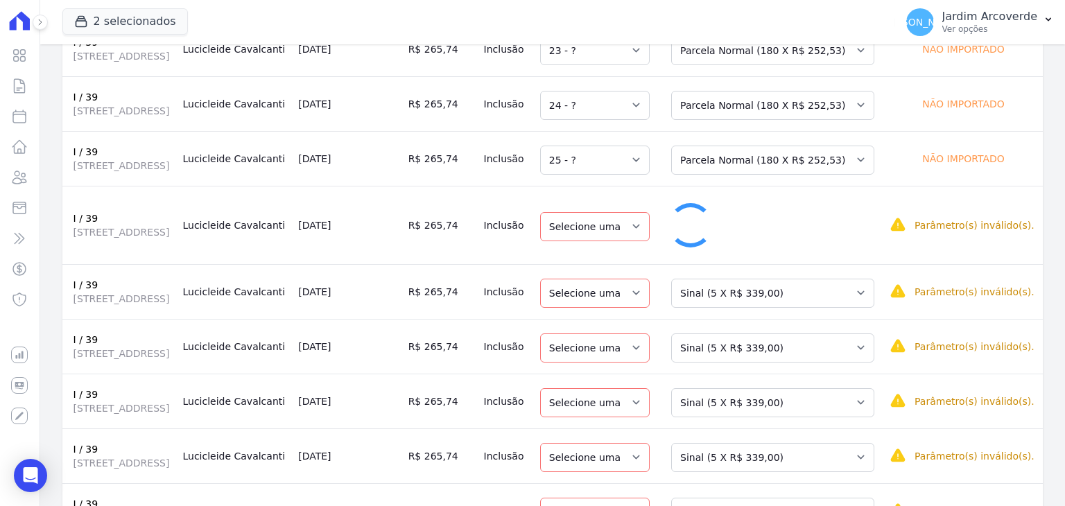
select select "26"
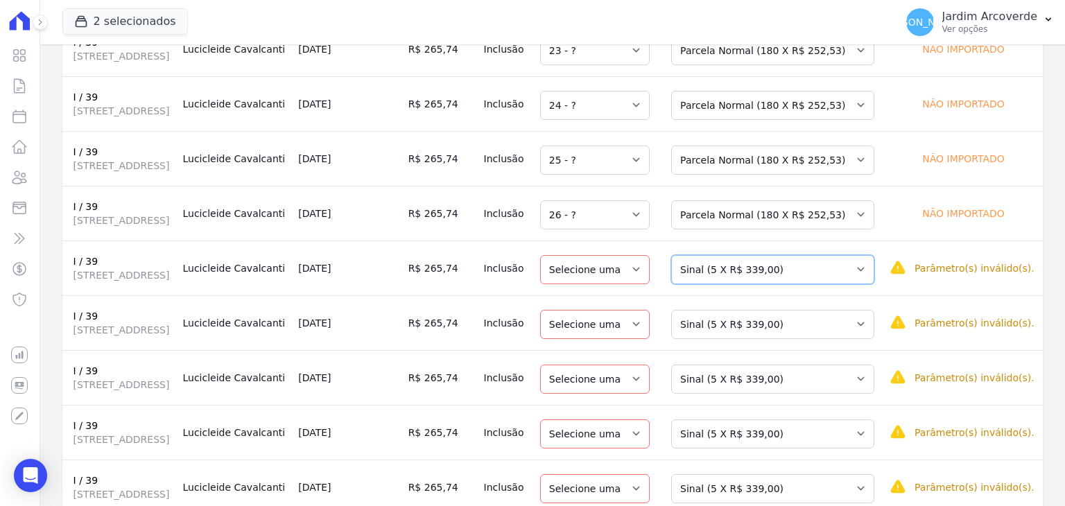
drag, startPoint x: 834, startPoint y: 347, endPoint x: 832, endPoint y: 355, distance: 7.8
click at [834, 284] on select "Selecione uma Nova Parcela Avulsa Parcela Avulsa Existente Sinal (5 X R$ 339,00…" at bounding box center [772, 269] width 203 height 29
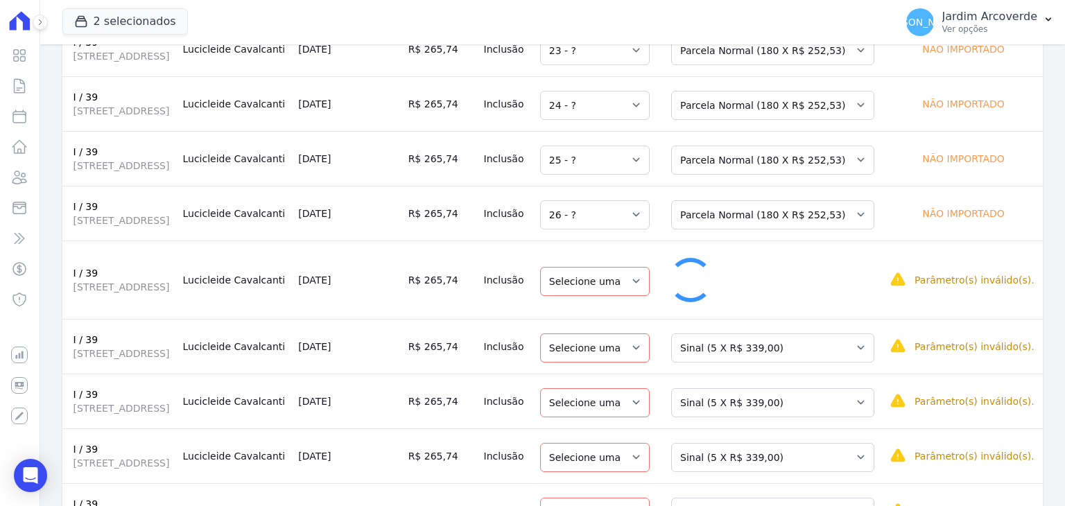
select select "27"
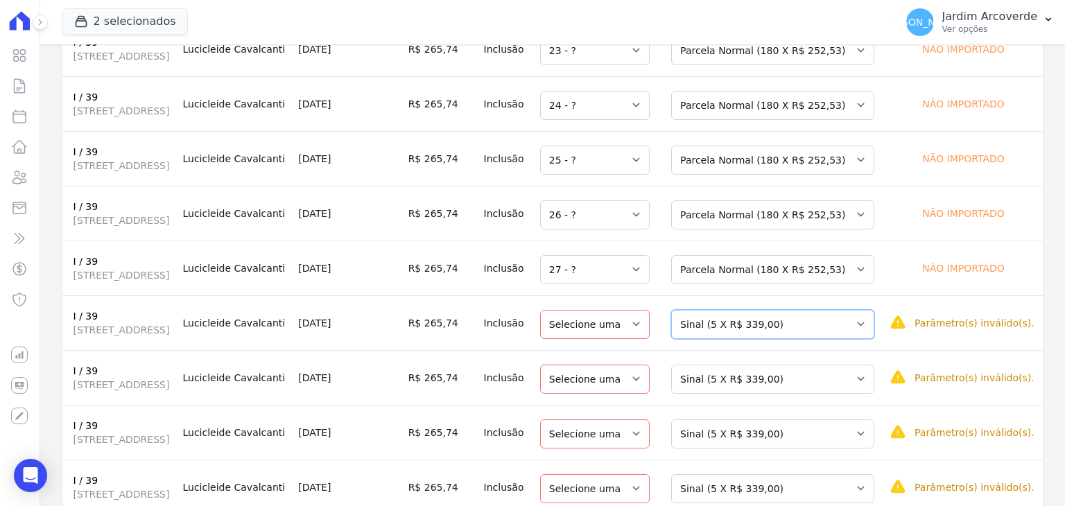
click at [810, 339] on select "Selecione uma Nova Parcela Avulsa Parcela Avulsa Existente Sinal (5 X R$ 339,00…" at bounding box center [772, 324] width 203 height 29
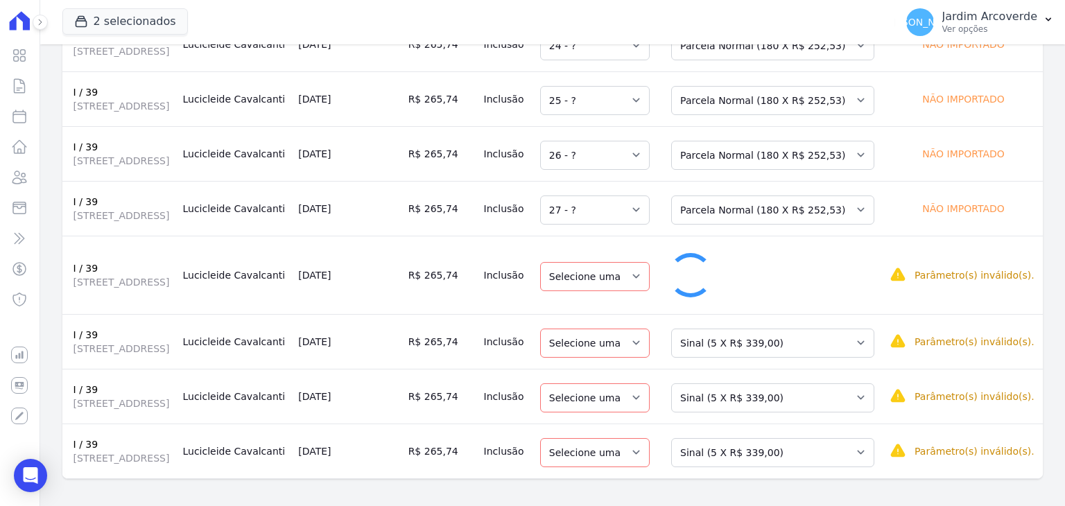
select select "28"
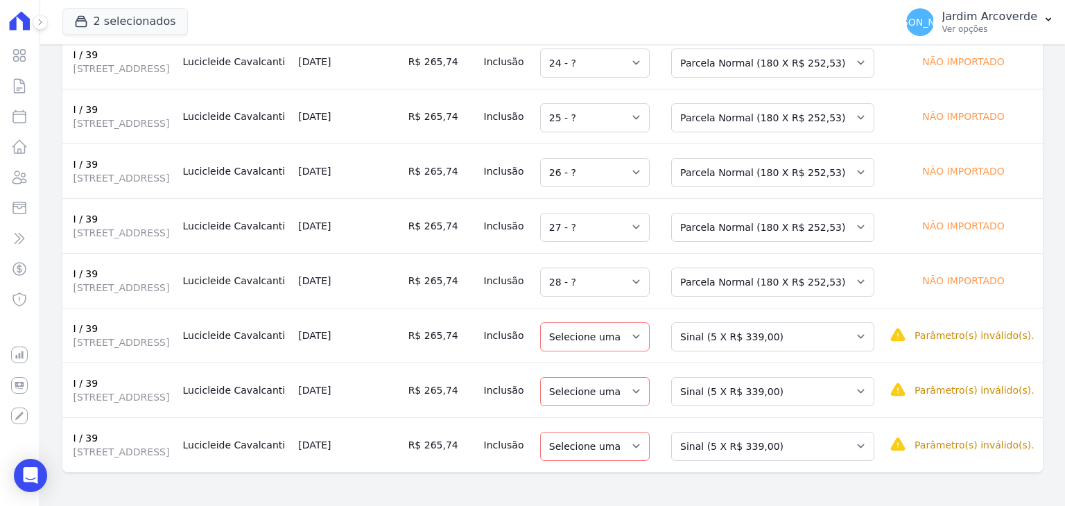
scroll to position [584, 0]
click at [799, 322] on select "Selecione uma Nova Parcela Avulsa Parcela Avulsa Existente Sinal (5 X R$ 339,00…" at bounding box center [772, 336] width 203 height 29
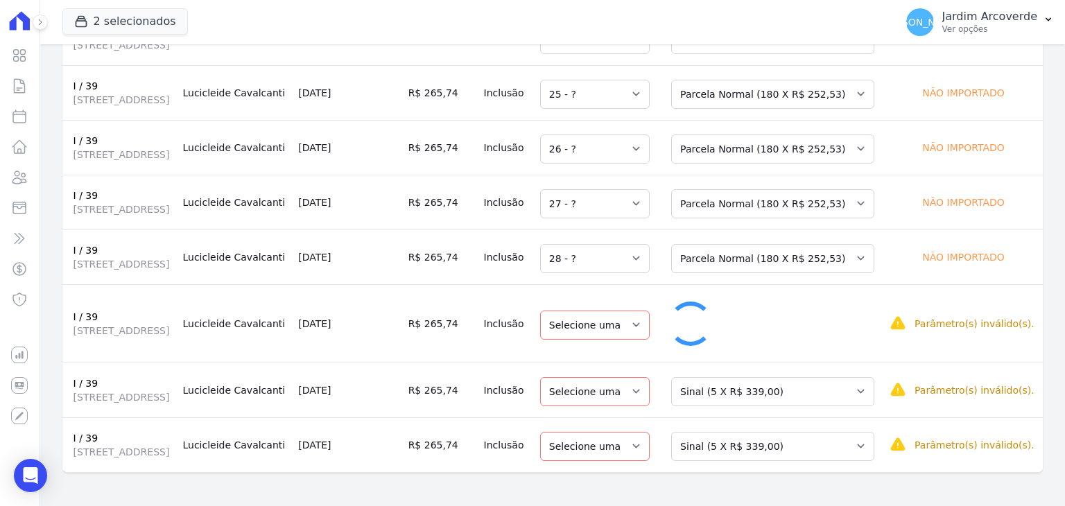
select select "29"
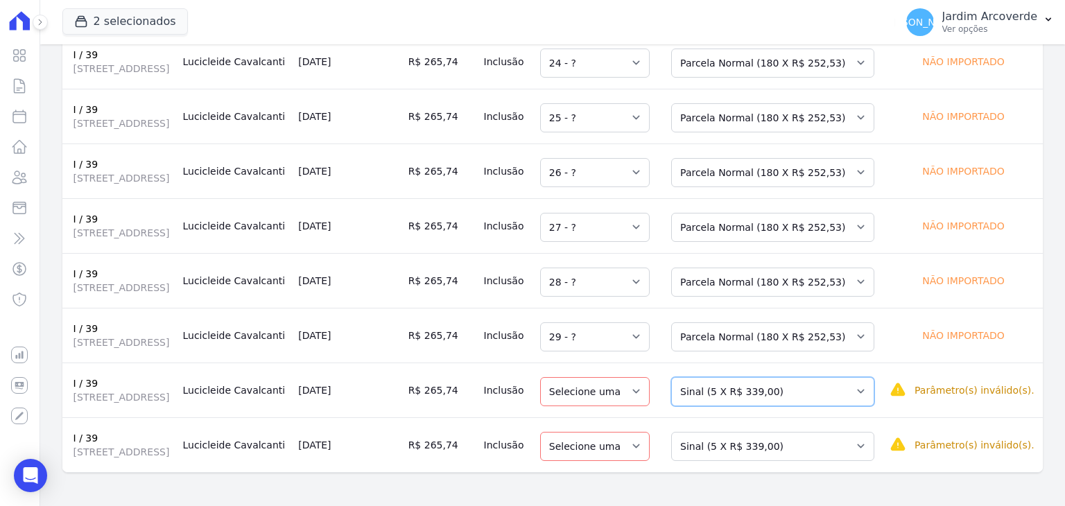
click at [819, 377] on select "Selecione uma Nova Parcela Avulsa Parcela Avulsa Existente Sinal (5 X R$ 339,00…" at bounding box center [772, 391] width 203 height 29
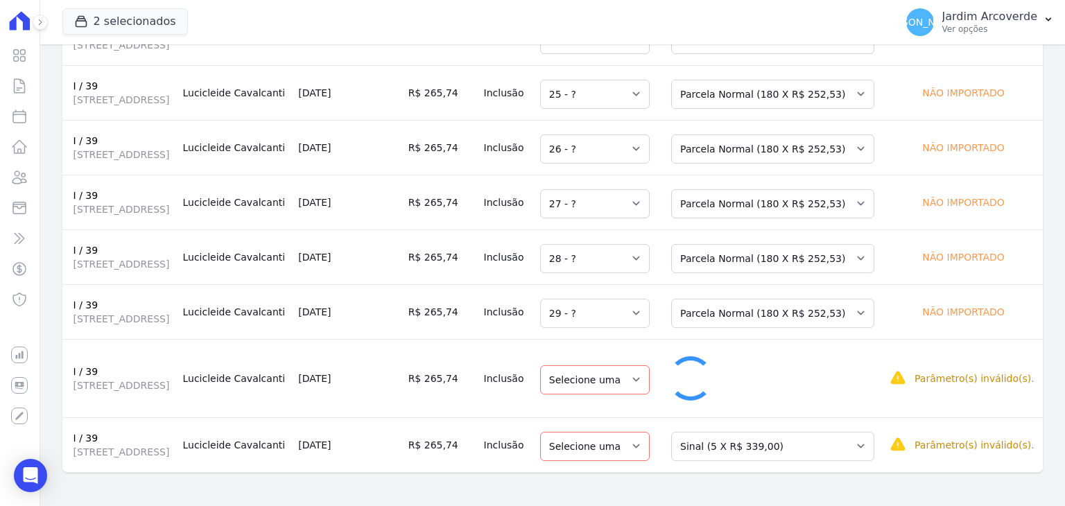
select select "30"
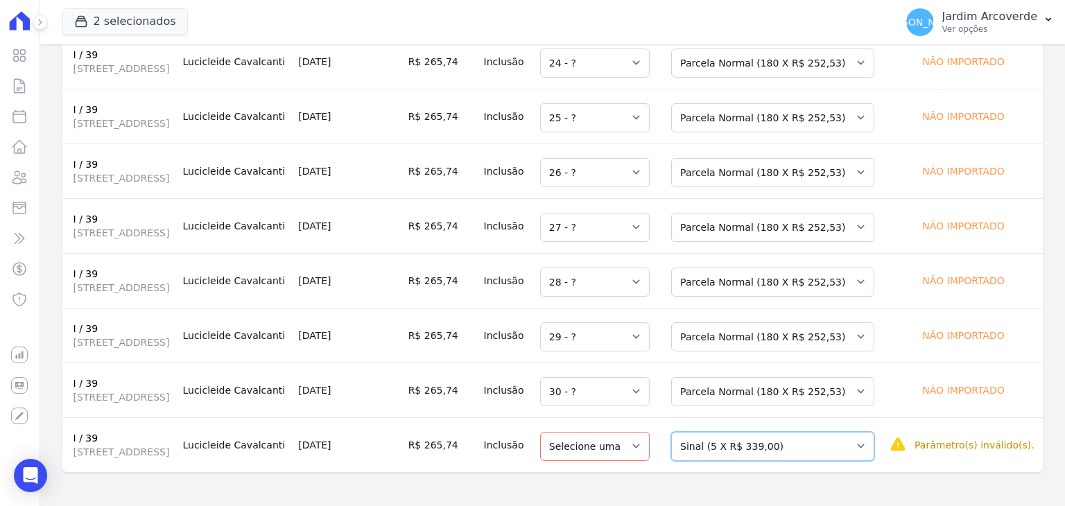
click at [818, 447] on select "Selecione uma Nova Parcela Avulsa Parcela Avulsa Existente Sinal (5 X R$ 339,00…" at bounding box center [772, 446] width 203 height 29
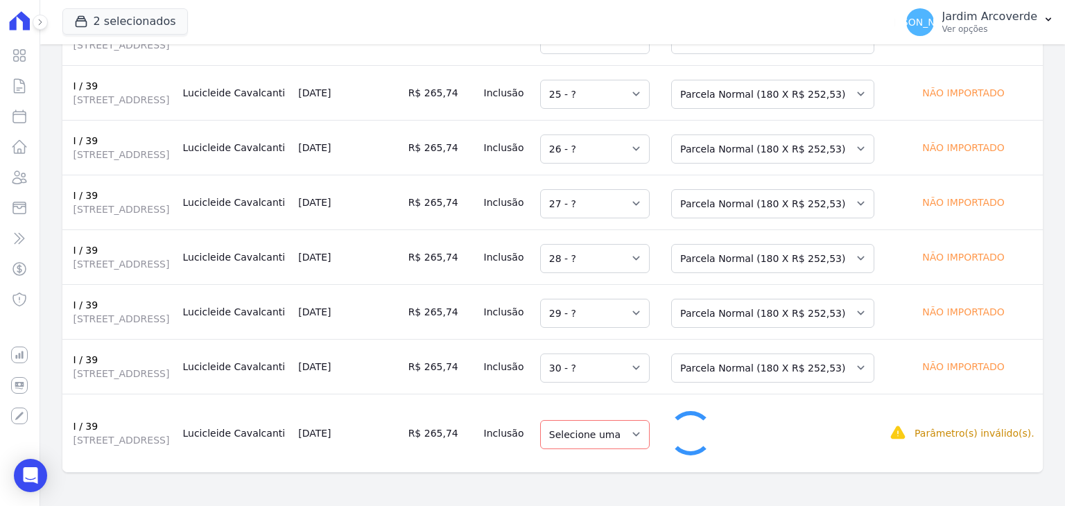
select select "31"
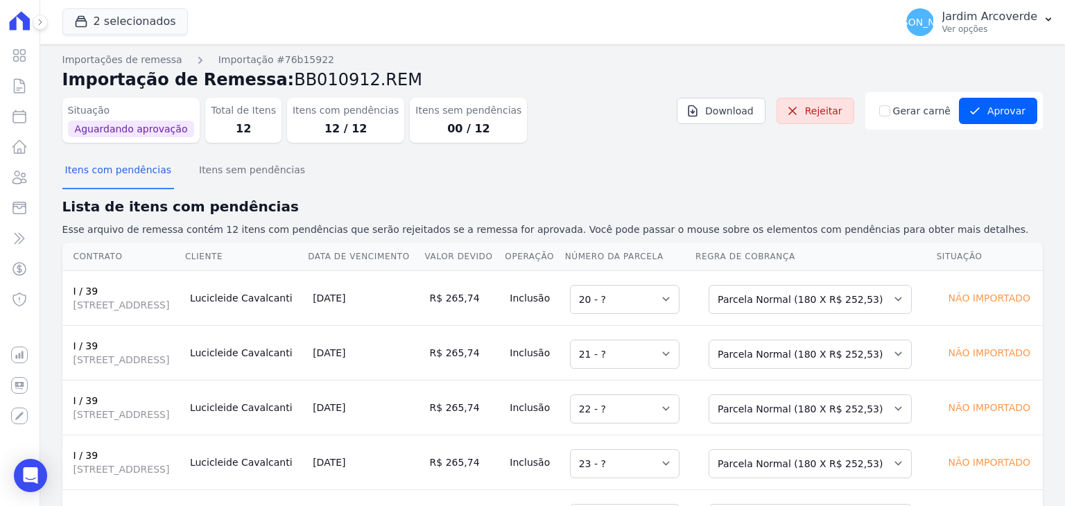
scroll to position [0, 0]
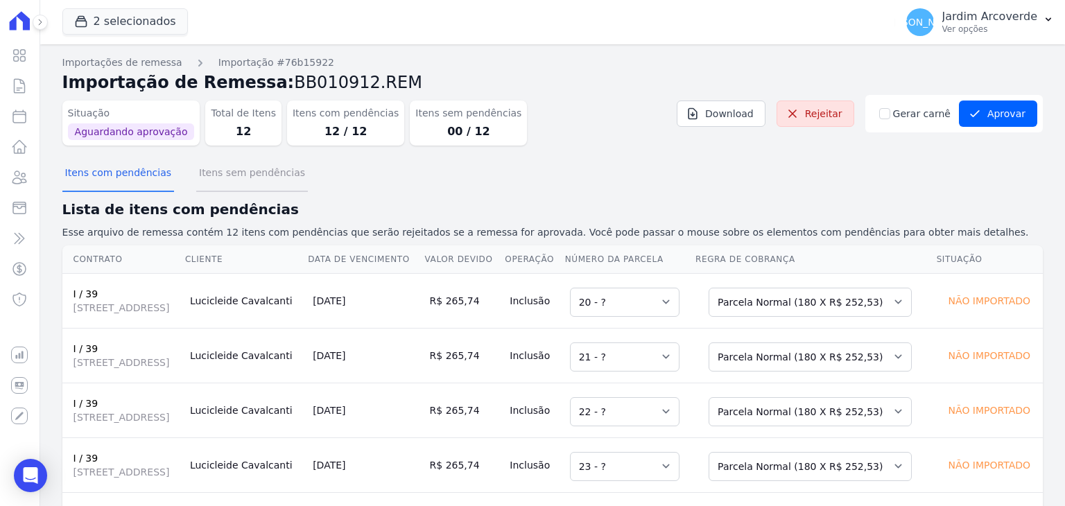
click at [250, 173] on button "Itens sem pendências" at bounding box center [252, 174] width 112 height 36
click at [885, 117] on input "Gerar carnê" at bounding box center [884, 113] width 11 height 11
checkbox input "true"
click at [915, 178] on div "Itens com pendências Itens sem pendências" at bounding box center [552, 174] width 981 height 34
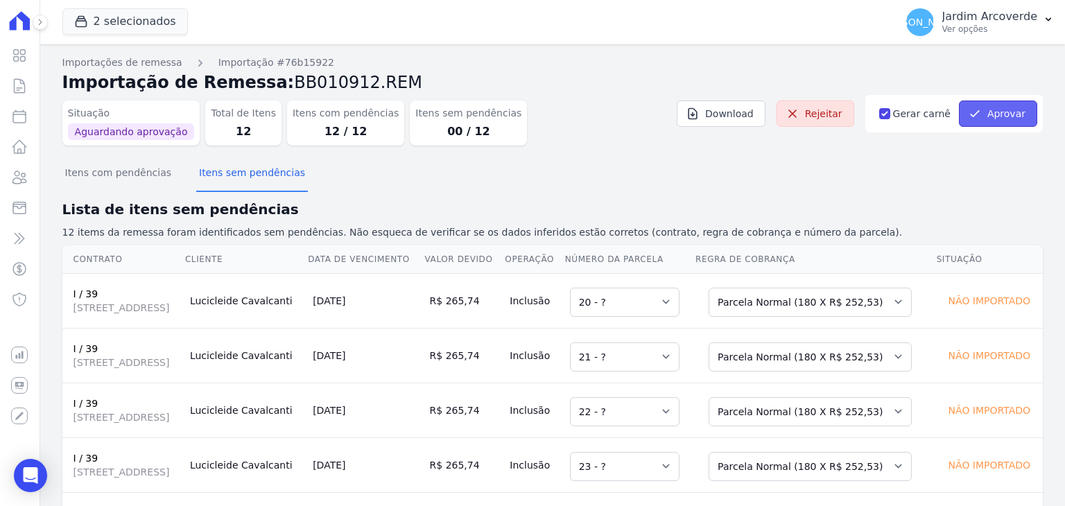
click at [1005, 109] on button "Aprovar" at bounding box center [998, 114] width 78 height 26
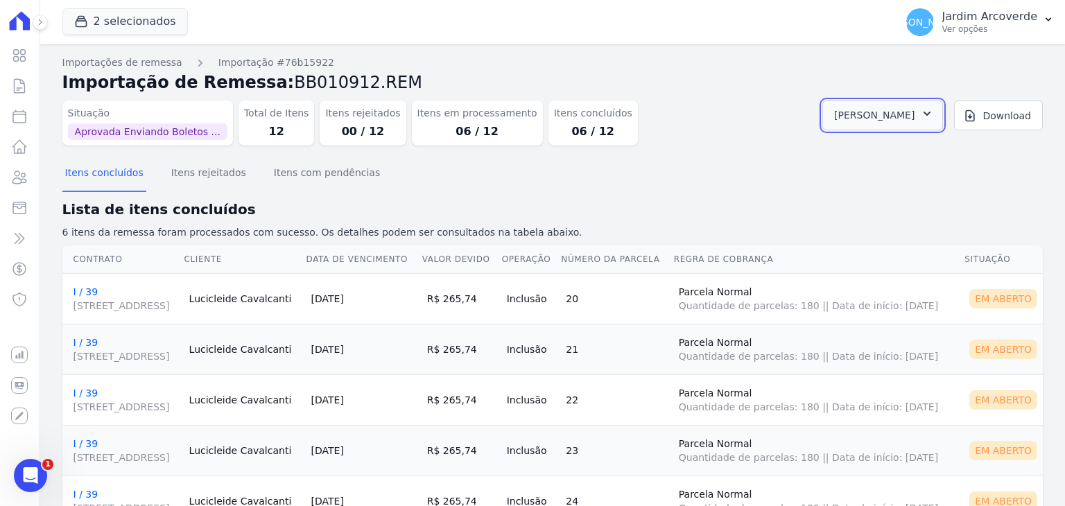
click at [901, 107] on span "Carnê Gerado" at bounding box center [874, 115] width 80 height 17
click at [945, 150] on link "Abrir" at bounding box center [925, 153] width 39 height 18
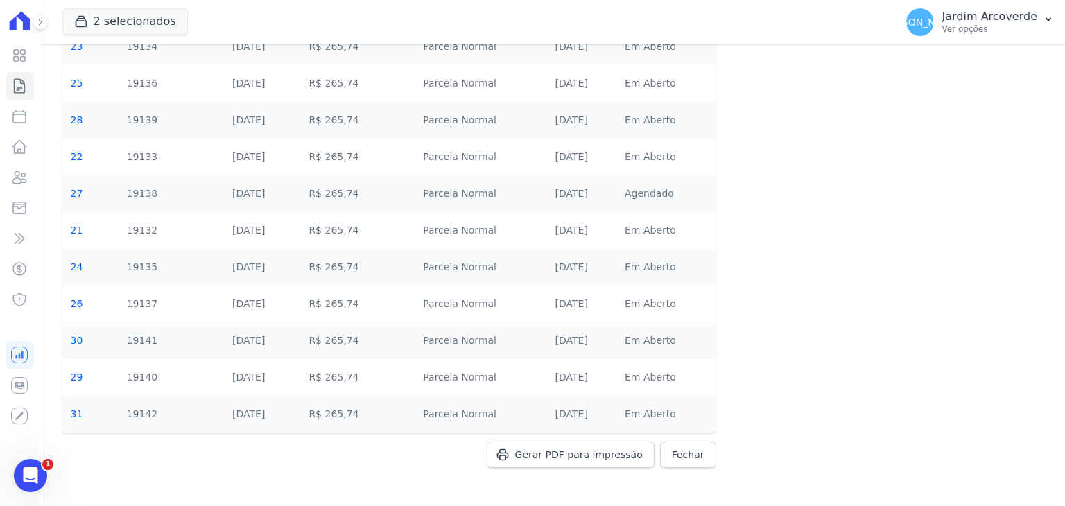
scroll to position [194, 0]
click at [592, 460] on span "Gerar PDF para impressão" at bounding box center [579, 455] width 128 height 14
click at [989, 31] on p "Ver opções" at bounding box center [989, 29] width 95 height 11
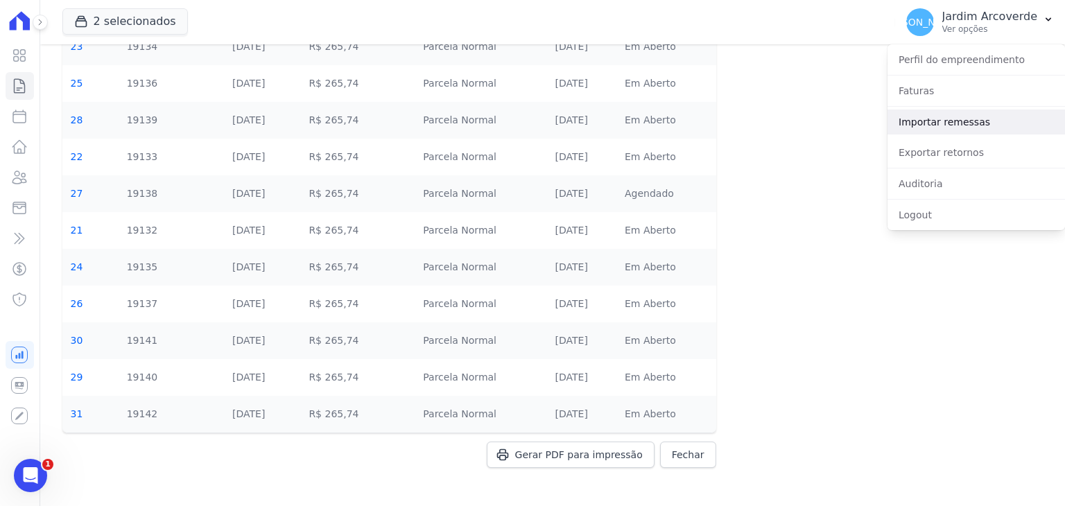
click at [991, 126] on link "Importar remessas" at bounding box center [977, 122] width 178 height 25
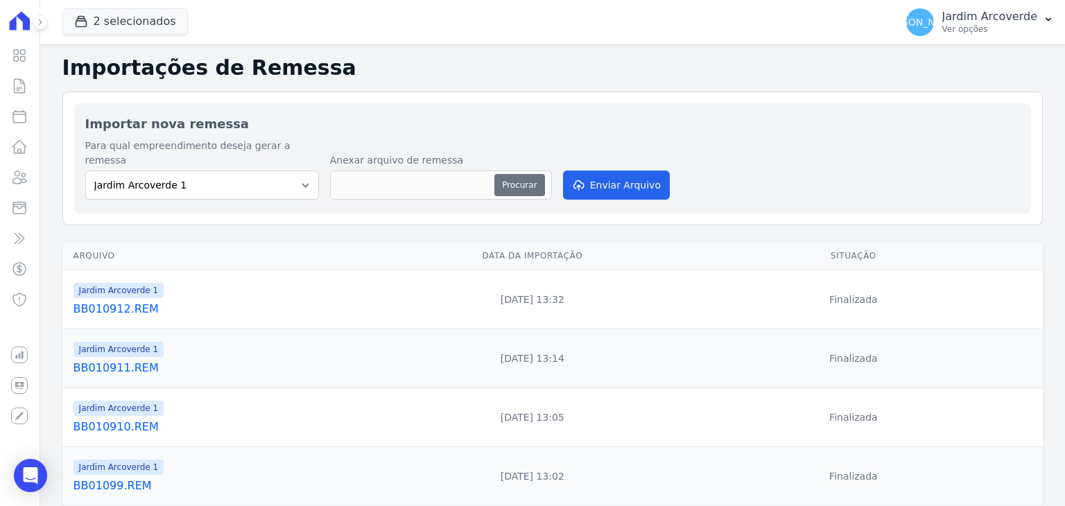
click at [510, 178] on button "Procurar" at bounding box center [519, 185] width 50 height 22
type input "BB010913.REM"
click at [630, 172] on button "Enviar Arquivo" at bounding box center [616, 185] width 107 height 29
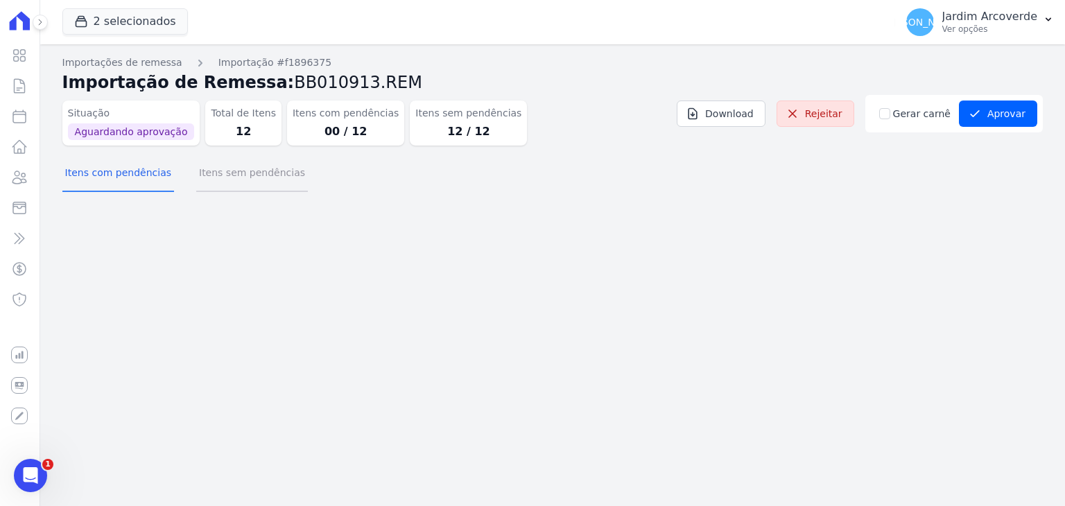
click at [257, 186] on button "Itens sem pendências" at bounding box center [252, 174] width 112 height 36
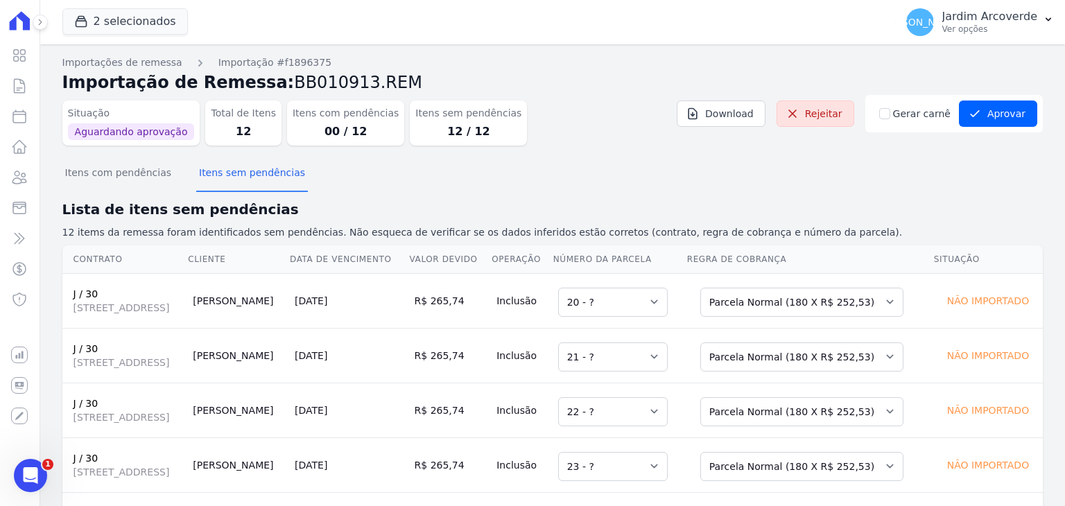
click at [890, 112] on div "Gerar carnê" at bounding box center [916, 114] width 74 height 15
click at [887, 112] on input "Gerar carnê" at bounding box center [884, 113] width 11 height 11
checkbox input "true"
click at [914, 162] on div "Itens com pendências Itens sem pendências" at bounding box center [552, 174] width 981 height 34
click at [1012, 114] on button "Aprovar" at bounding box center [998, 114] width 78 height 26
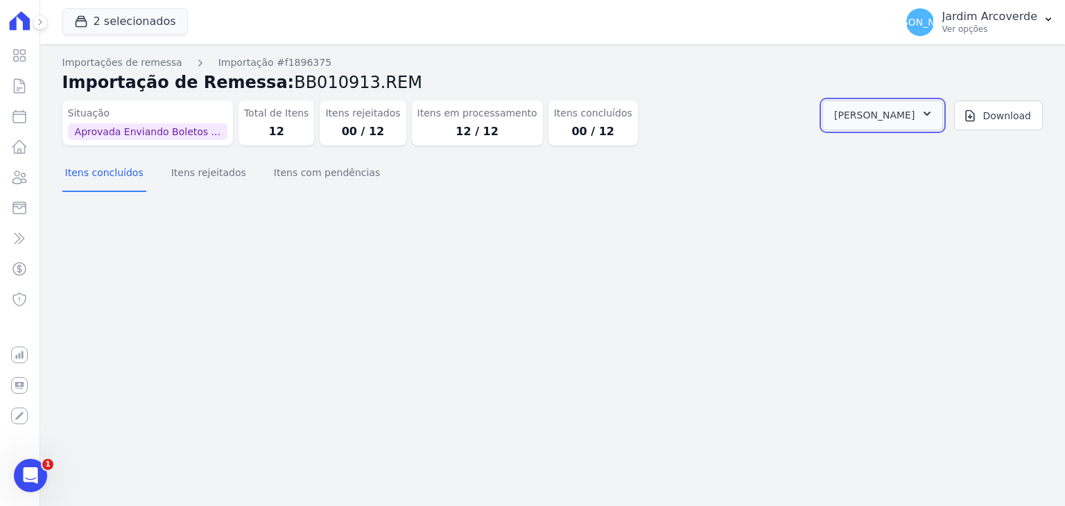
click at [922, 110] on button "Carnê Gerado" at bounding box center [882, 116] width 121 height 30
click at [945, 155] on link "Abrir" at bounding box center [925, 153] width 39 height 18
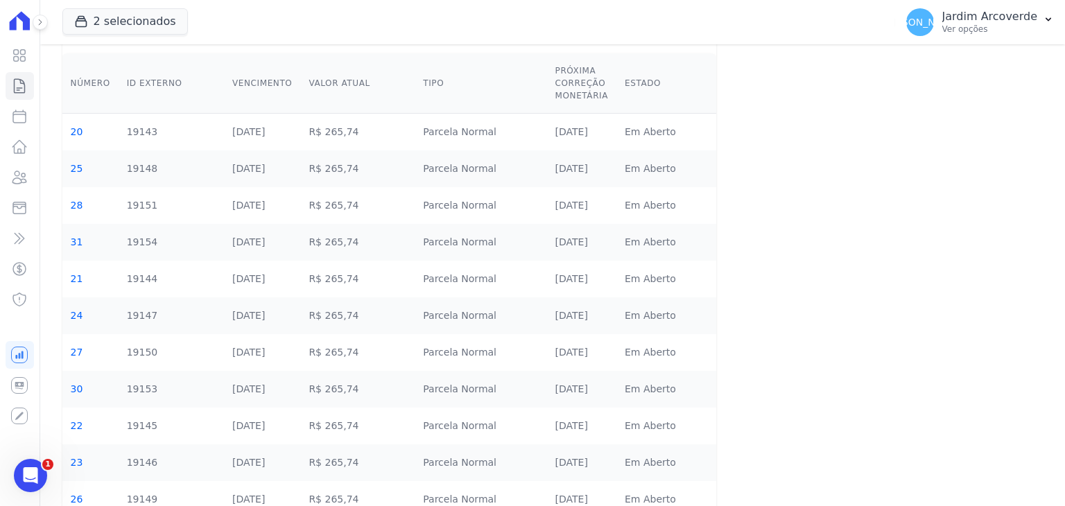
scroll to position [194, 0]
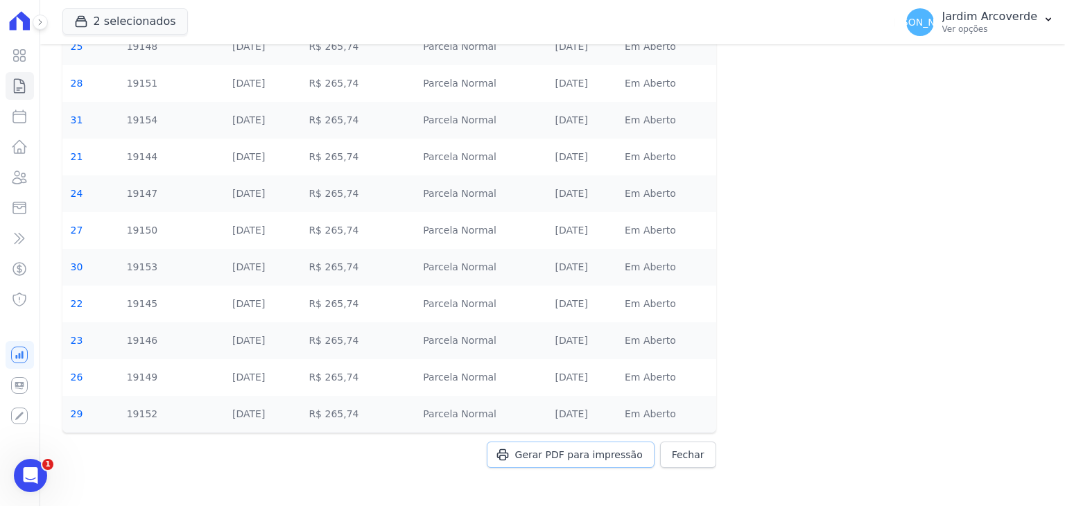
click at [581, 462] on link "Gerar PDF para impressão" at bounding box center [571, 455] width 168 height 26
click at [994, 31] on p "Ver opções" at bounding box center [989, 29] width 95 height 11
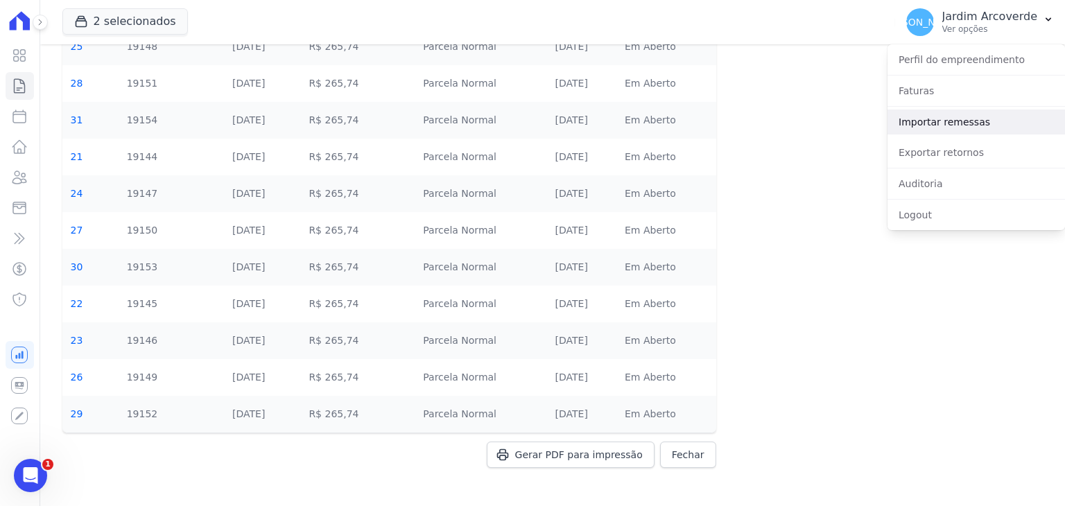
click at [971, 124] on link "Importar remessas" at bounding box center [977, 122] width 178 height 25
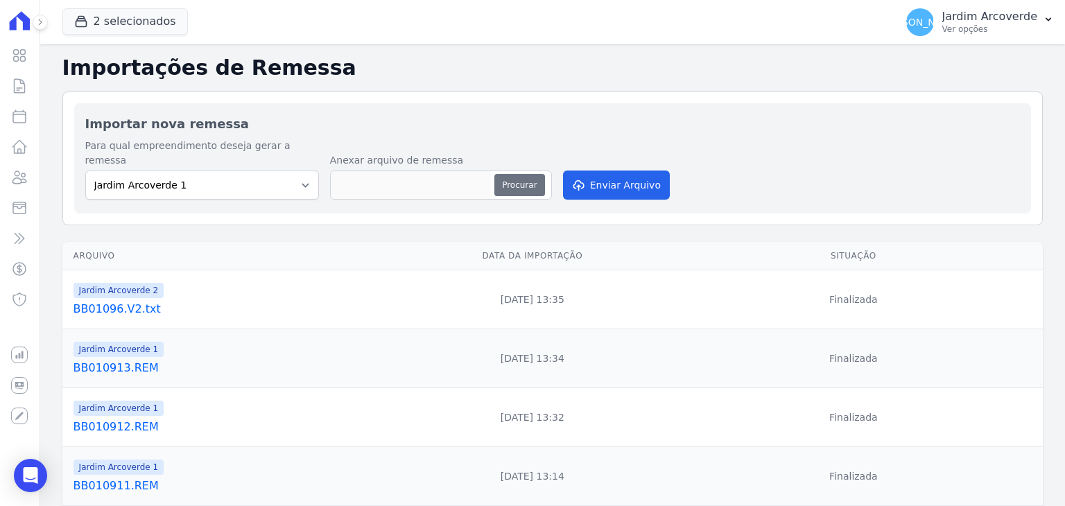
click at [527, 174] on button "Procurar" at bounding box center [519, 185] width 50 height 22
type input "BB010914.REM"
click at [637, 173] on button "Enviar Arquivo" at bounding box center [616, 185] width 107 height 29
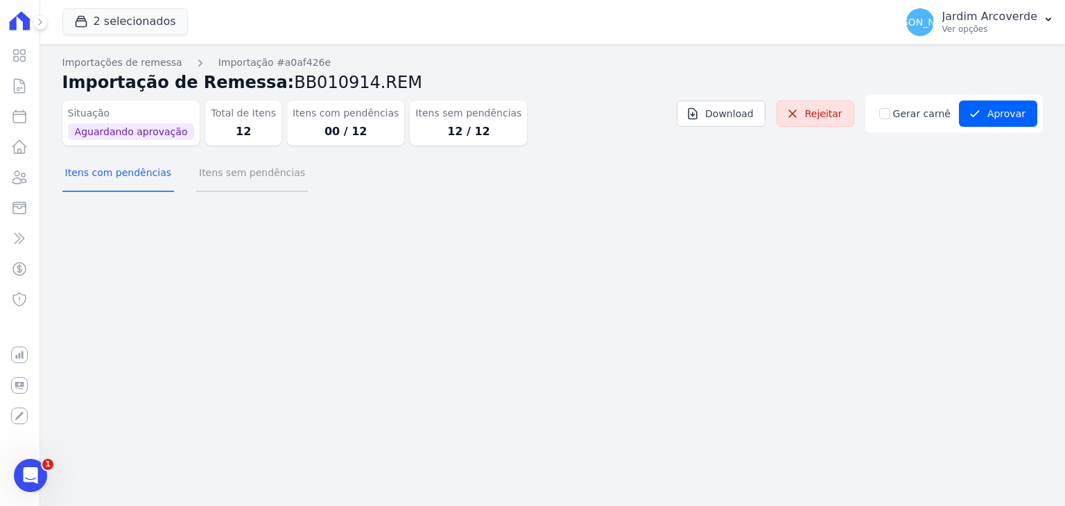
click at [265, 179] on button "Itens sem pendências" at bounding box center [252, 174] width 112 height 36
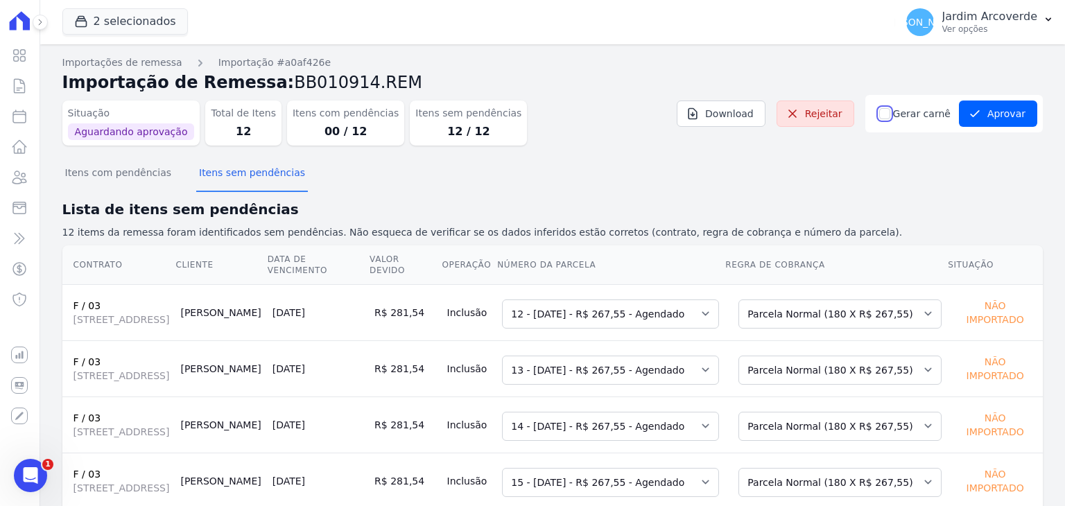
click at [883, 112] on input "Gerar carnê" at bounding box center [884, 113] width 11 height 11
checkbox input "true"
click at [899, 144] on div "Situação Aguardando aprovação Total de Itens 12 Itens com pendências 00 / 12 It…" at bounding box center [552, 126] width 981 height 62
click at [994, 119] on button "Aprovar" at bounding box center [998, 114] width 78 height 26
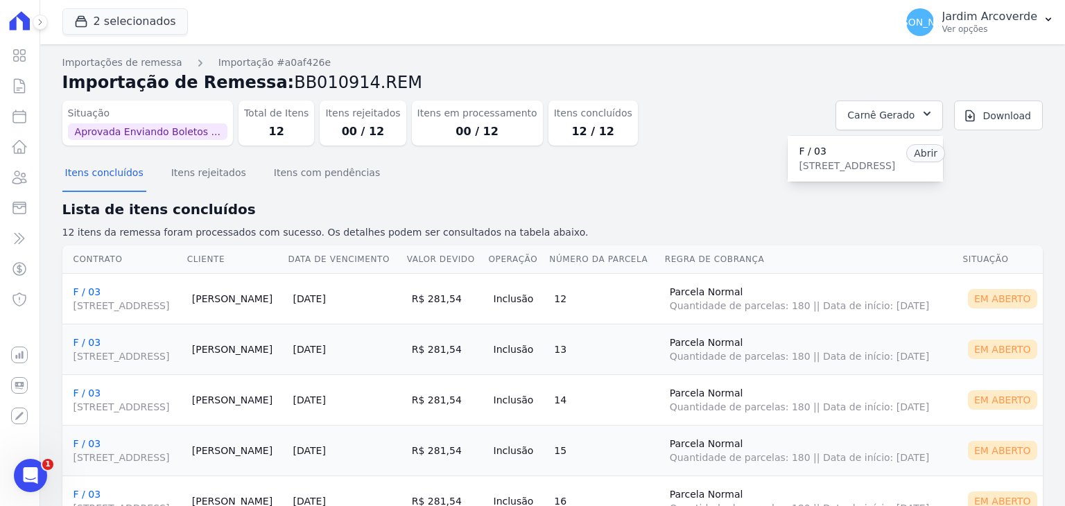
click at [945, 156] on link "Abrir" at bounding box center [925, 153] width 39 height 18
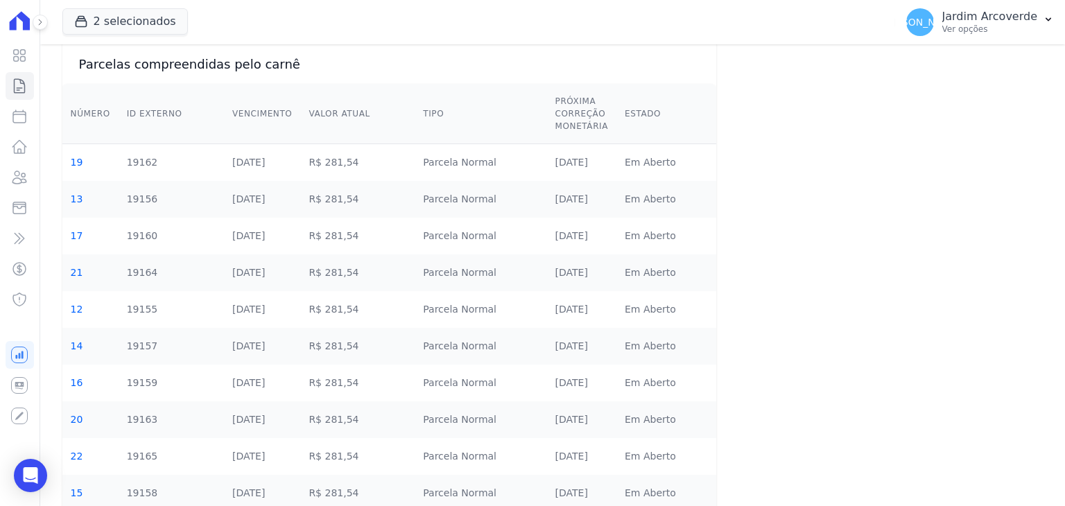
scroll to position [194, 0]
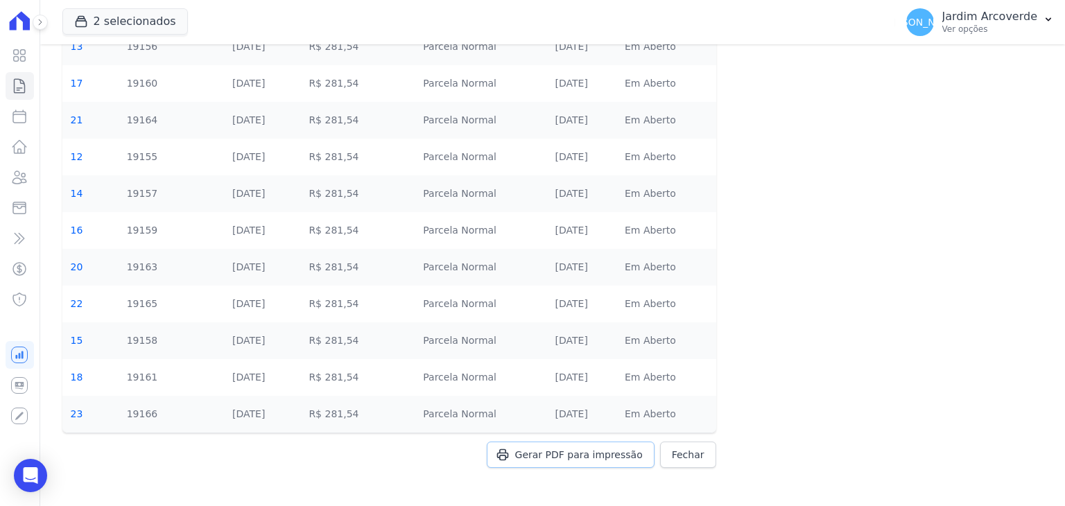
click at [586, 457] on span "Gerar PDF para impressão" at bounding box center [579, 455] width 128 height 14
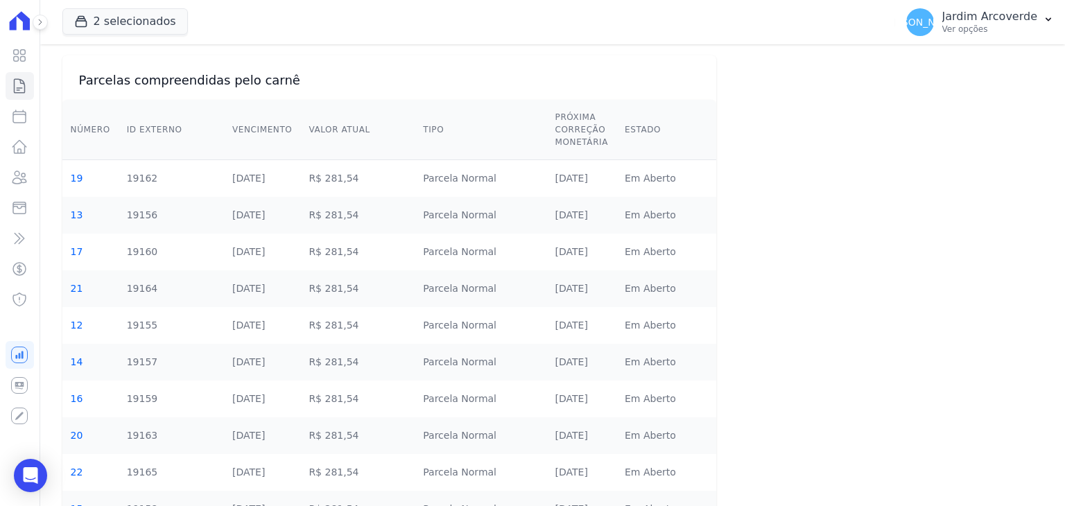
scroll to position [0, 0]
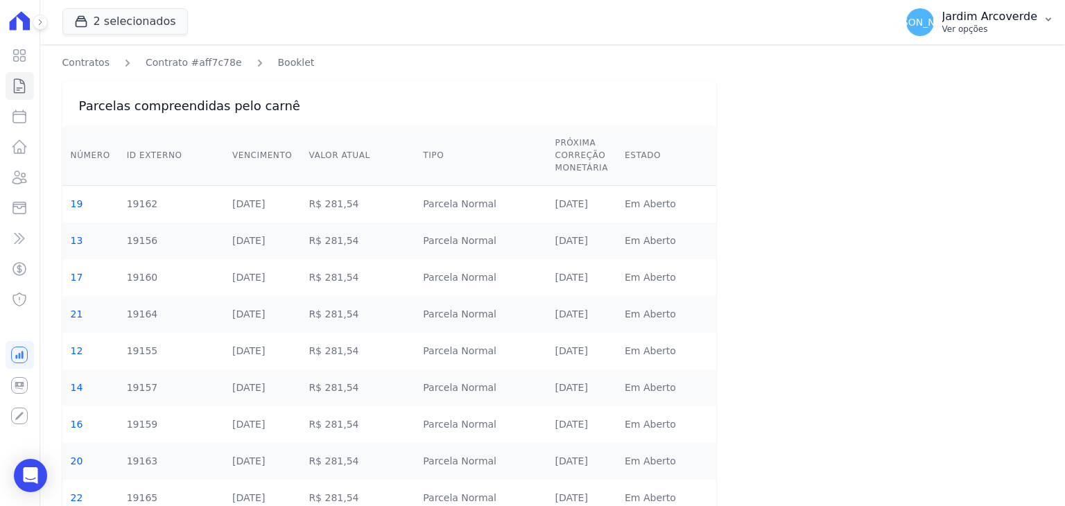
click at [977, 24] on p "Ver opções" at bounding box center [989, 29] width 95 height 11
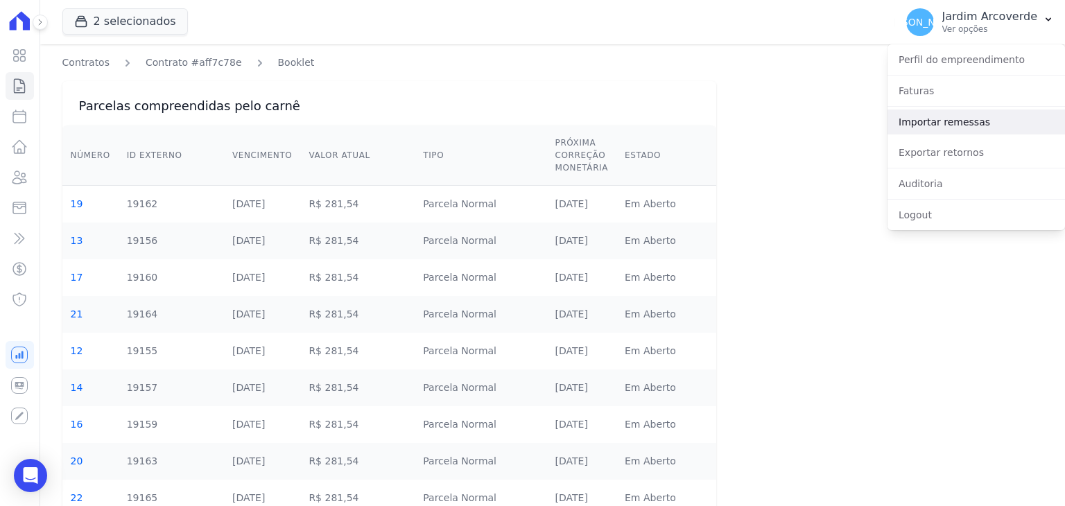
click at [966, 134] on link "Importar remessas" at bounding box center [977, 122] width 178 height 25
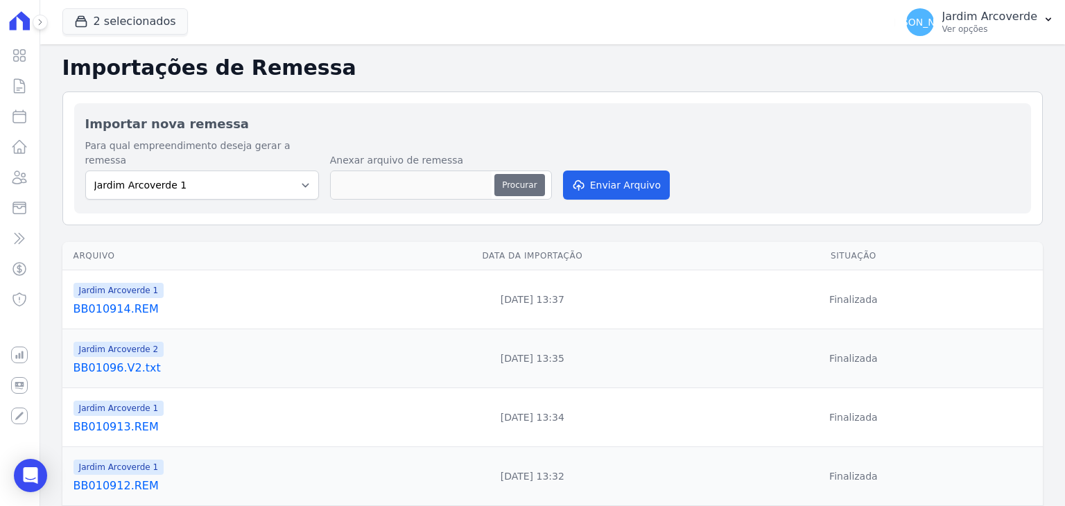
click at [512, 180] on button "Procurar" at bounding box center [519, 185] width 50 height 22
type input "BB010915.REM"
click at [623, 171] on button "Enviar Arquivo" at bounding box center [616, 185] width 107 height 29
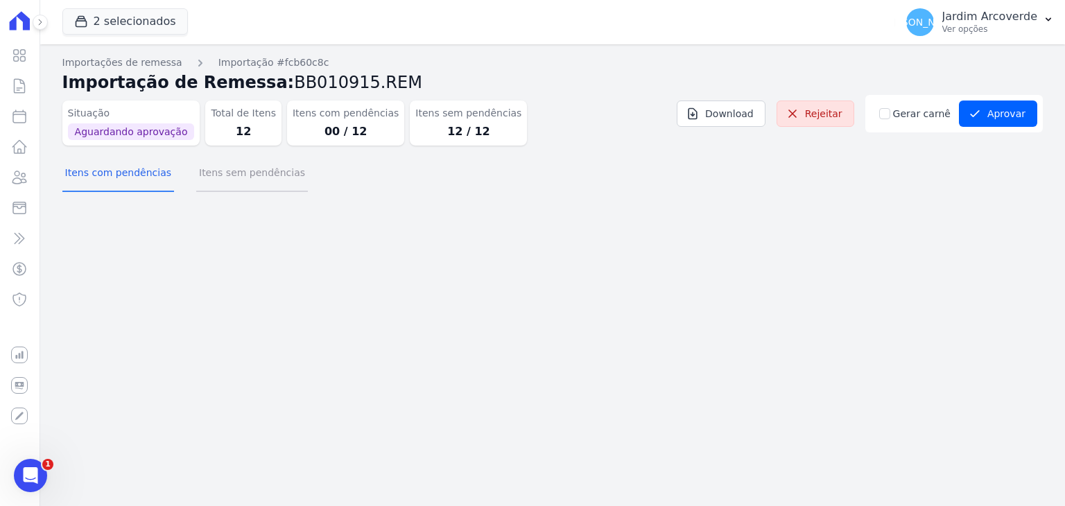
click at [245, 174] on button "Itens sem pendências" at bounding box center [252, 174] width 112 height 36
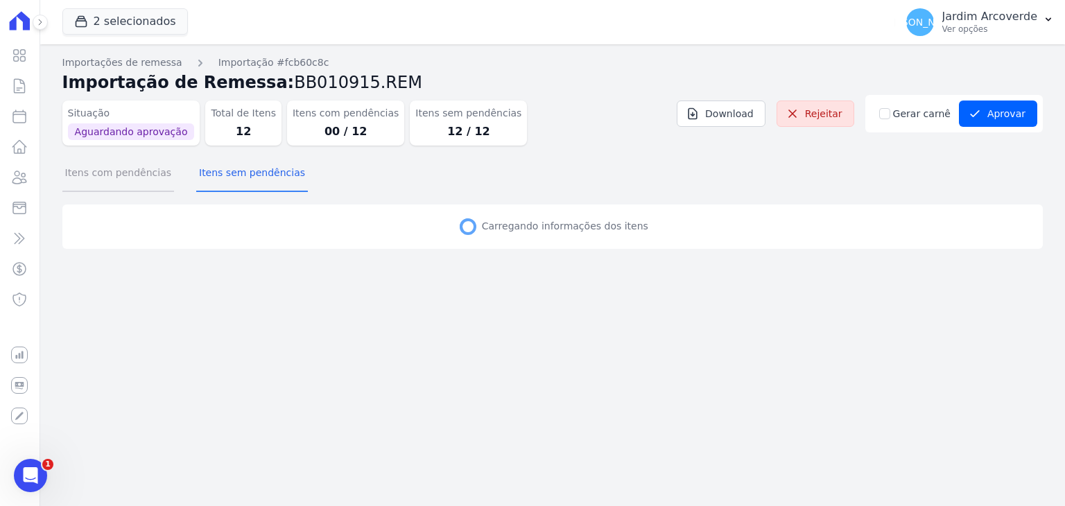
click at [130, 182] on button "Itens com pendências" at bounding box center [118, 174] width 112 height 36
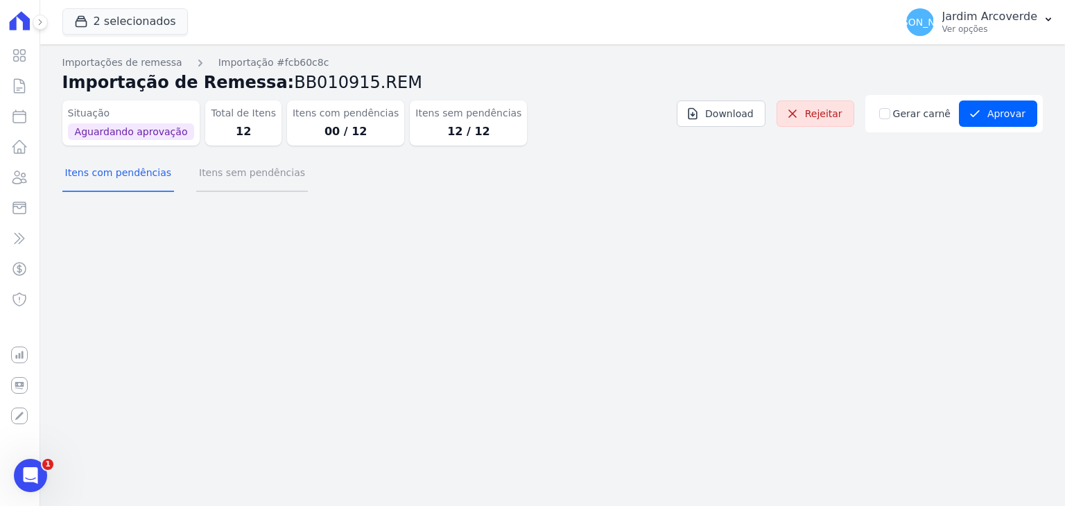
click at [241, 187] on button "Itens sem pendências" at bounding box center [252, 174] width 112 height 36
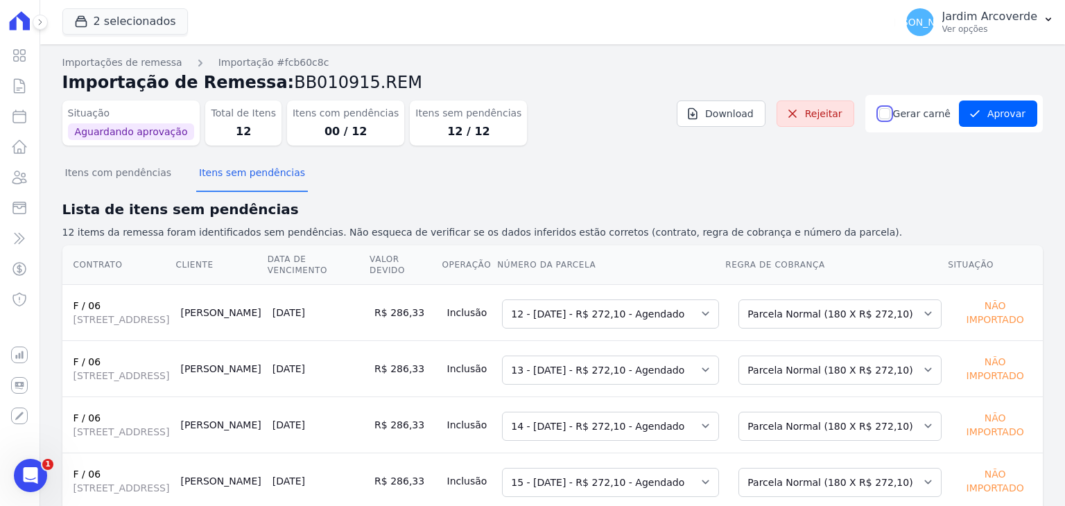
click at [888, 114] on input "Gerar carnê" at bounding box center [884, 113] width 11 height 11
checkbox input "true"
drag, startPoint x: 898, startPoint y: 165, endPoint x: 927, endPoint y: 156, distance: 30.5
click at [899, 165] on div "Itens com pendências Itens sem pendências" at bounding box center [552, 174] width 981 height 34
click at [1015, 111] on button "Aprovar" at bounding box center [998, 114] width 78 height 26
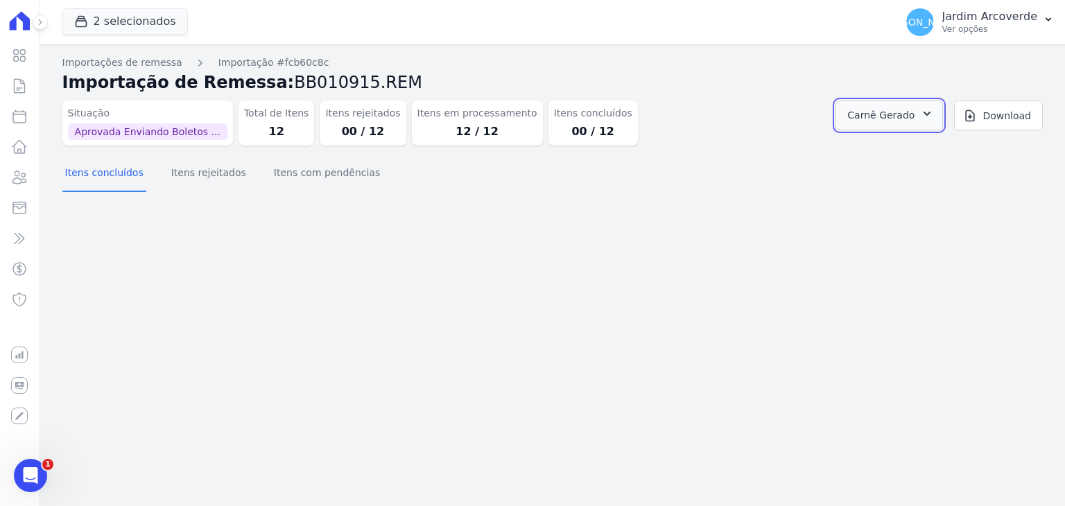
click at [924, 128] on button "Carnê Gerado" at bounding box center [889, 116] width 107 height 30
click at [945, 156] on link "Abrir" at bounding box center [925, 153] width 39 height 18
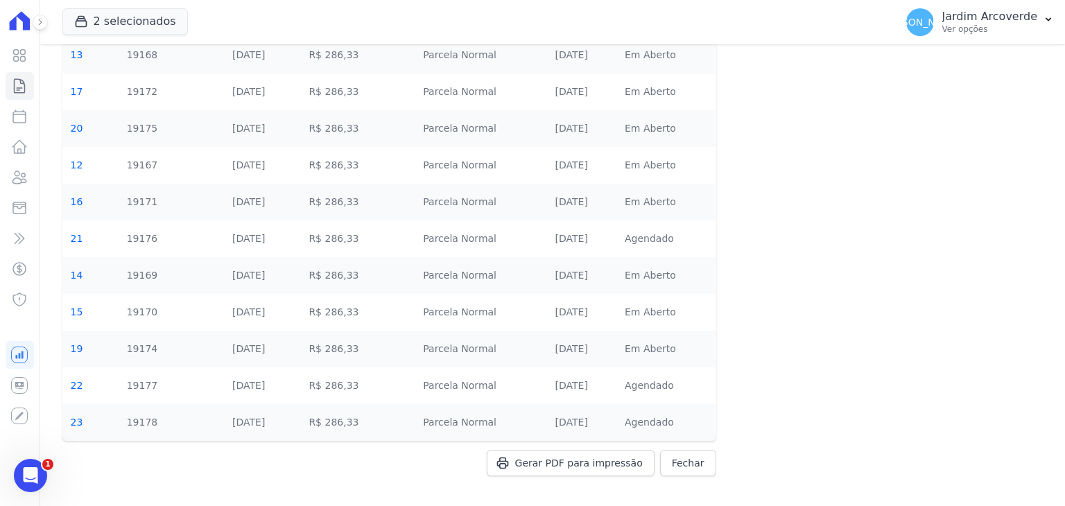
scroll to position [194, 0]
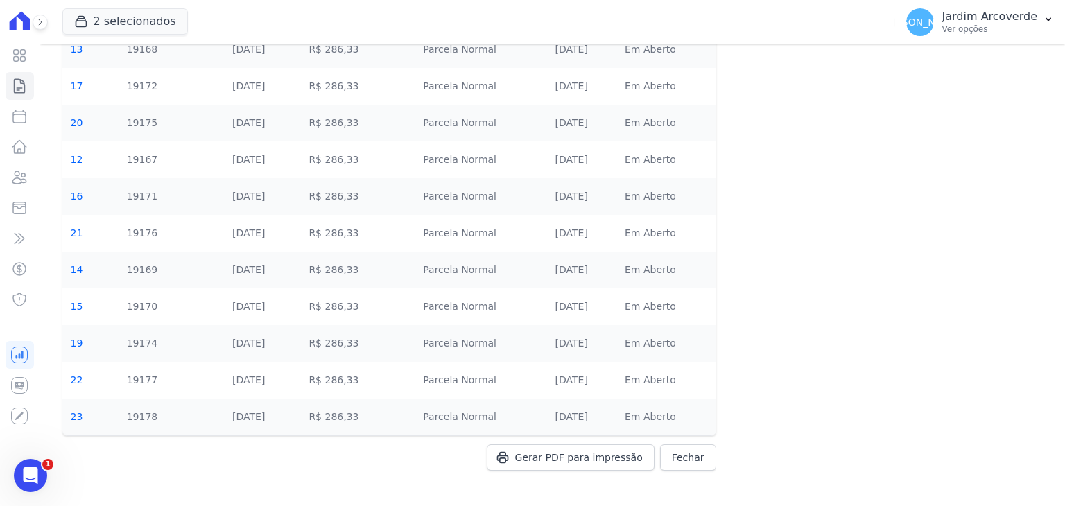
scroll to position [194, 0]
click at [606, 456] on span "Gerar PDF para impressão" at bounding box center [579, 455] width 128 height 14
click at [983, 22] on p "Jardim Arcoverde" at bounding box center [989, 17] width 95 height 14
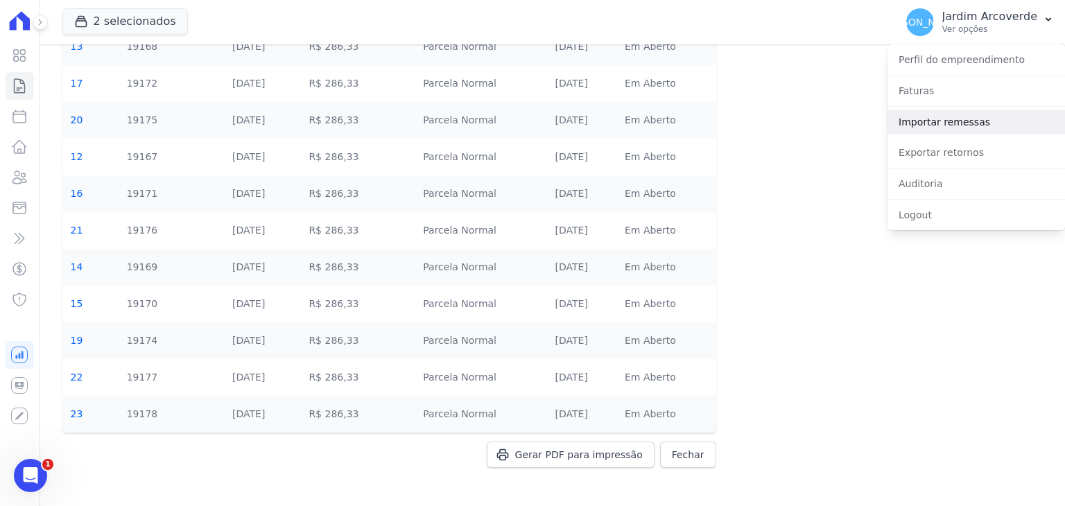
click at [981, 127] on link "Importar remessas" at bounding box center [977, 122] width 178 height 25
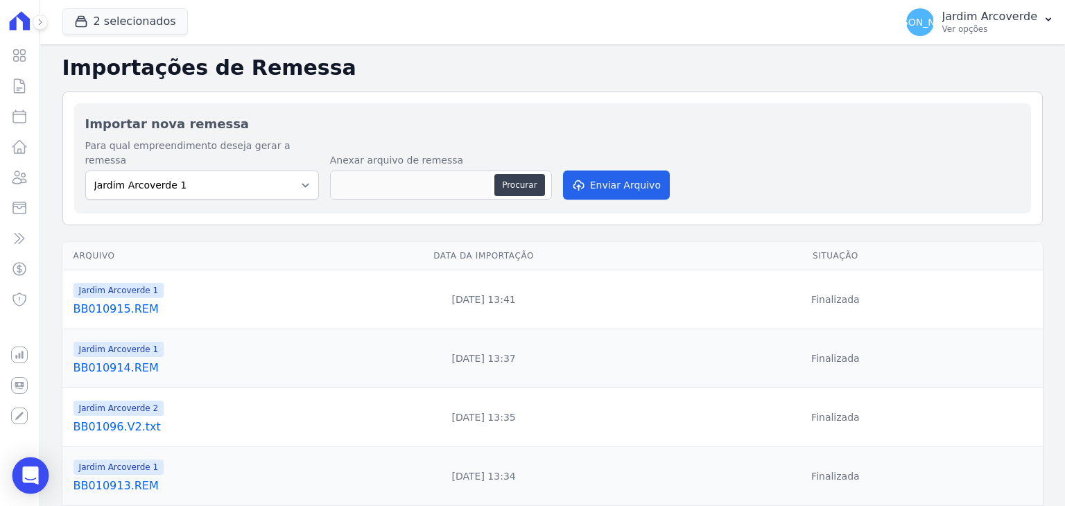
click at [33, 471] on icon "Open Intercom Messenger" at bounding box center [30, 476] width 16 height 18
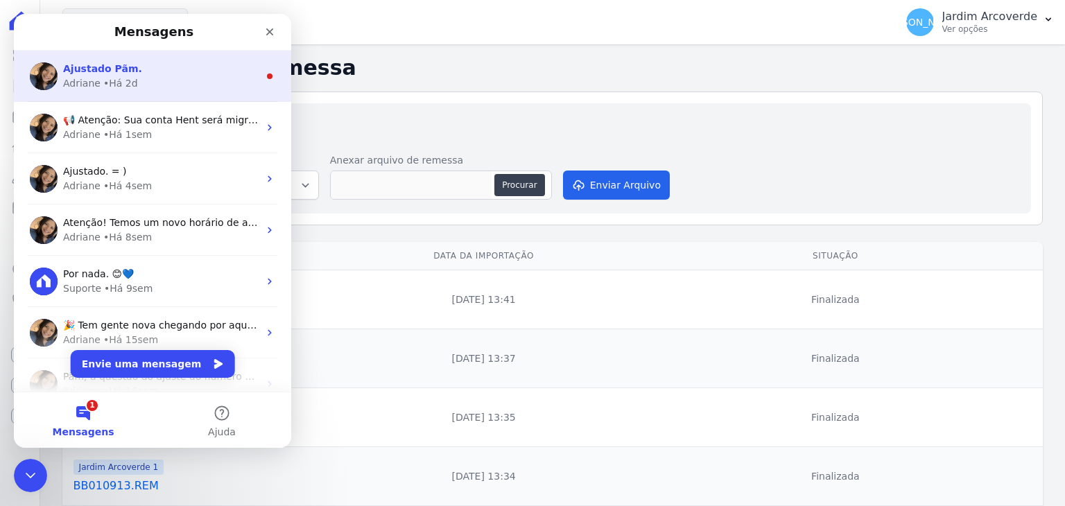
click at [191, 85] on div "Adriane • Há 2d" at bounding box center [161, 83] width 196 height 15
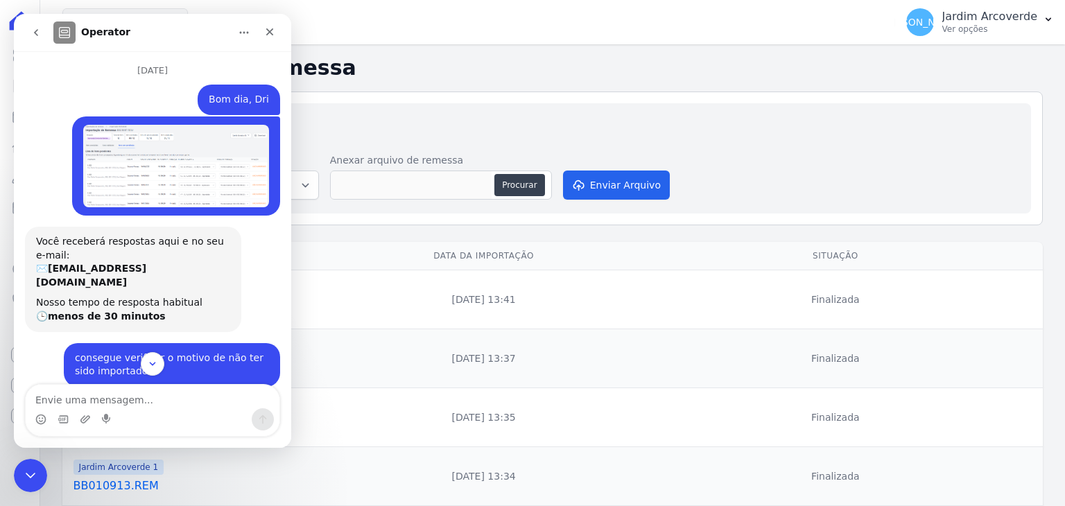
click at [212, 177] on img "Jardim diz…" at bounding box center [176, 166] width 186 height 83
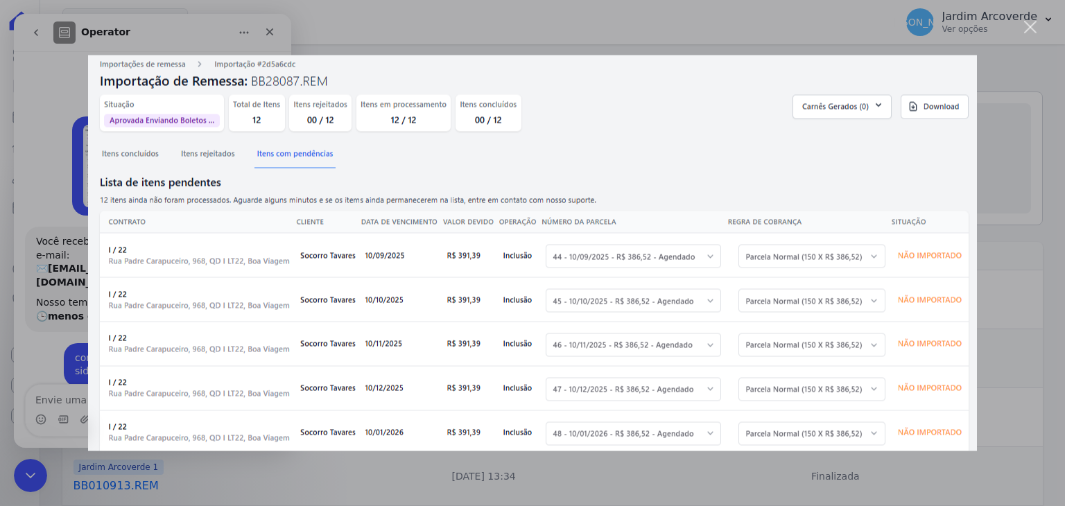
click at [979, 134] on div "Messenger da Intercom" at bounding box center [532, 253] width 1065 height 506
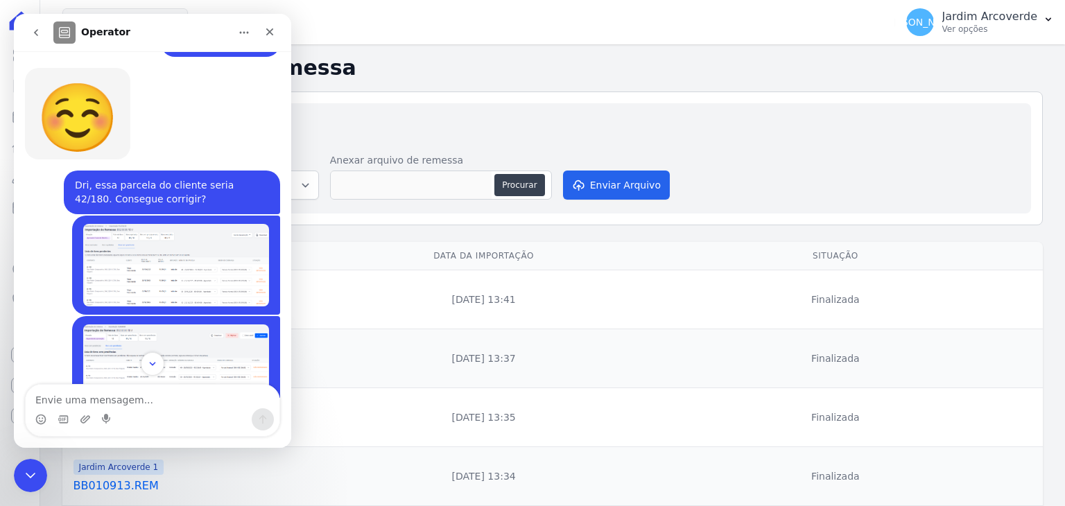
scroll to position [763, 0]
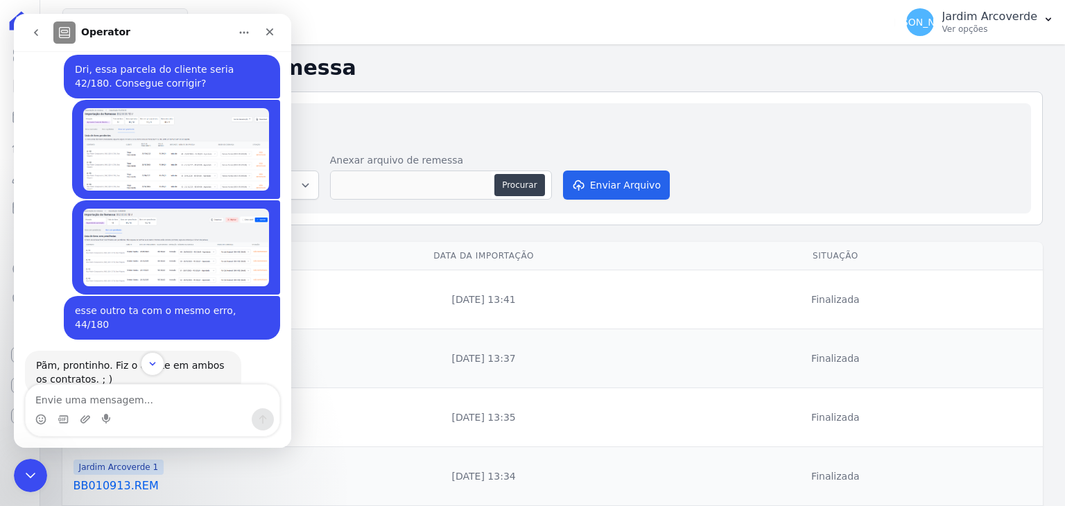
click at [216, 164] on img "Jardim diz…" at bounding box center [176, 149] width 186 height 83
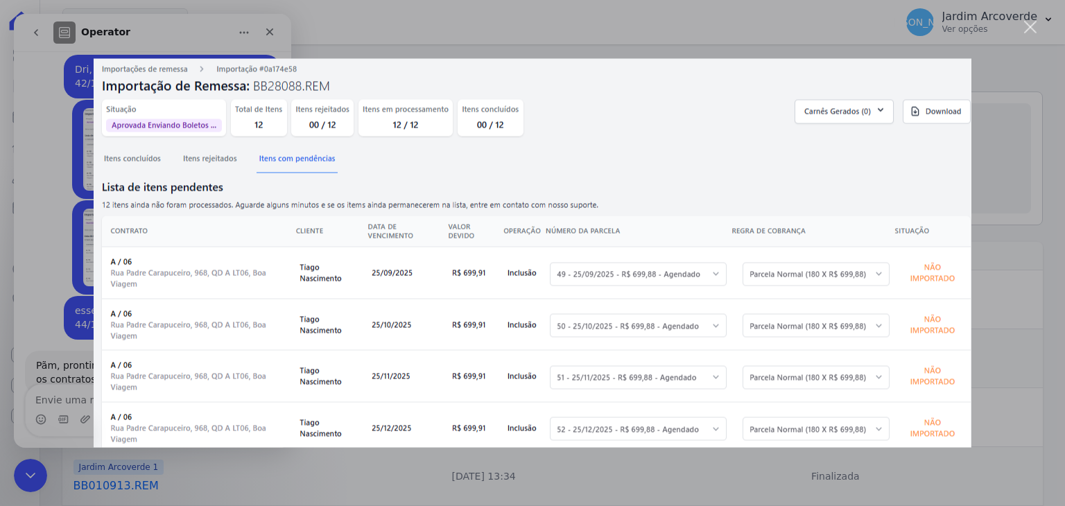
scroll to position [0, 0]
click at [1006, 230] on div "Messenger da Intercom" at bounding box center [532, 253] width 1065 height 506
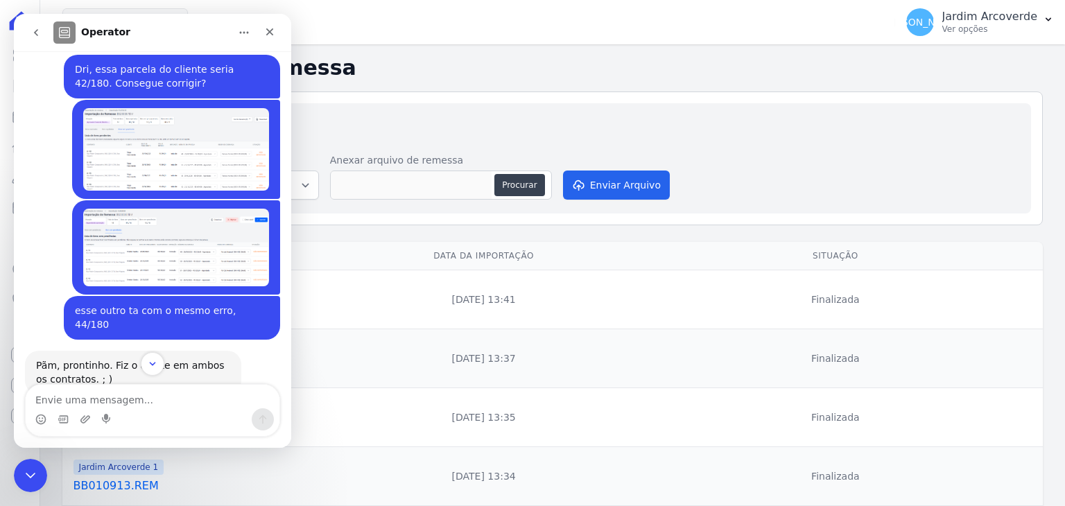
click at [144, 273] on img "Jardim diz…" at bounding box center [176, 248] width 186 height 78
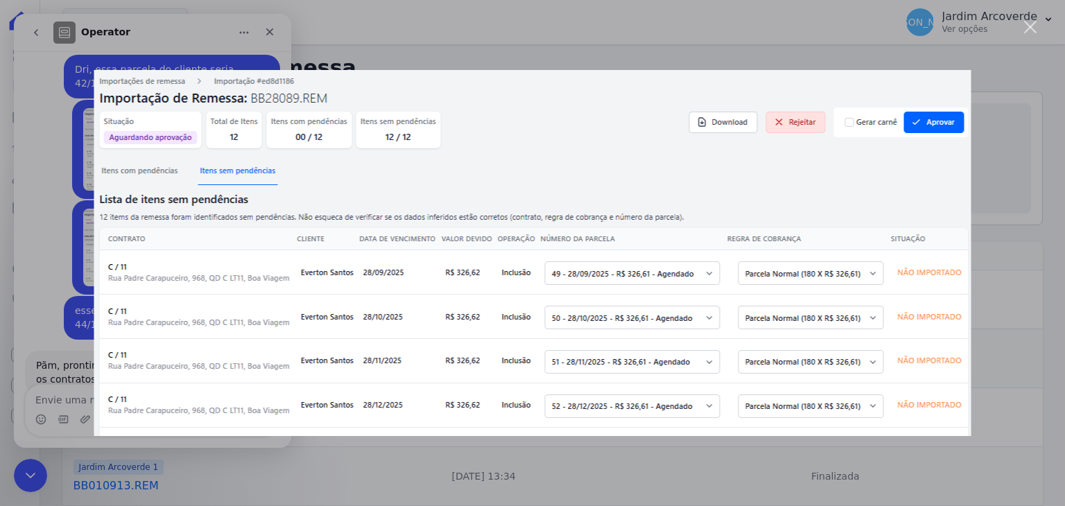
click at [1001, 232] on div "Messenger da Intercom" at bounding box center [532, 253] width 1065 height 506
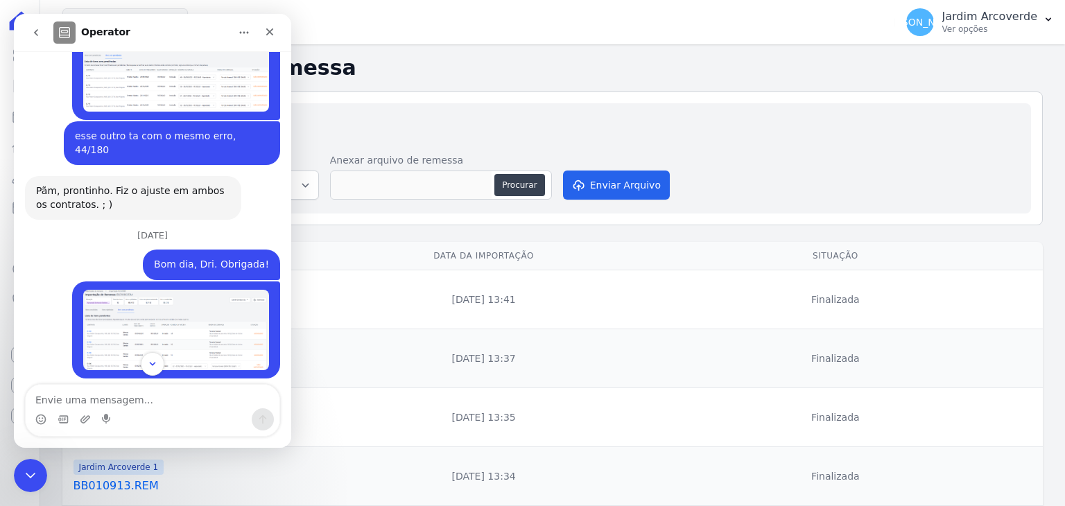
scroll to position [1040, 0]
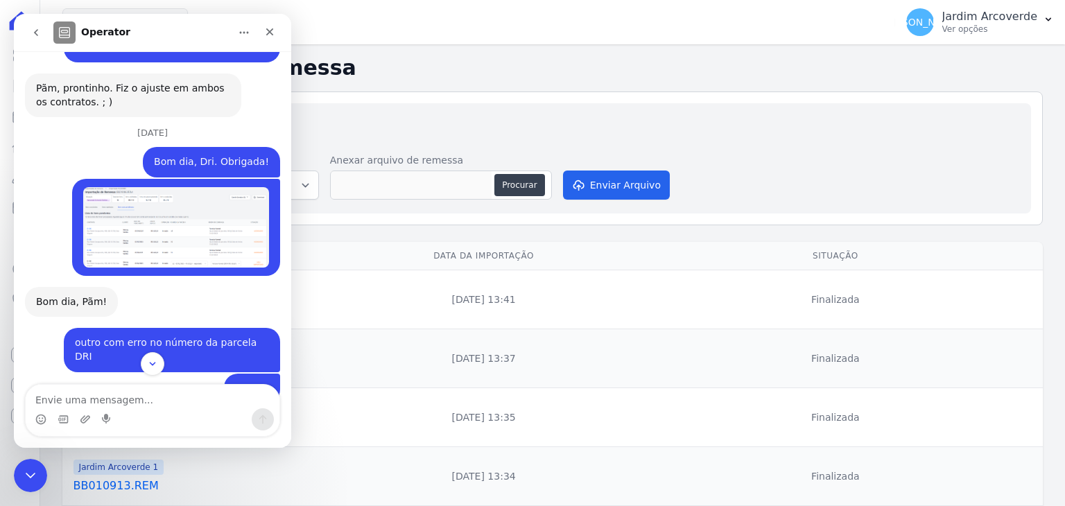
click at [205, 230] on img "Jardim diz…" at bounding box center [176, 227] width 186 height 80
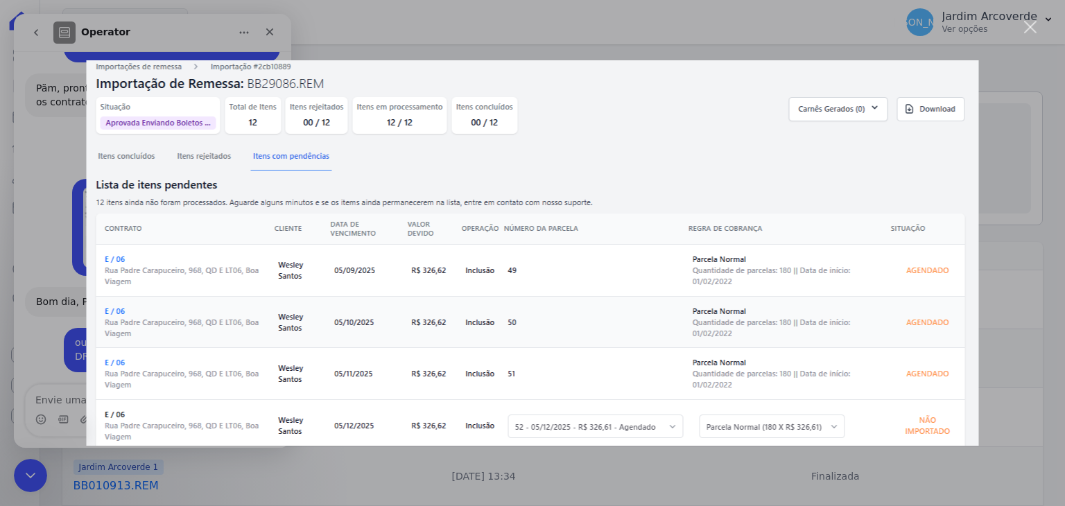
click at [1031, 33] on div "Fechar" at bounding box center [1030, 27] width 13 height 13
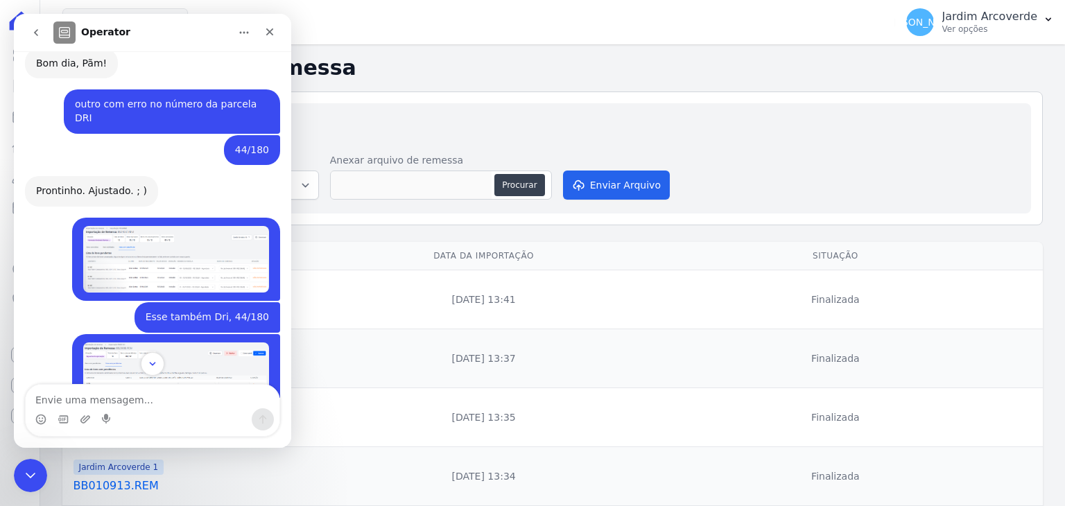
scroll to position [1318, 0]
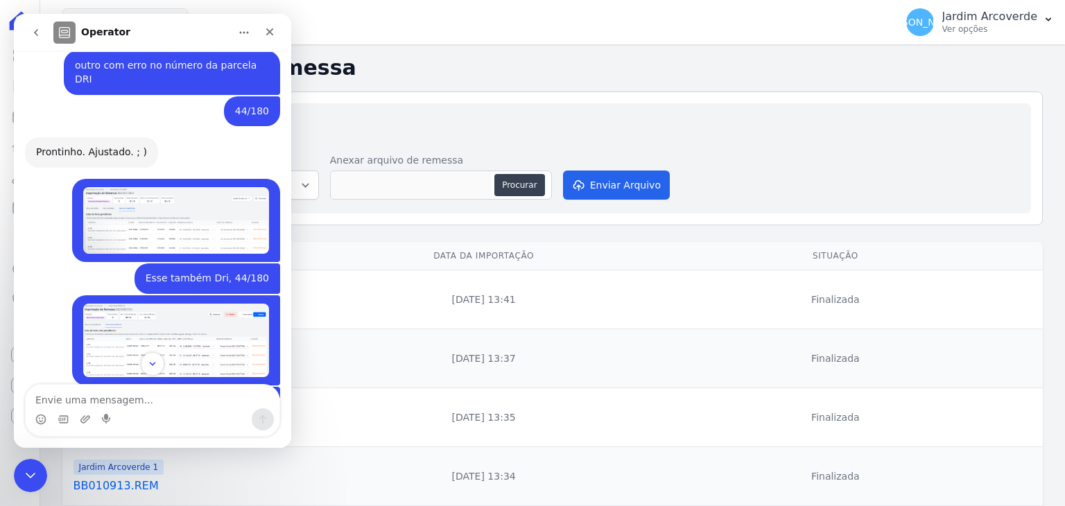
click at [208, 232] on img "Jardim diz…" at bounding box center [176, 220] width 186 height 67
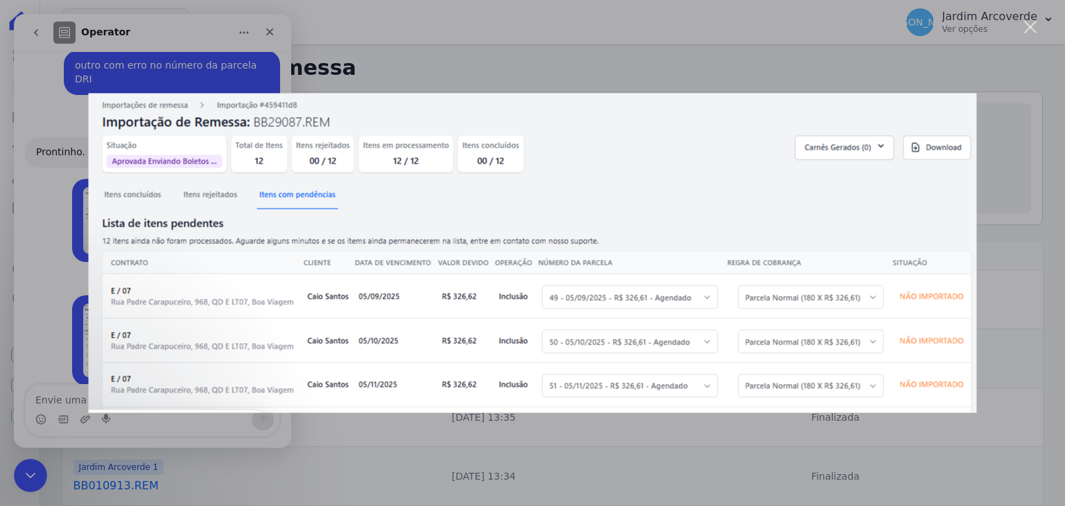
click at [461, 45] on div "Messenger da Intercom" at bounding box center [532, 253] width 1065 height 506
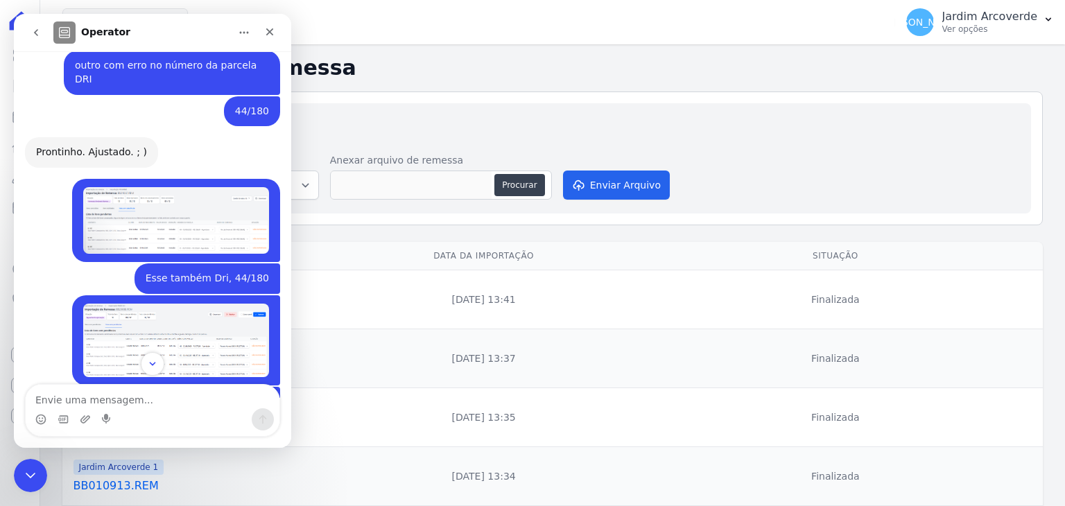
click at [196, 319] on img "Jardim diz…" at bounding box center [176, 341] width 186 height 74
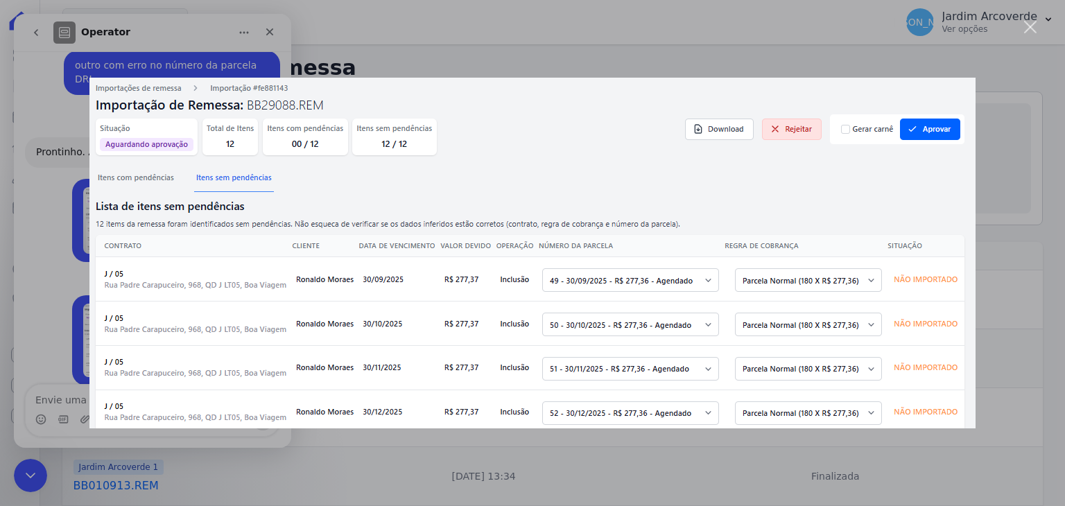
click at [494, 40] on div "Messenger da Intercom" at bounding box center [532, 253] width 1065 height 506
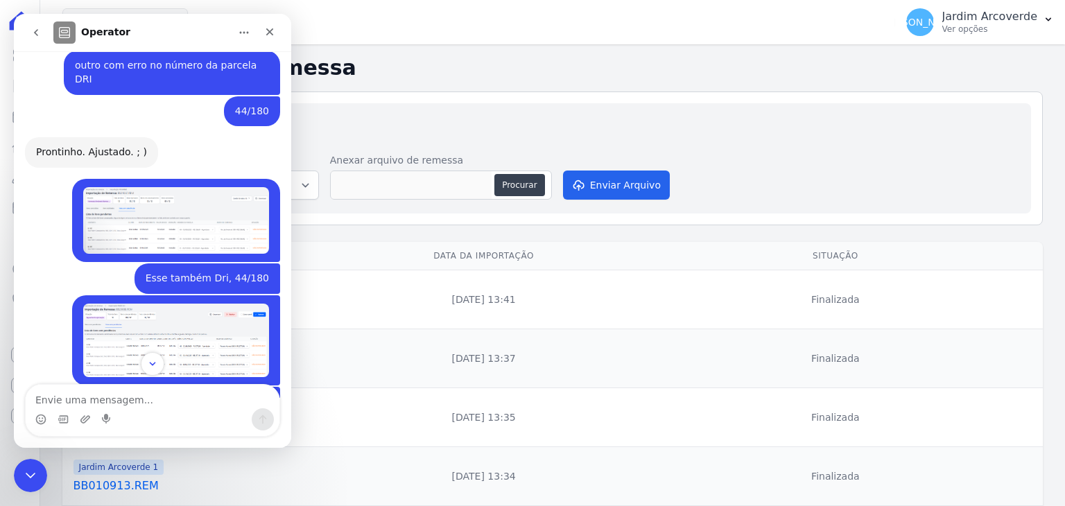
scroll to position [1456, 0]
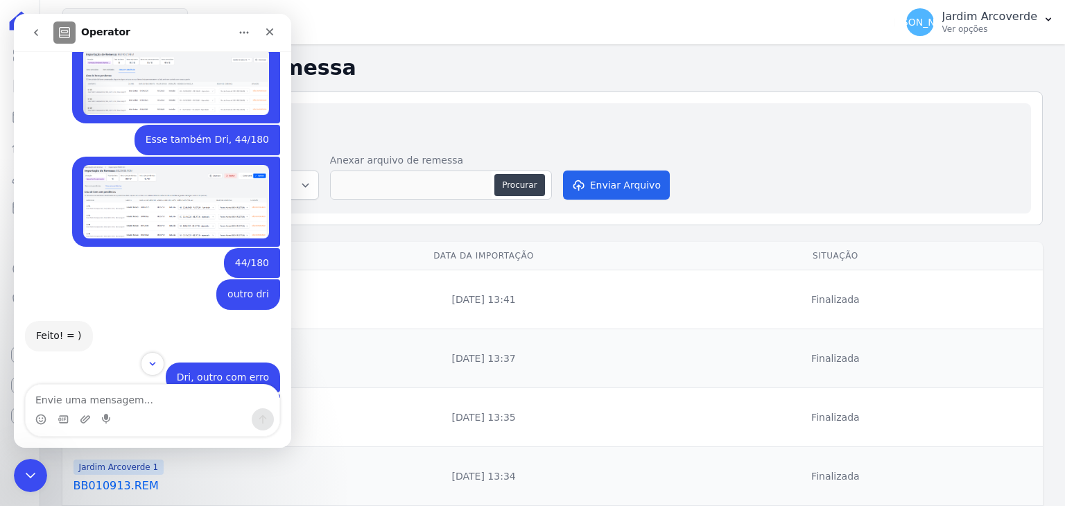
click at [169, 207] on img "Jardim diz…" at bounding box center [176, 202] width 186 height 74
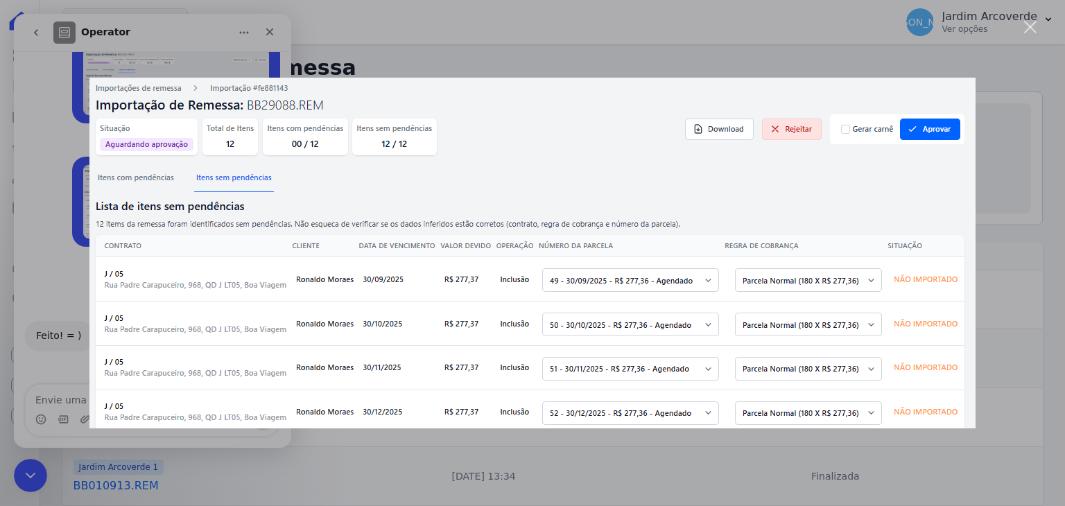
click at [545, 51] on div "Messenger da Intercom" at bounding box center [532, 253] width 1065 height 506
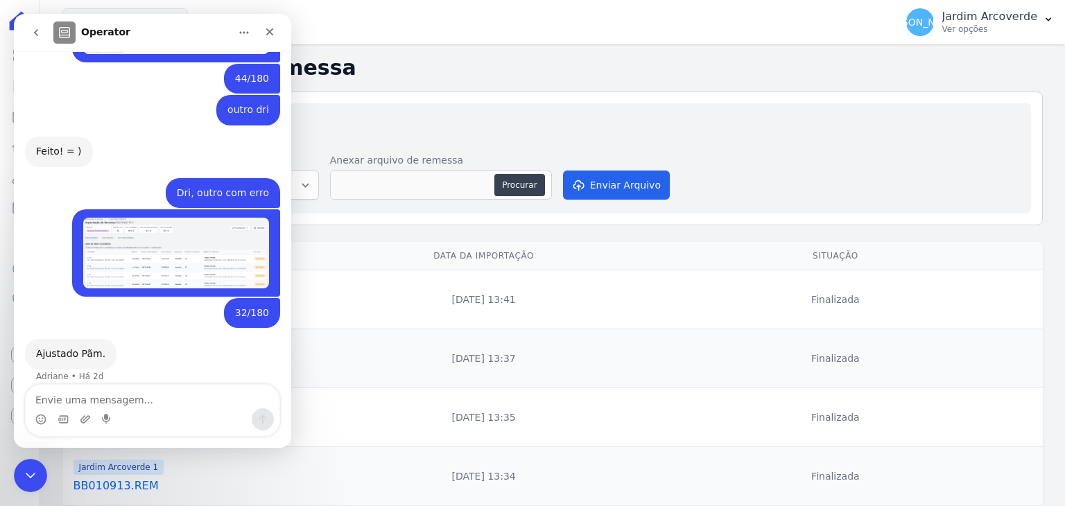
scroll to position [1642, 0]
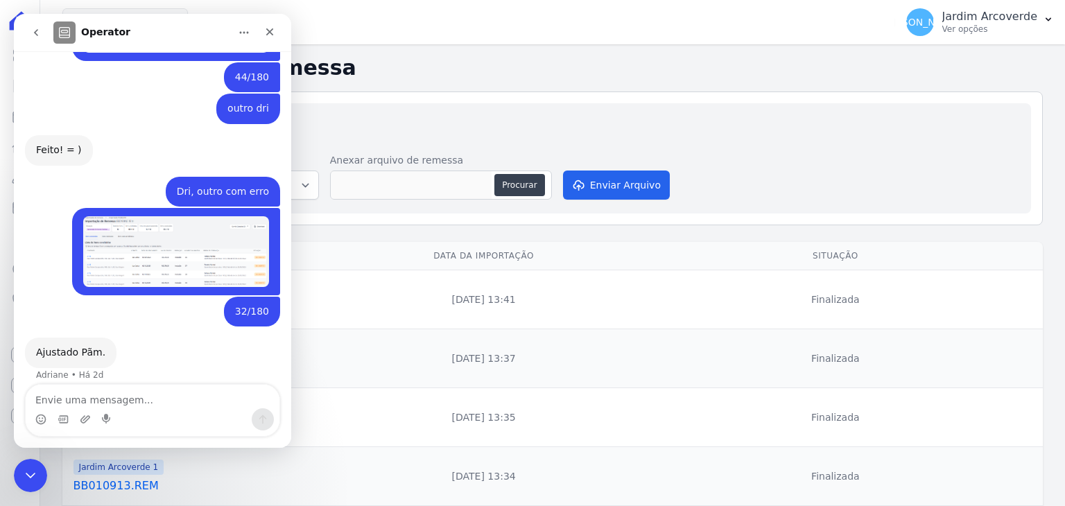
click at [194, 245] on img "Jardim diz…" at bounding box center [176, 251] width 186 height 70
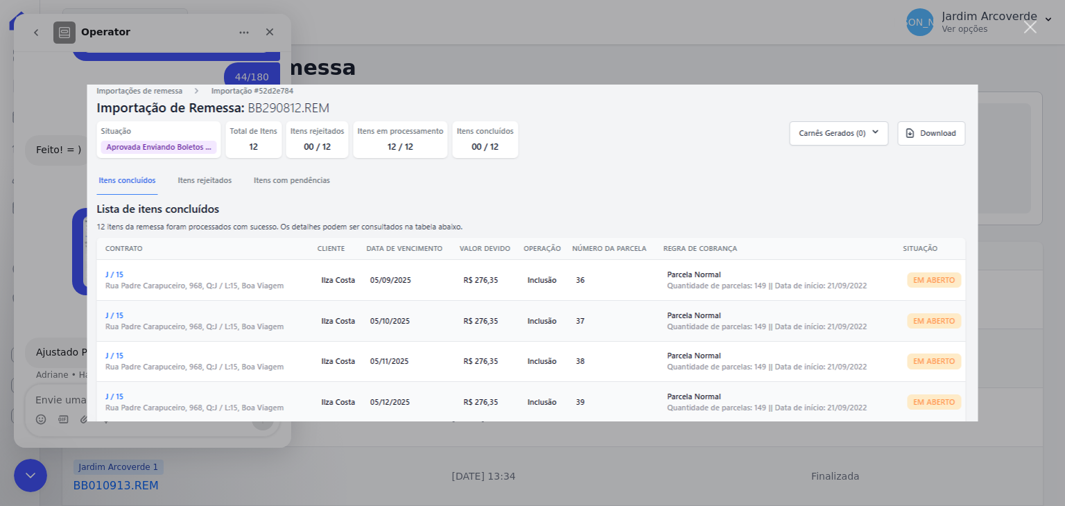
click at [489, 27] on div "Messenger da Intercom" at bounding box center [532, 253] width 1065 height 506
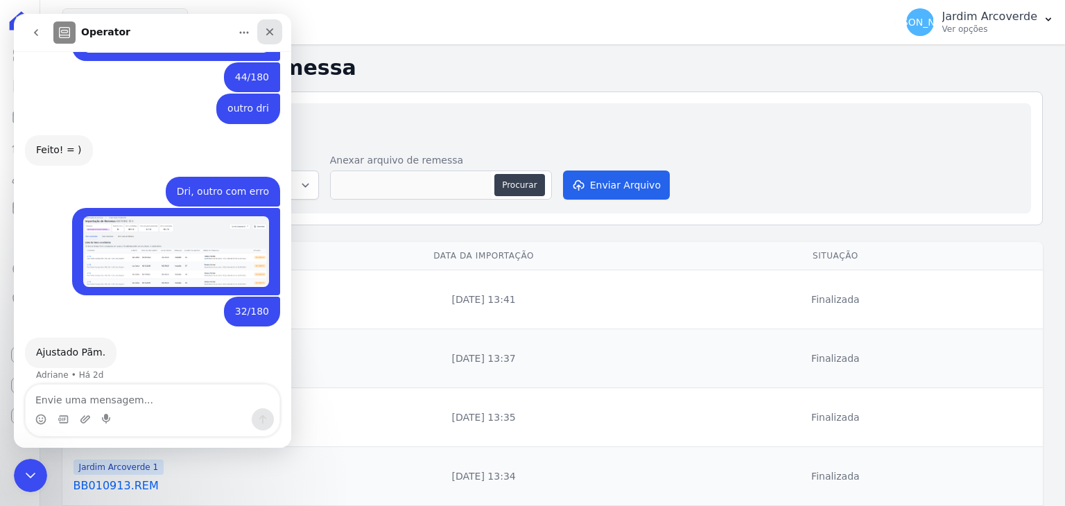
click at [273, 33] on icon "Fechar" at bounding box center [269, 31] width 11 height 11
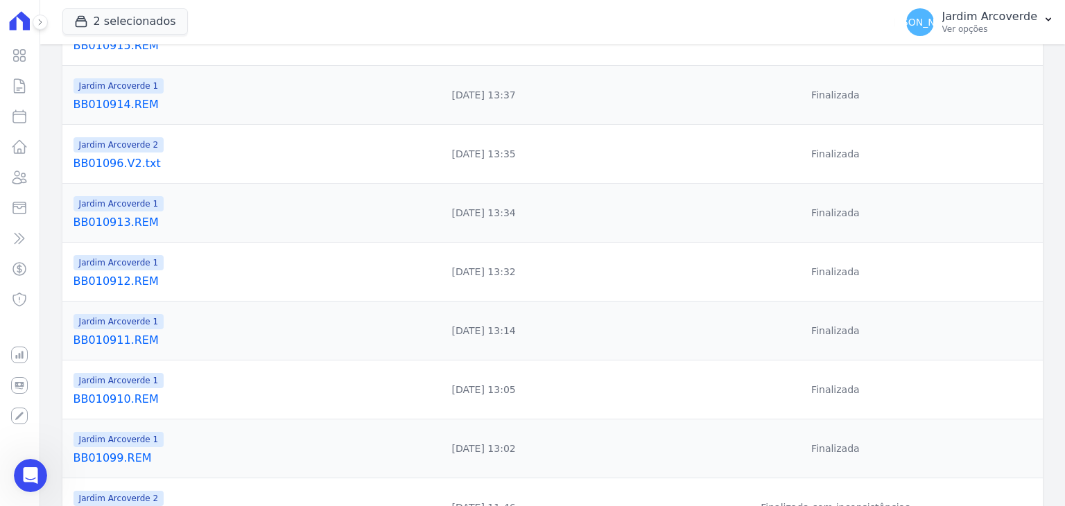
scroll to position [277, 0]
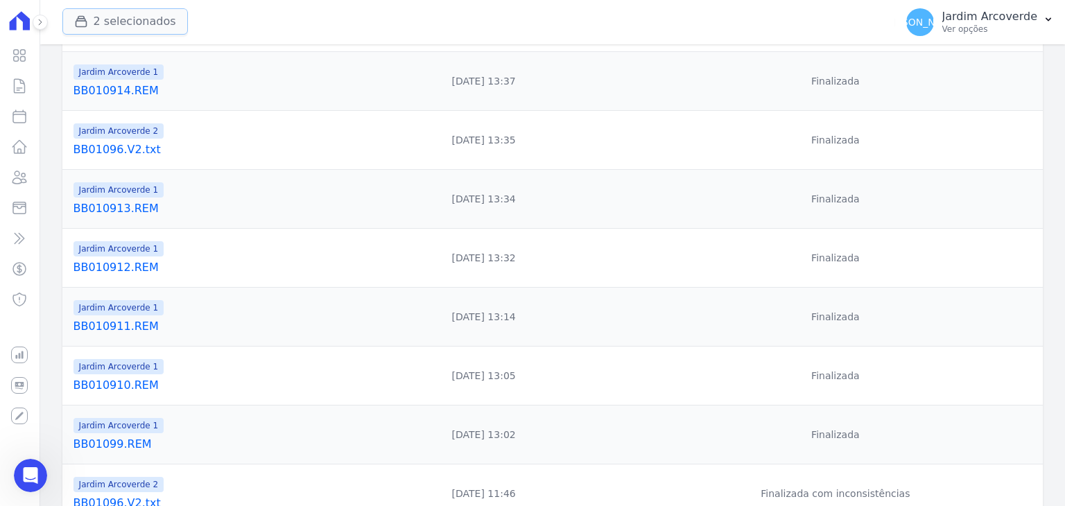
click at [157, 17] on button "2 selecionados" at bounding box center [125, 21] width 126 height 26
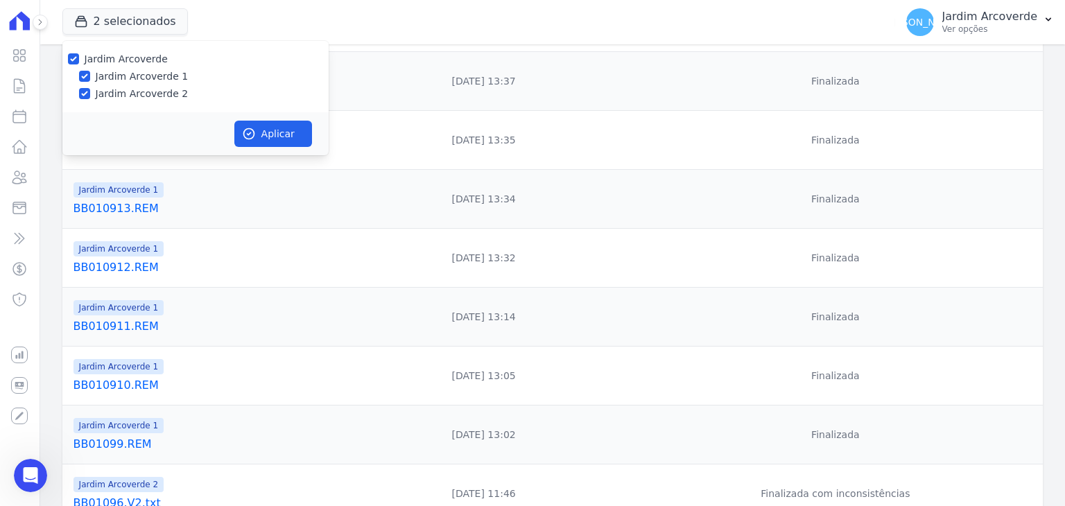
click at [114, 92] on label "Jardim Arcoverde 2" at bounding box center [142, 94] width 93 height 15
click at [90, 92] on input "Jardim Arcoverde 2" at bounding box center [84, 93] width 11 height 11
checkbox input "false"
click at [287, 130] on button "Aplicar" at bounding box center [273, 134] width 78 height 26
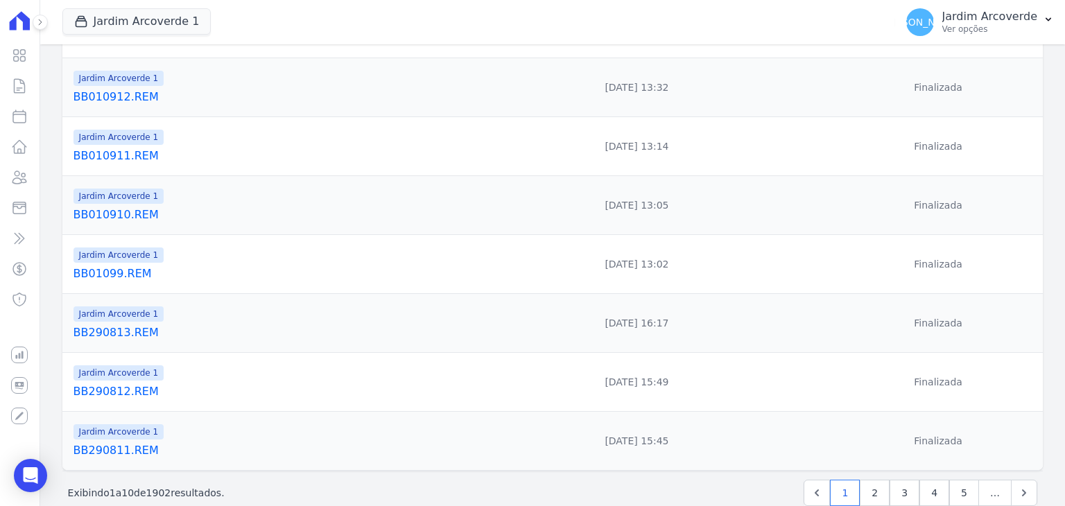
scroll to position [402, 0]
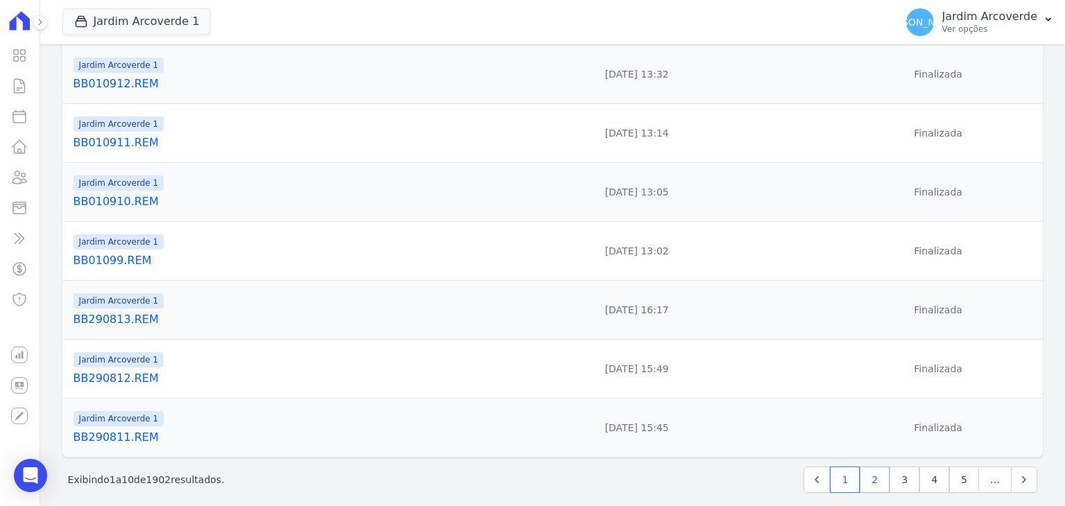
click at [877, 475] on link "2" at bounding box center [875, 480] width 30 height 26
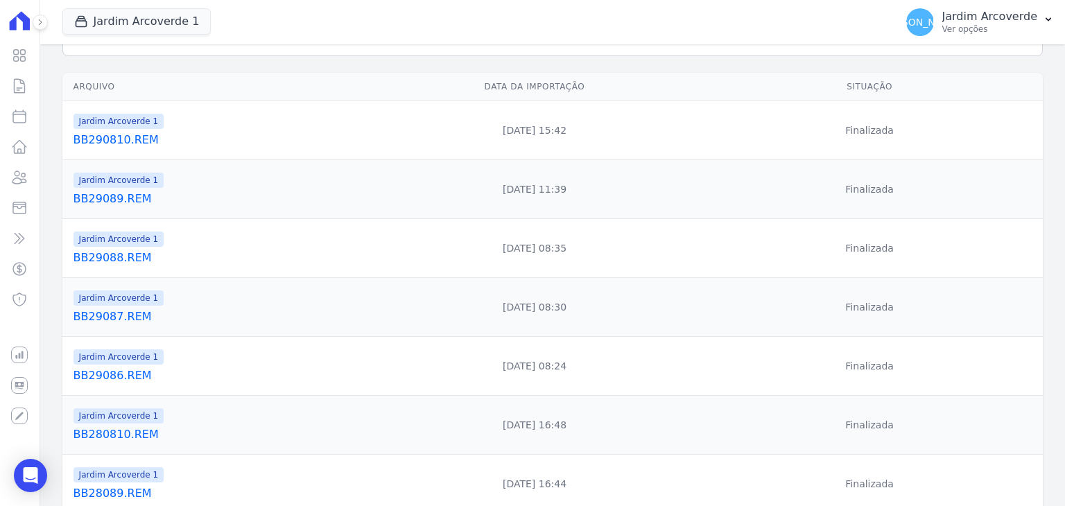
scroll to position [208, 0]
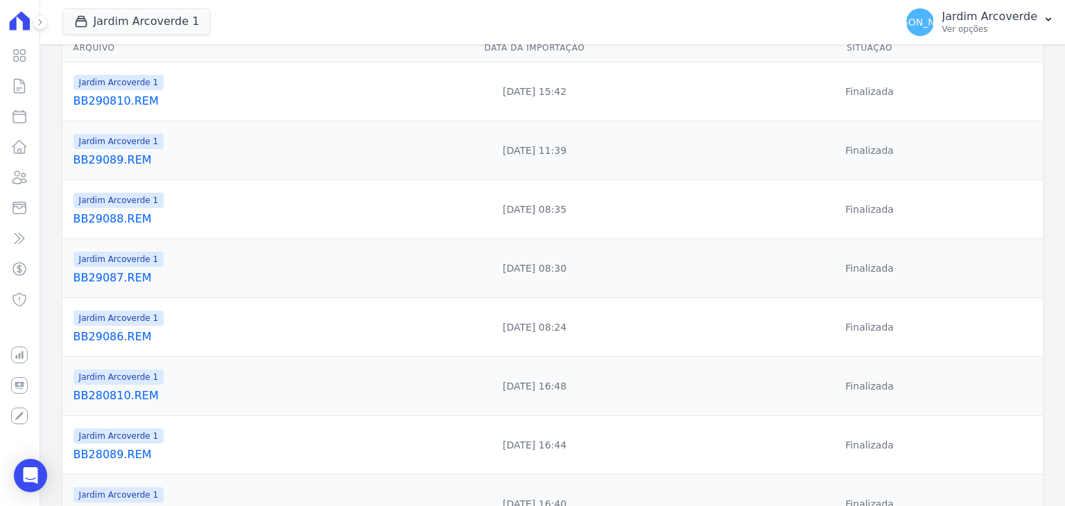
click at [104, 329] on link "BB29086.REM" at bounding box center [221, 337] width 294 height 17
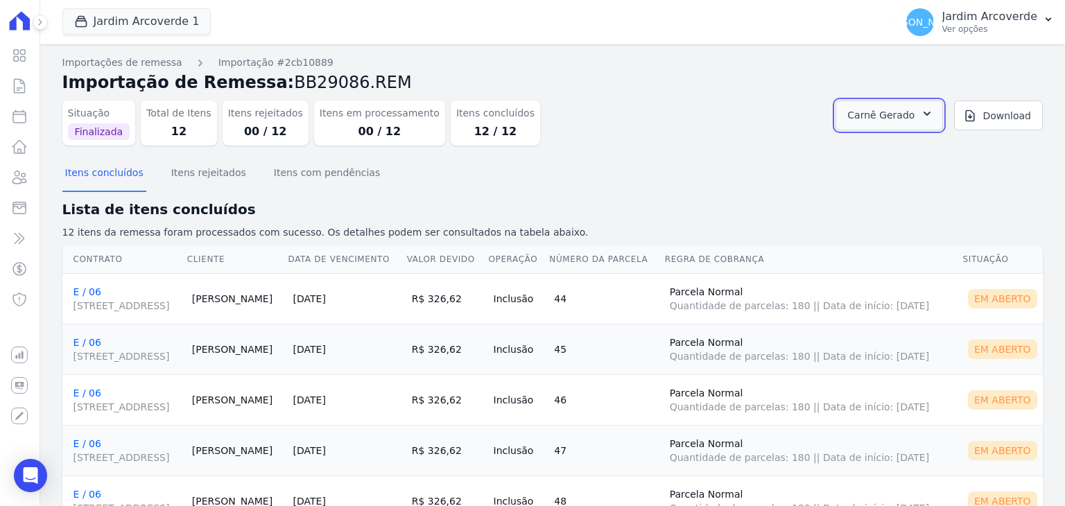
click at [922, 116] on icon "button" at bounding box center [927, 114] width 14 height 14
click at [945, 150] on link "Abrir" at bounding box center [925, 153] width 39 height 18
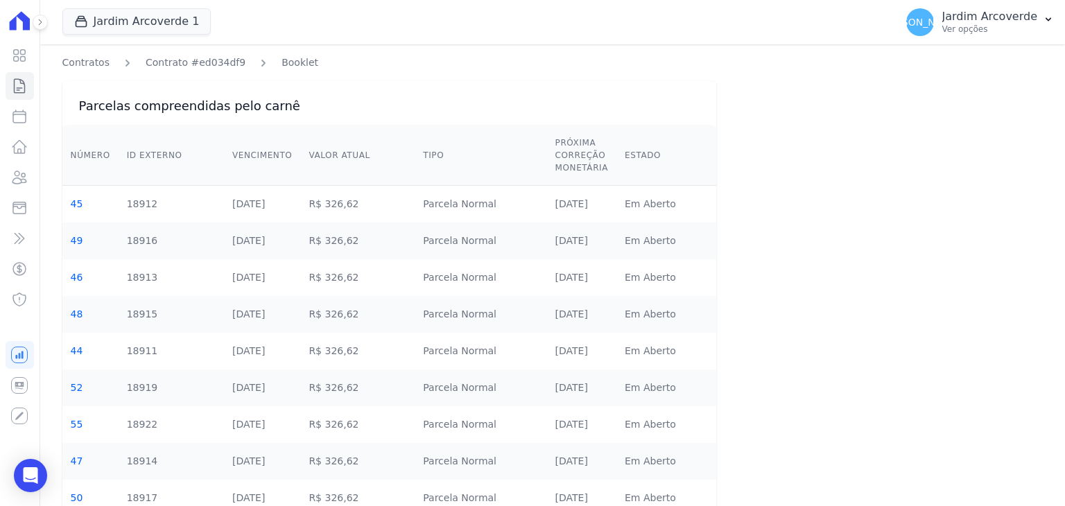
scroll to position [194, 0]
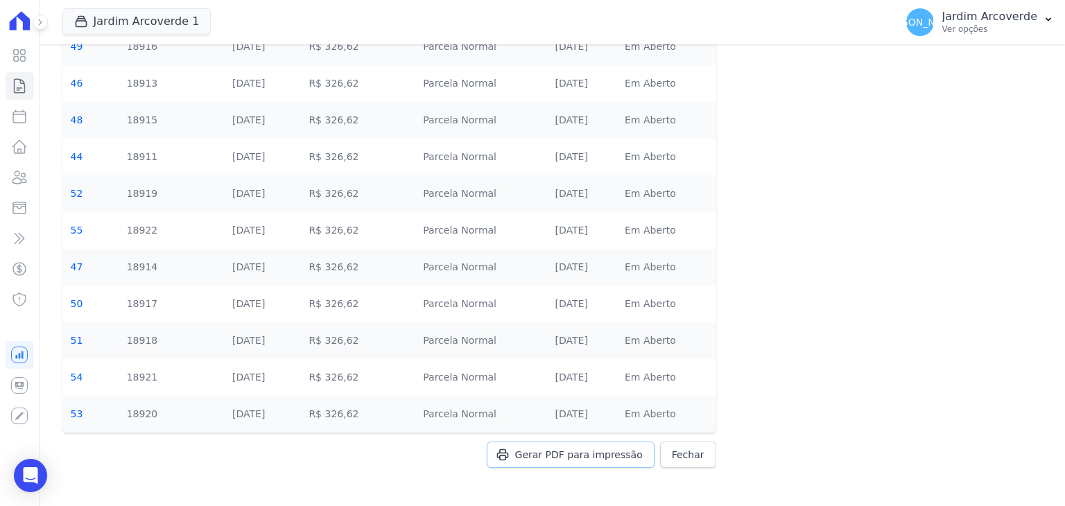
click at [592, 465] on link "Gerar PDF para impressão" at bounding box center [571, 455] width 168 height 26
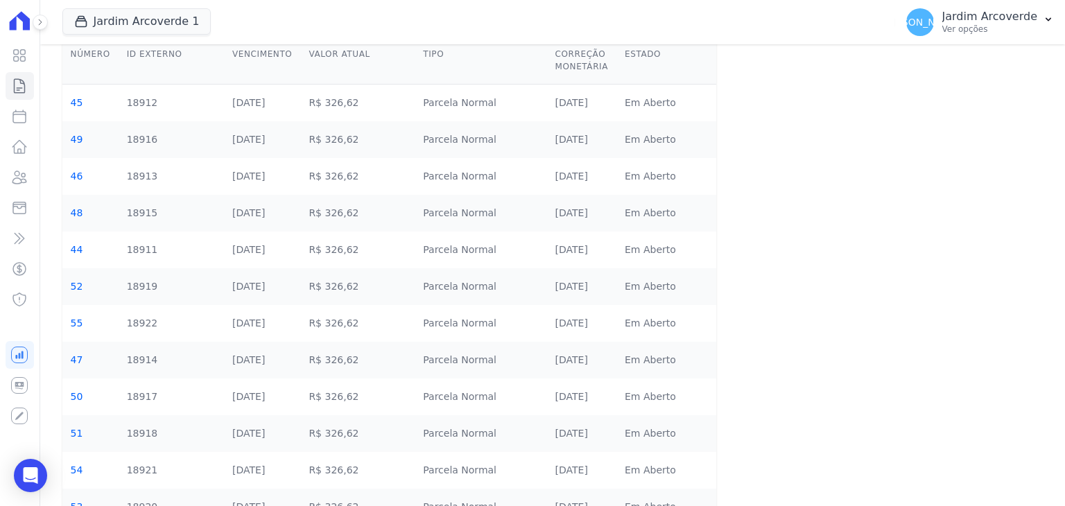
scroll to position [0, 0]
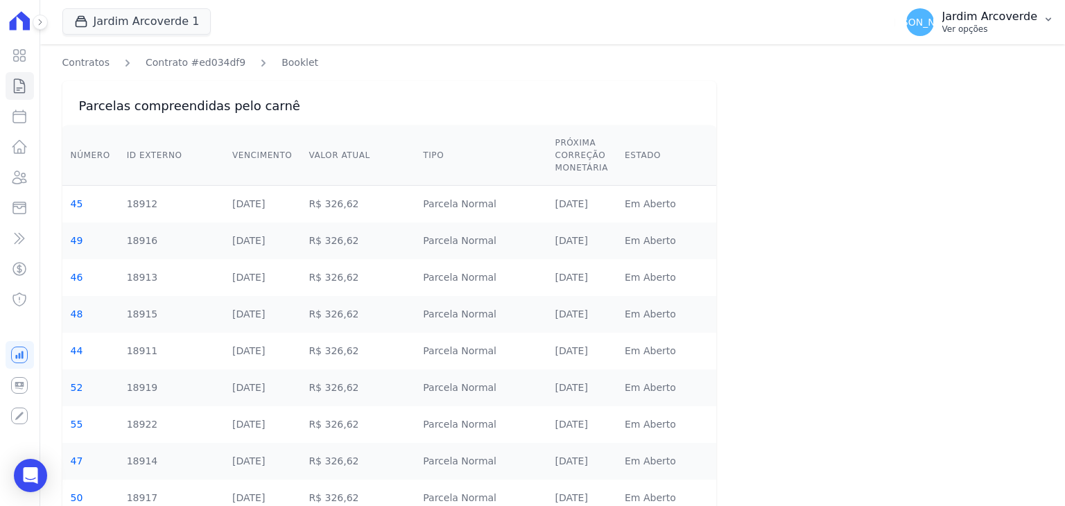
click at [986, 30] on p "Ver opções" at bounding box center [989, 29] width 95 height 11
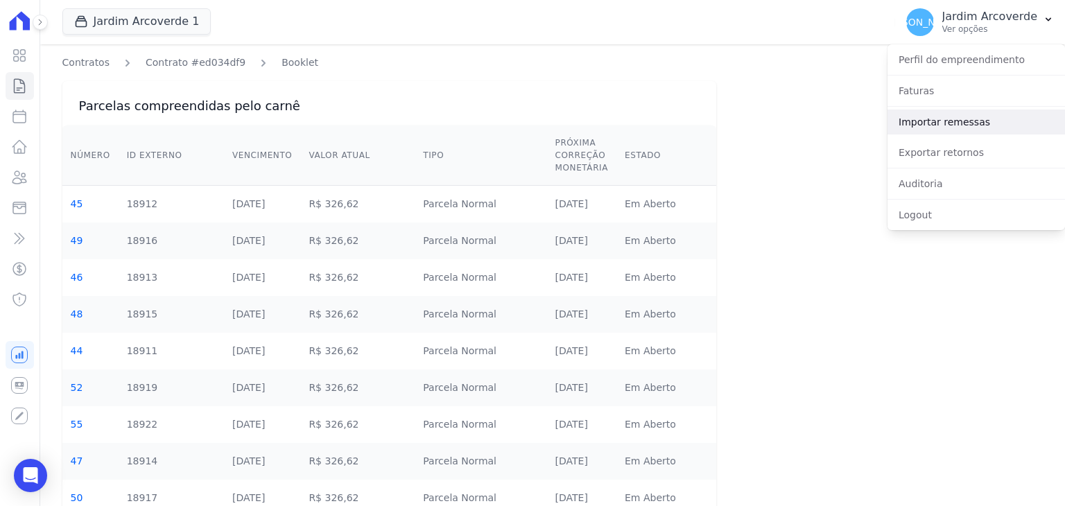
click at [1005, 126] on link "Importar remessas" at bounding box center [977, 122] width 178 height 25
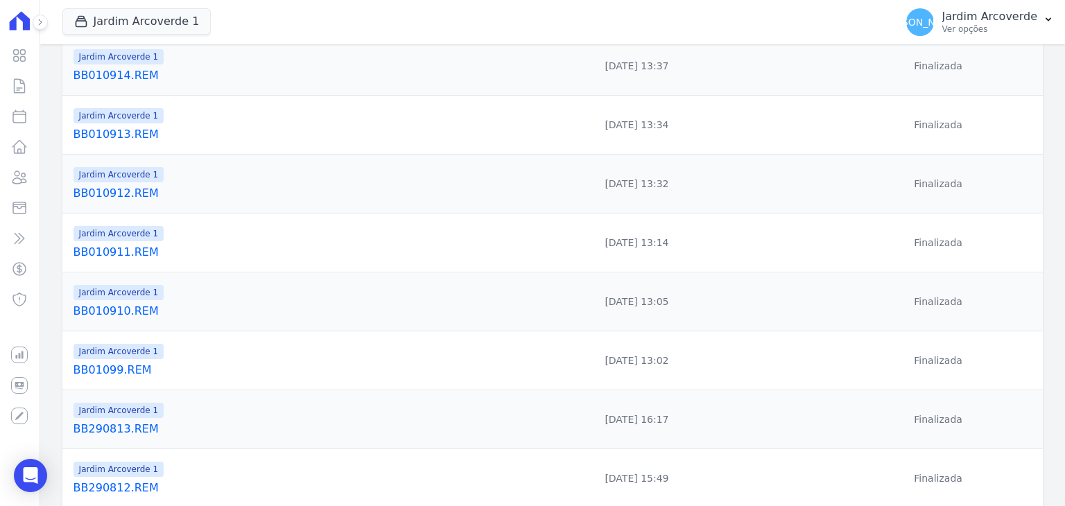
scroll to position [402, 0]
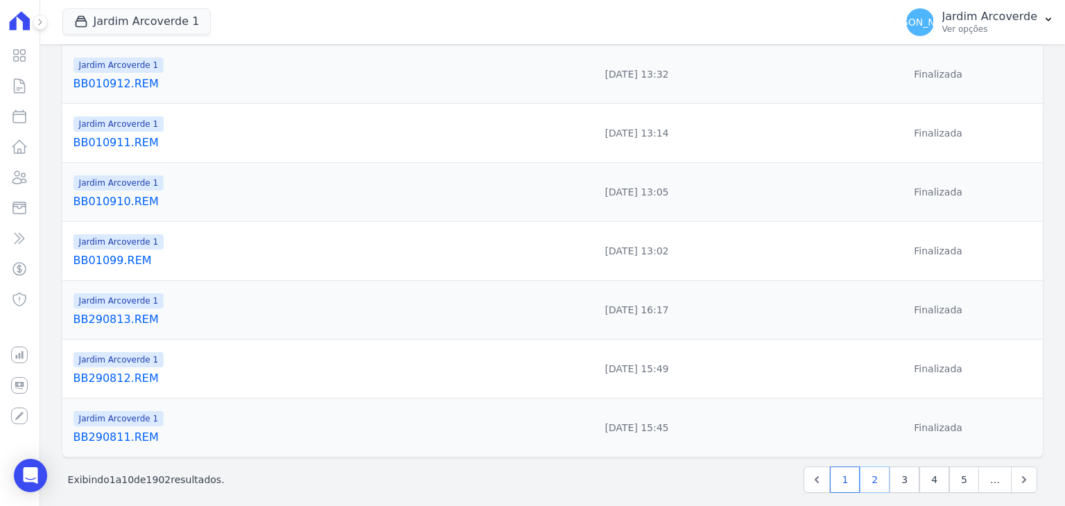
click at [870, 469] on link "2" at bounding box center [875, 480] width 30 height 26
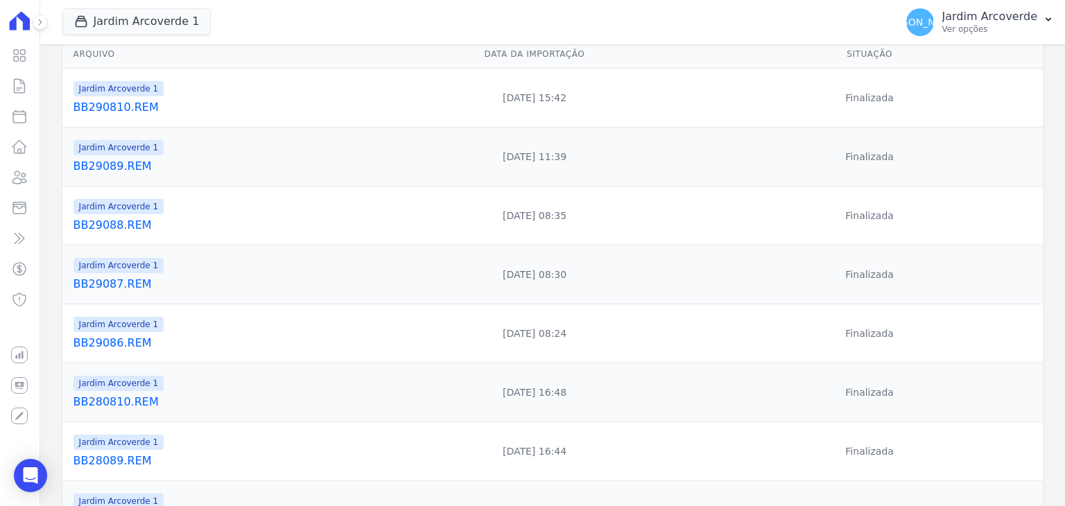
scroll to position [208, 0]
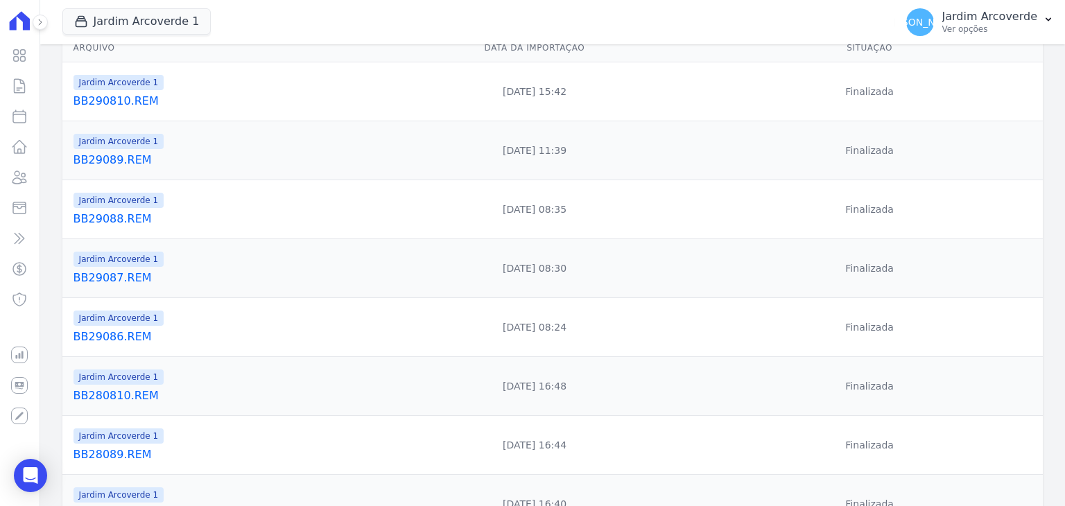
click at [115, 270] on link "BB29087.REM" at bounding box center [221, 278] width 294 height 17
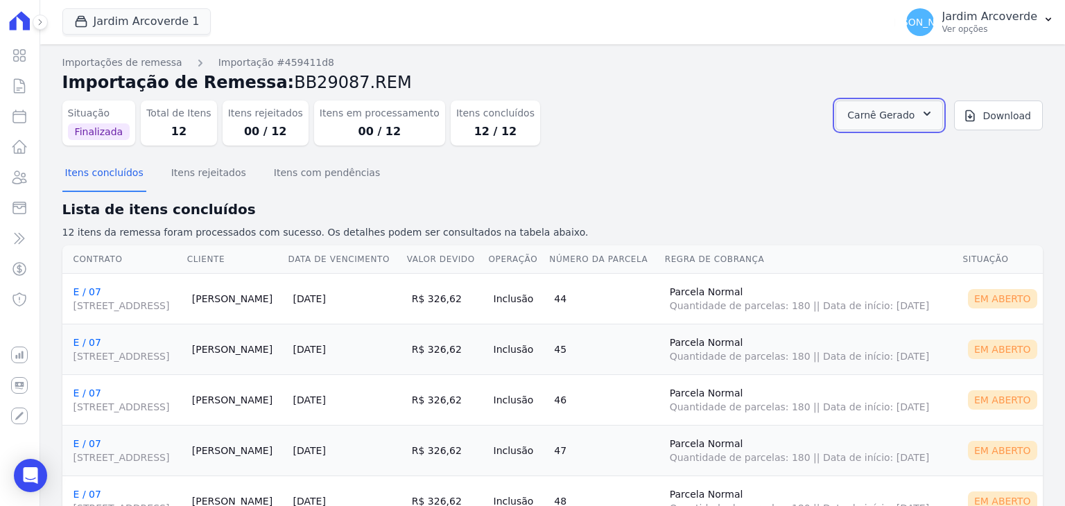
click at [904, 110] on span "Carnê Gerado" at bounding box center [880, 115] width 67 height 17
click at [945, 150] on link "Abrir" at bounding box center [925, 153] width 39 height 18
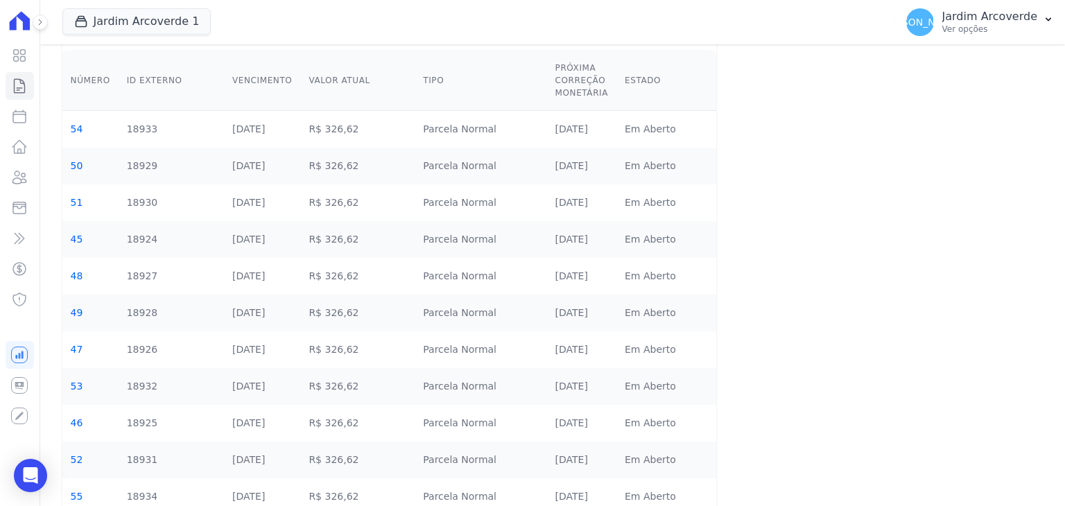
scroll to position [194, 0]
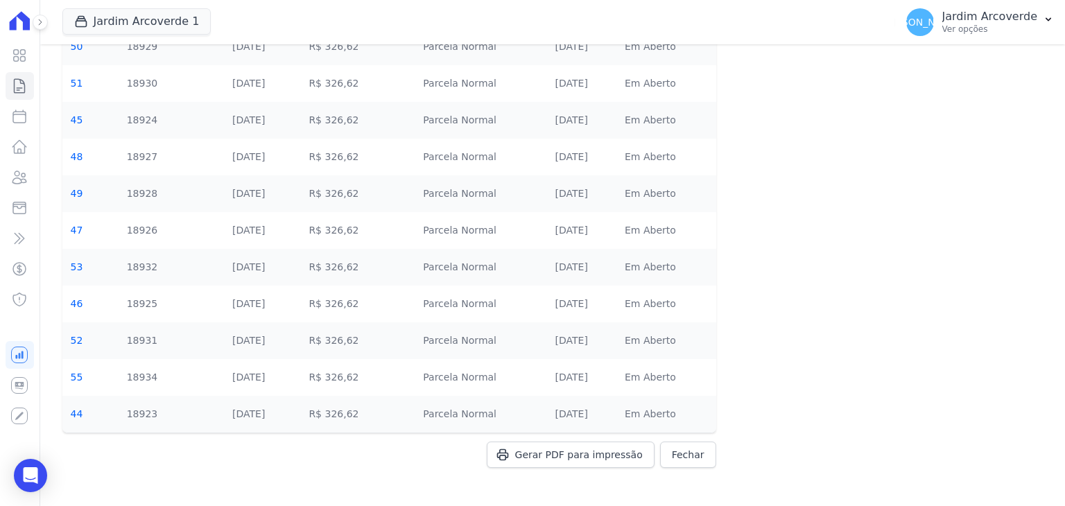
drag, startPoint x: 675, startPoint y: 242, endPoint x: 662, endPoint y: 289, distance: 48.8
click at [675, 242] on td "Em Aberto" at bounding box center [666, 230] width 100 height 37
click at [613, 452] on span "Gerar PDF para impressão" at bounding box center [579, 455] width 128 height 14
click at [847, 31] on div "Jardim Arcoverde 1 [GEOGRAPHIC_DATA] [GEOGRAPHIC_DATA] 1 [GEOGRAPHIC_DATA] 2 Ap…" at bounding box center [475, 22] width 827 height 46
click at [1020, 38] on button "[PERSON_NAME] [GEOGRAPHIC_DATA] Ver opções" at bounding box center [980, 22] width 170 height 39
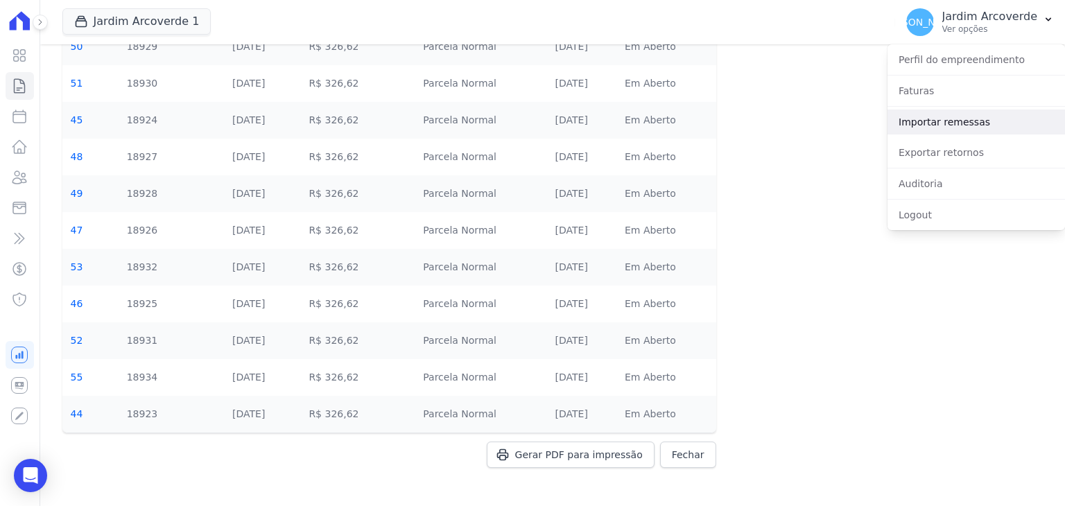
click at [981, 113] on link "Importar remessas" at bounding box center [977, 122] width 178 height 25
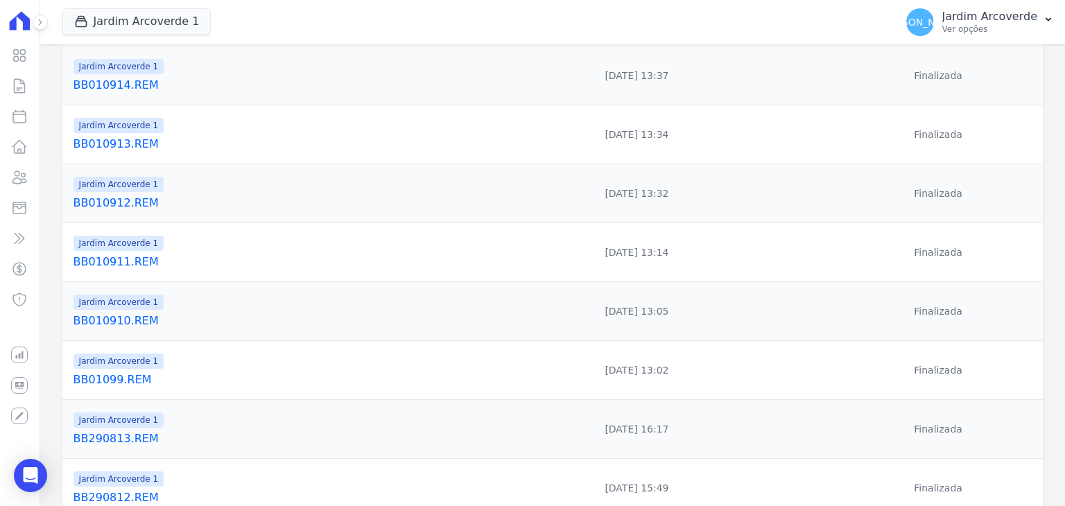
scroll to position [402, 0]
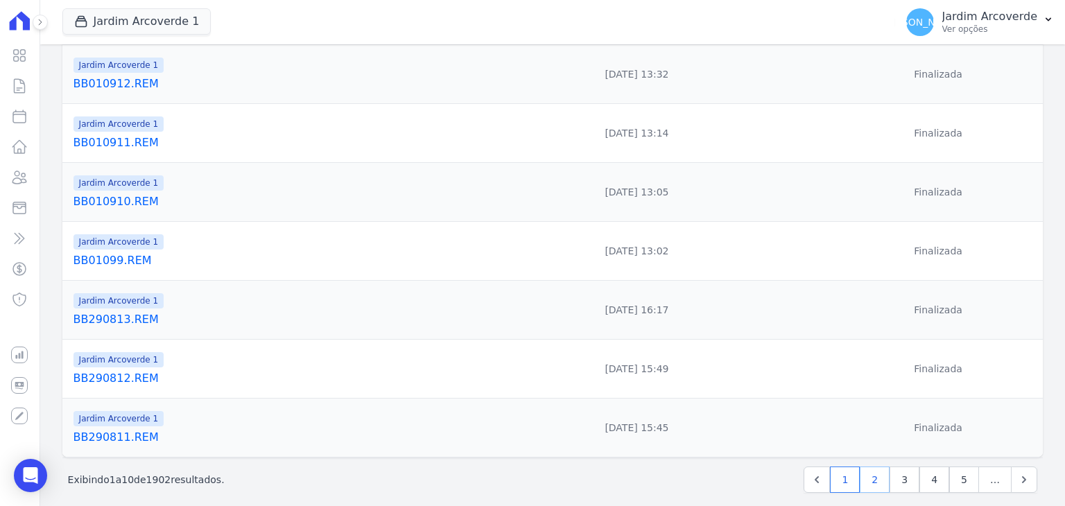
click at [874, 467] on link "2" at bounding box center [875, 480] width 30 height 26
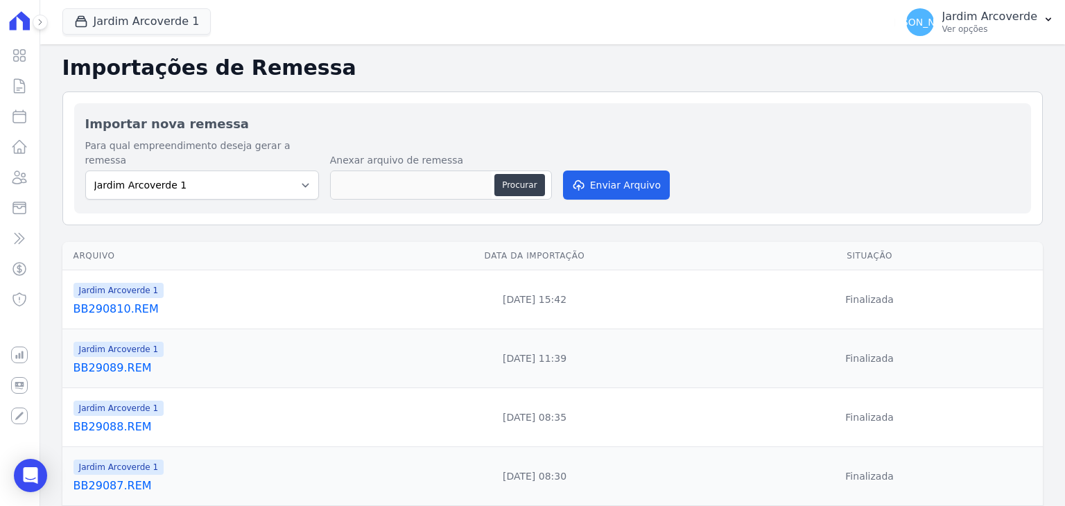
click at [113, 419] on link "BB29088.REM" at bounding box center [221, 427] width 294 height 17
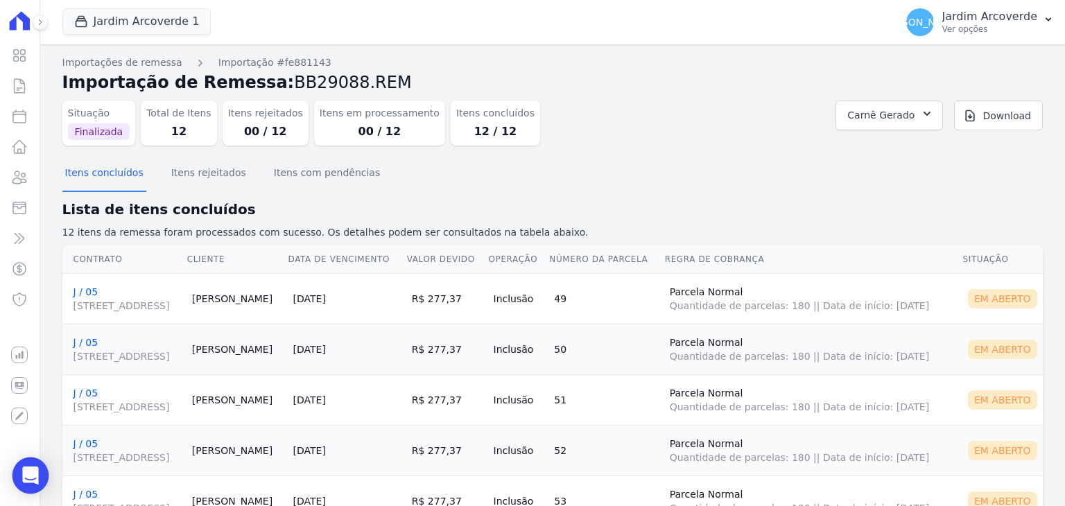
click at [35, 467] on div "Open Intercom Messenger" at bounding box center [30, 476] width 37 height 37
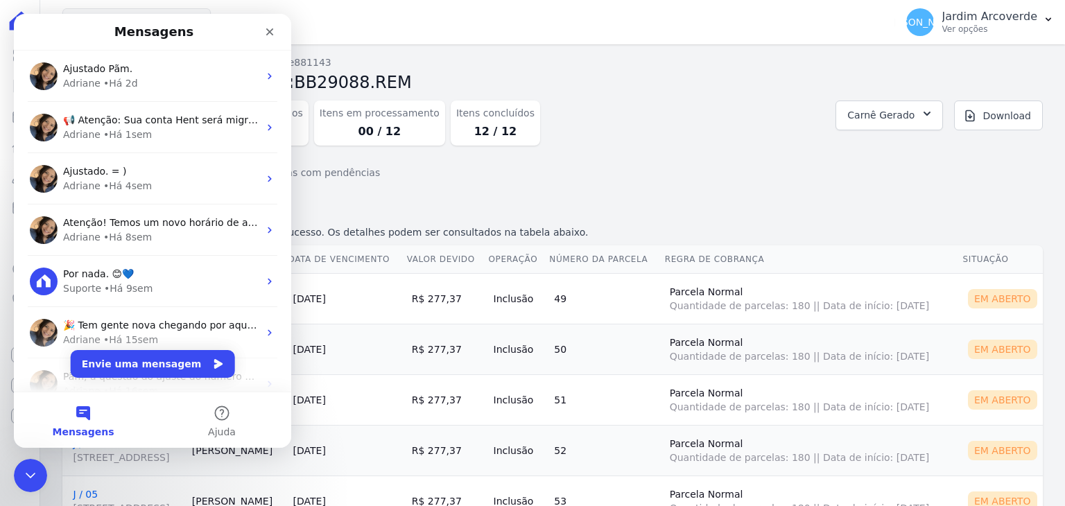
click at [183, 77] on div "Adriane • Há 2d" at bounding box center [161, 83] width 196 height 15
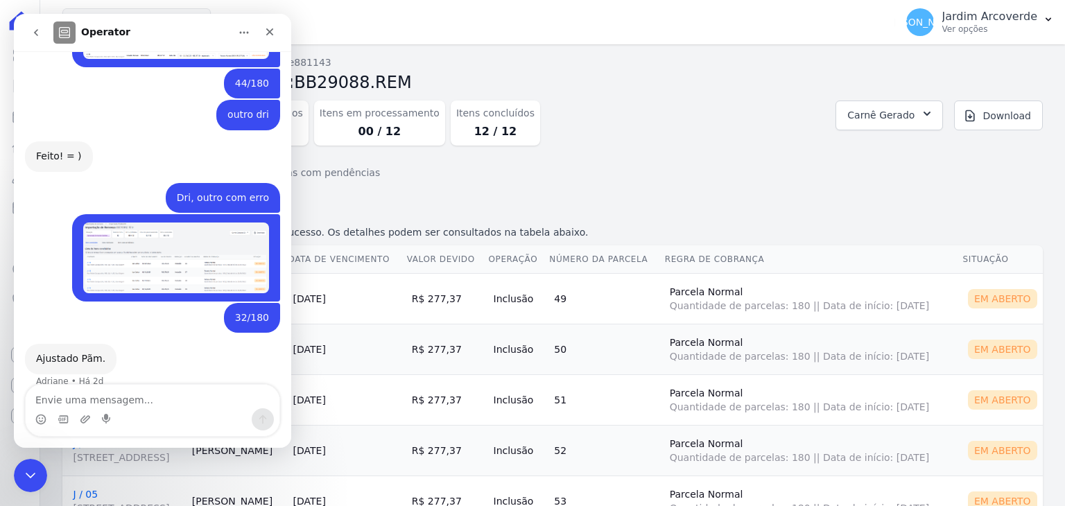
click at [145, 395] on textarea "Envie uma mensagem..." at bounding box center [153, 397] width 254 height 24
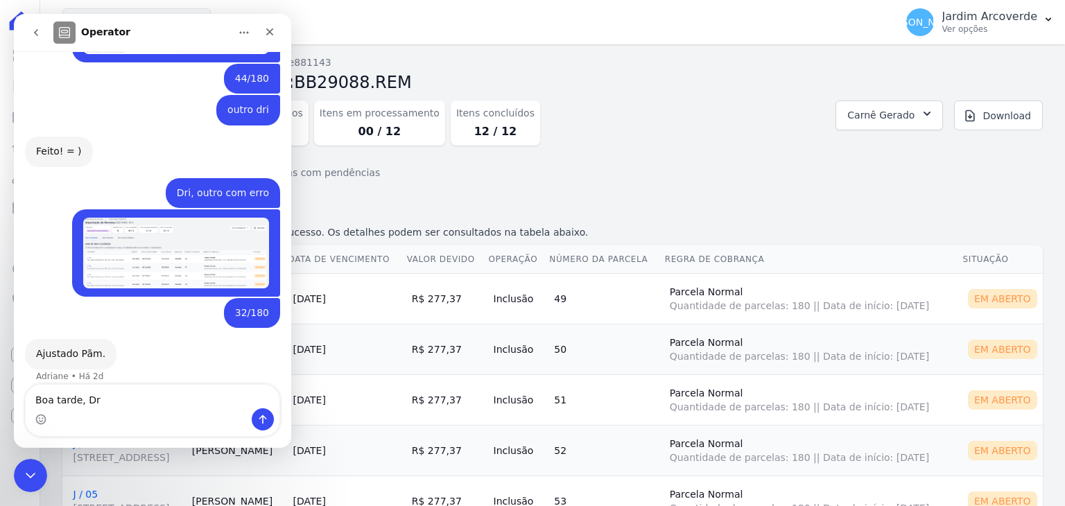
type textarea "Boa tarde, Dri"
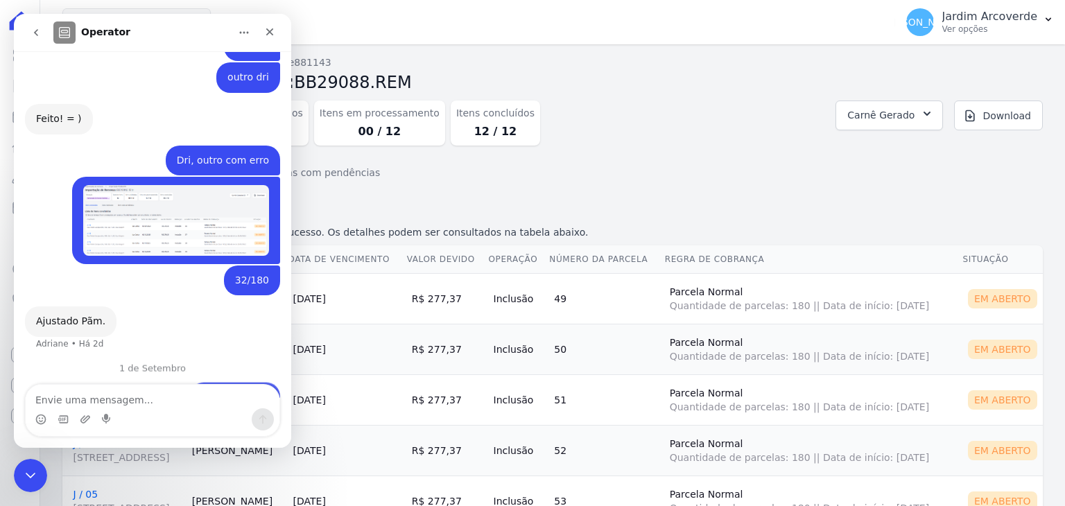
scroll to position [1703, 0]
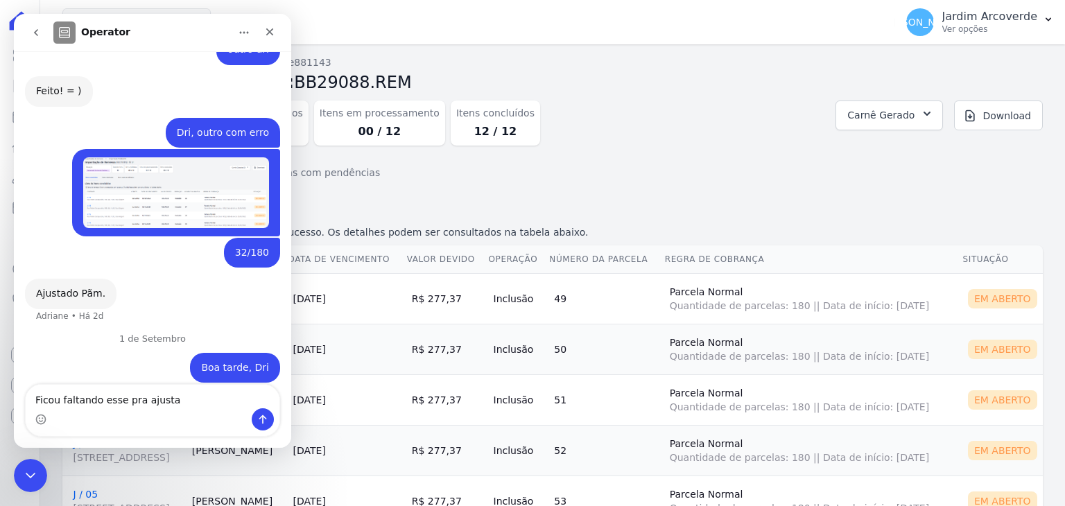
type textarea "Ficou faltando esse pra ajustar"
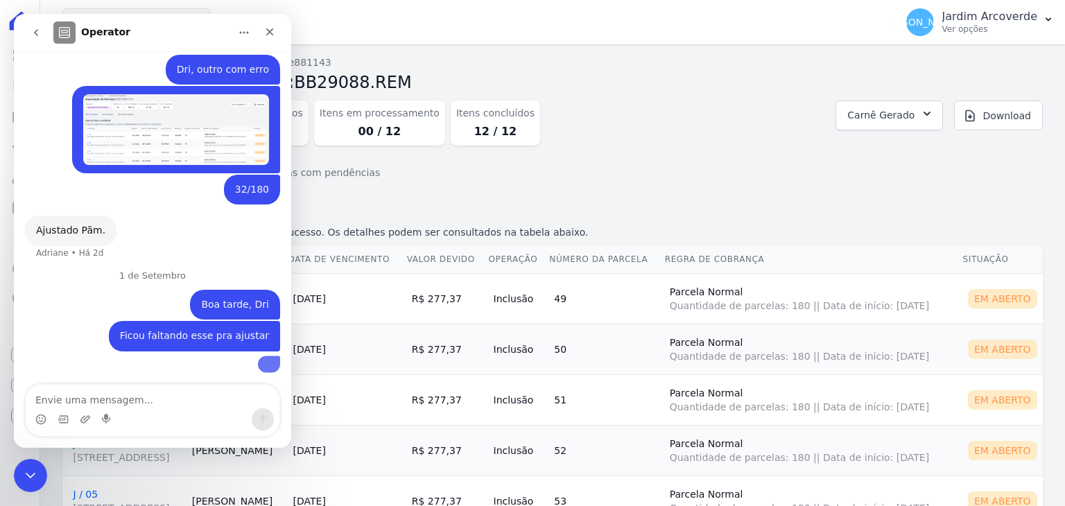
scroll to position [1833, 0]
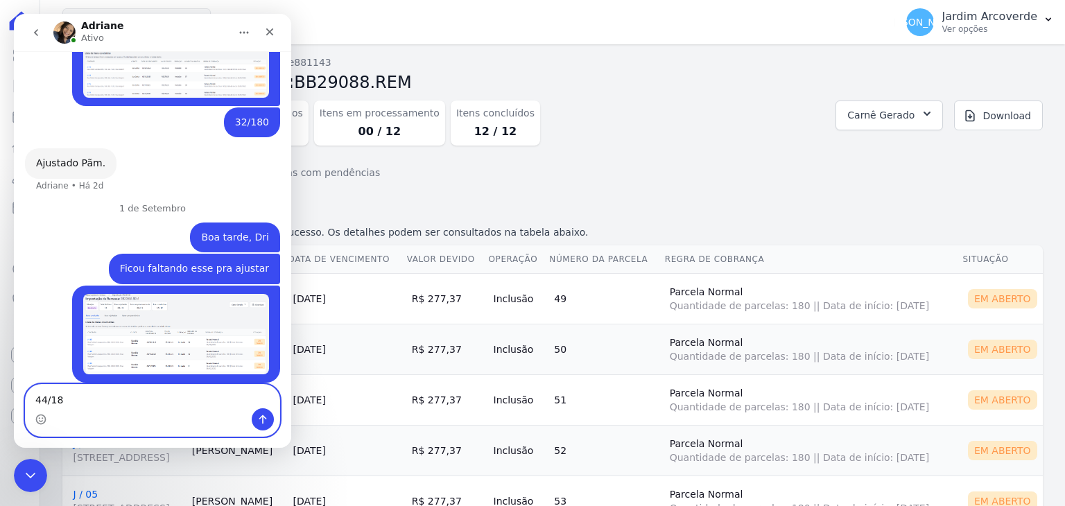
type textarea "44/180"
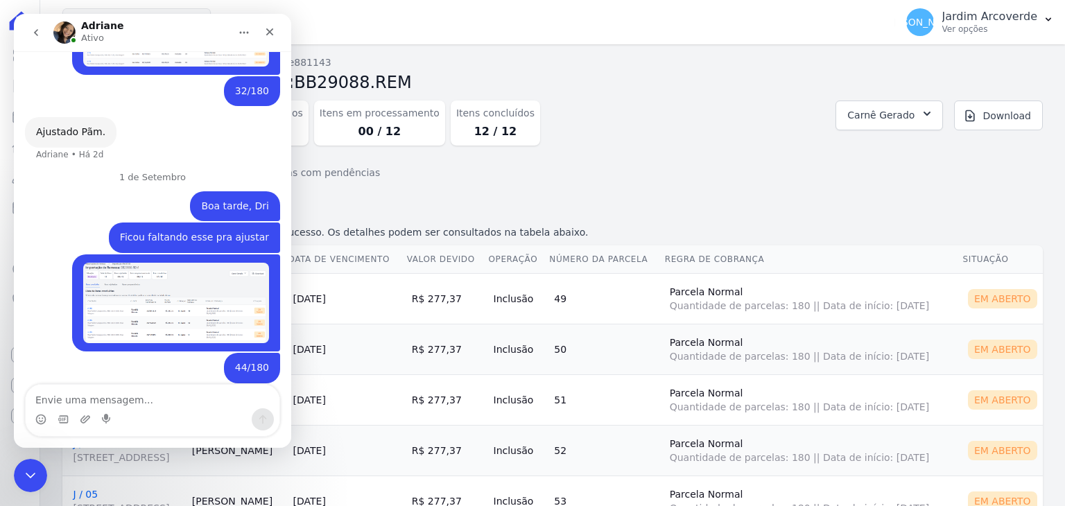
click at [737, 149] on div "Situação Finalizada Total de Itens 12 Itens rejeitados 00 / 12 Itens em process…" at bounding box center [552, 126] width 981 height 62
click at [1007, 26] on p "Ver opções" at bounding box center [989, 29] width 95 height 11
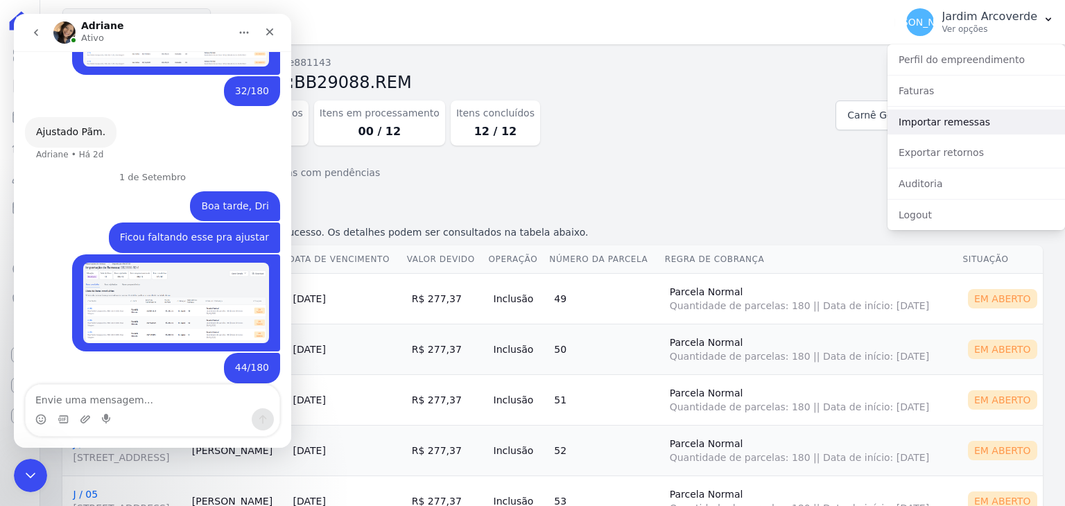
click at [997, 123] on link "Importar remessas" at bounding box center [977, 122] width 178 height 25
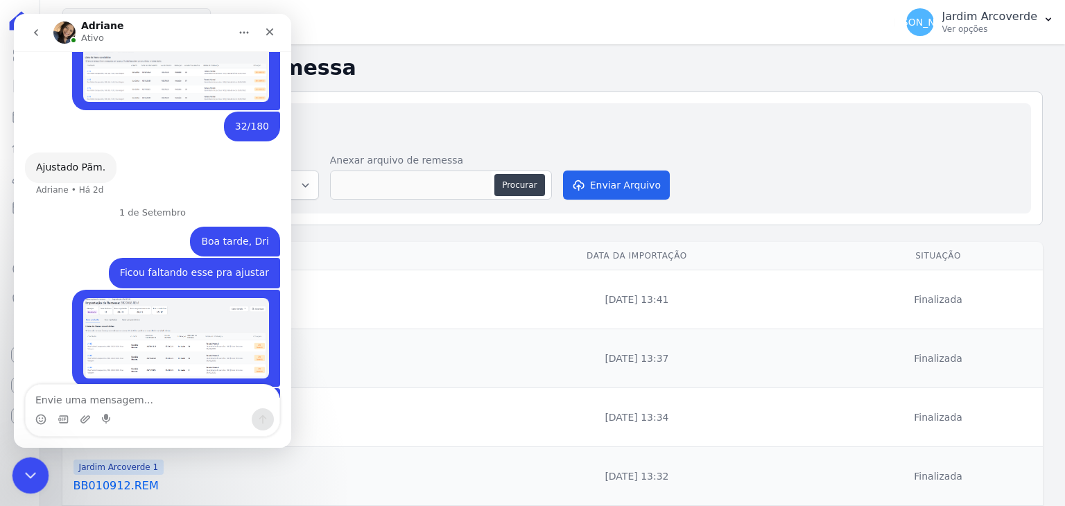
scroll to position [1865, 0]
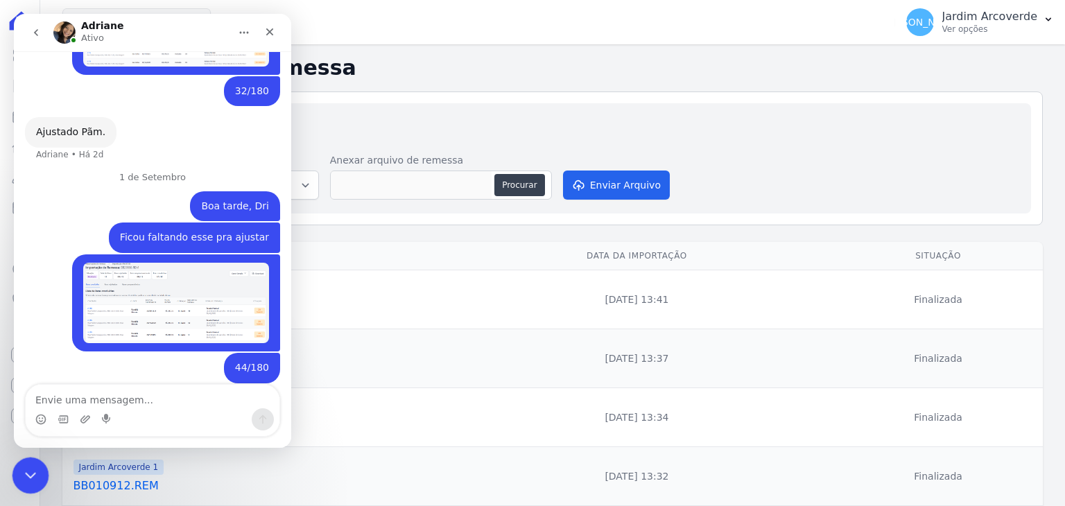
click at [23, 476] on icon "Encerramento do Messenger da Intercom" at bounding box center [28, 473] width 17 height 17
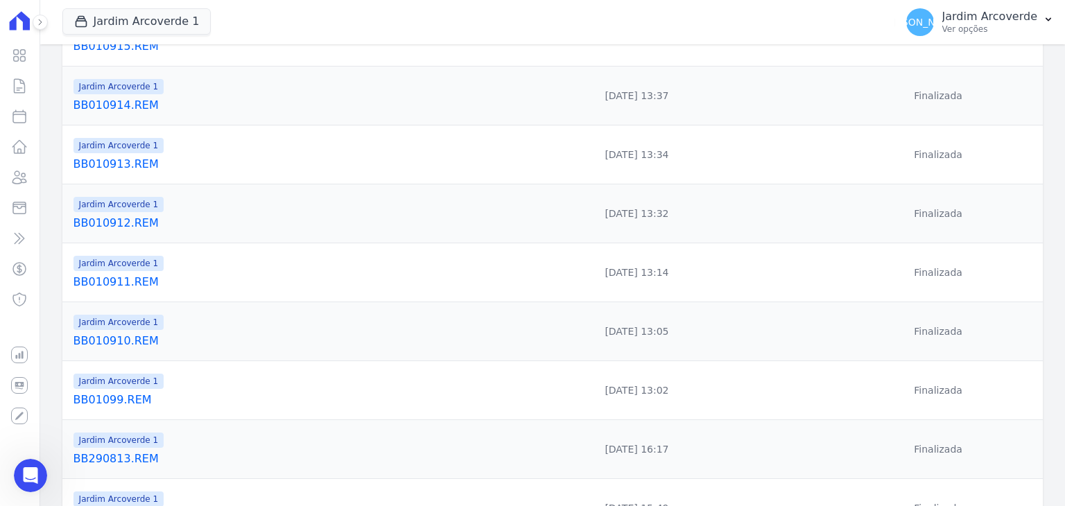
scroll to position [402, 0]
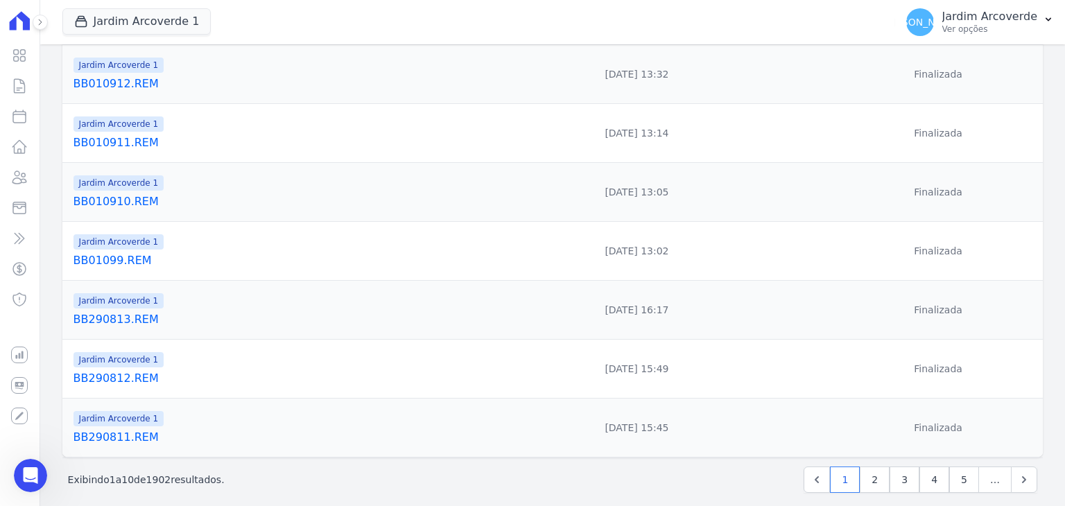
click at [130, 370] on link "BB290812.REM" at bounding box center [254, 378] width 361 height 17
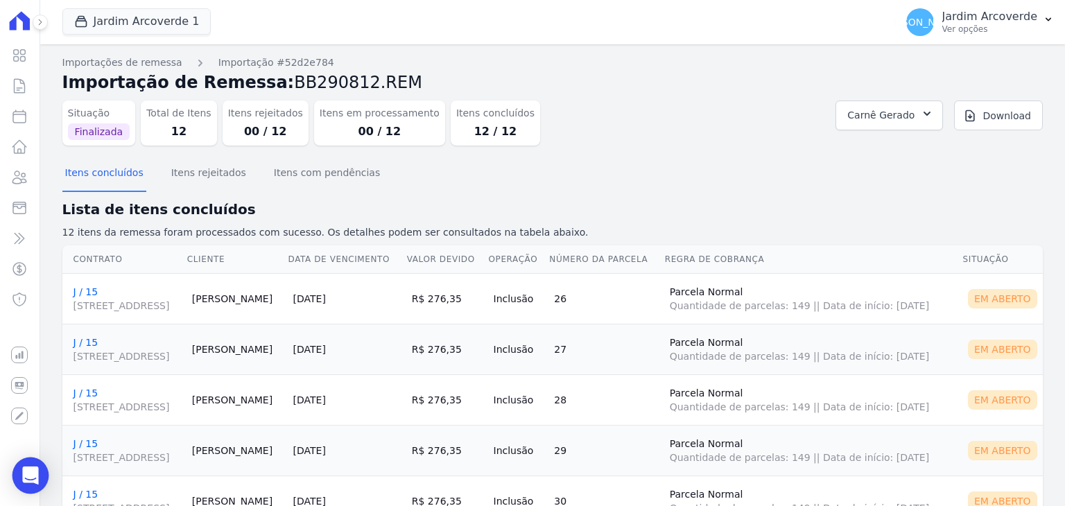
click at [39, 465] on div "Open Intercom Messenger" at bounding box center [30, 476] width 37 height 37
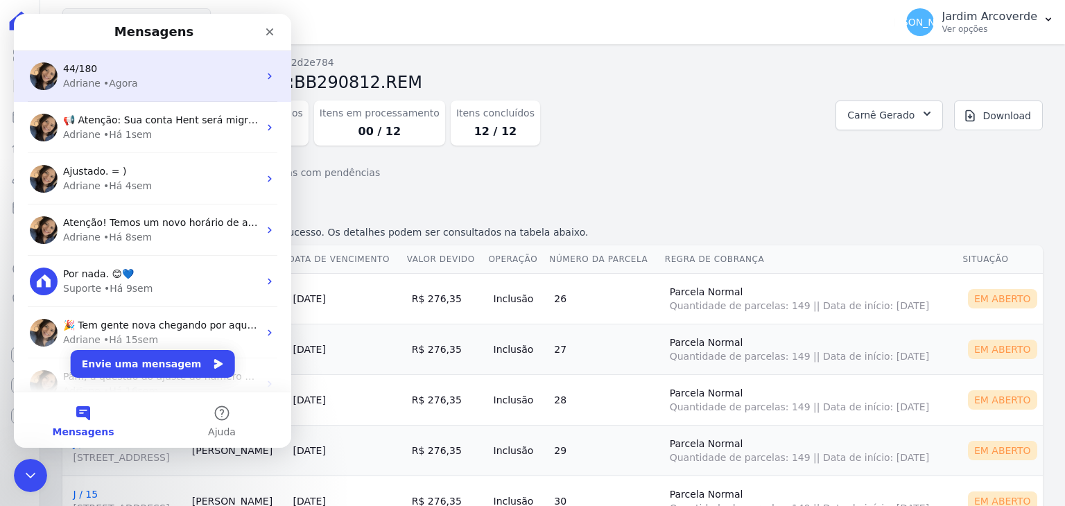
click at [178, 82] on div "Adriane • Agora" at bounding box center [161, 83] width 196 height 15
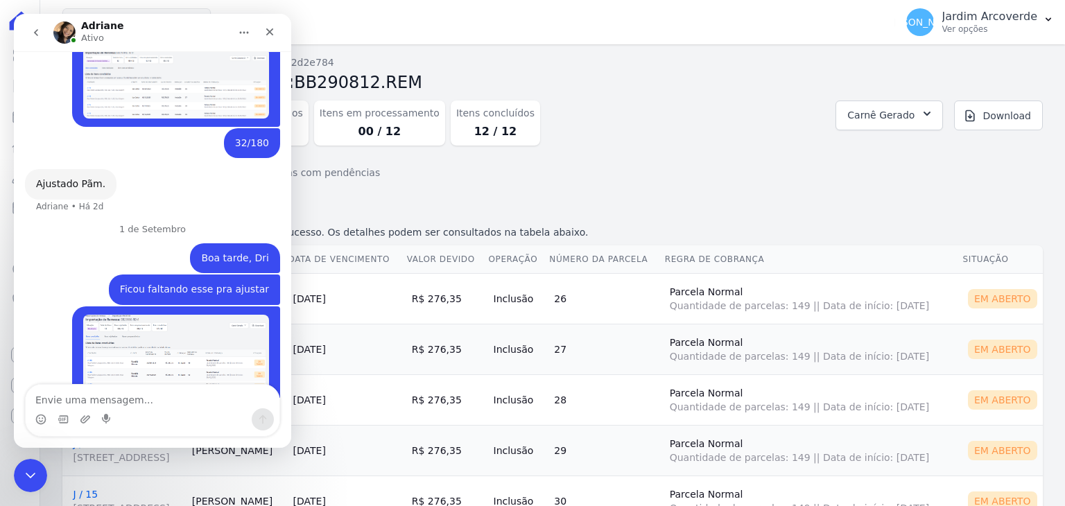
click at [182, 395] on textarea "Envie uma mensagem..." at bounding box center [153, 397] width 254 height 24
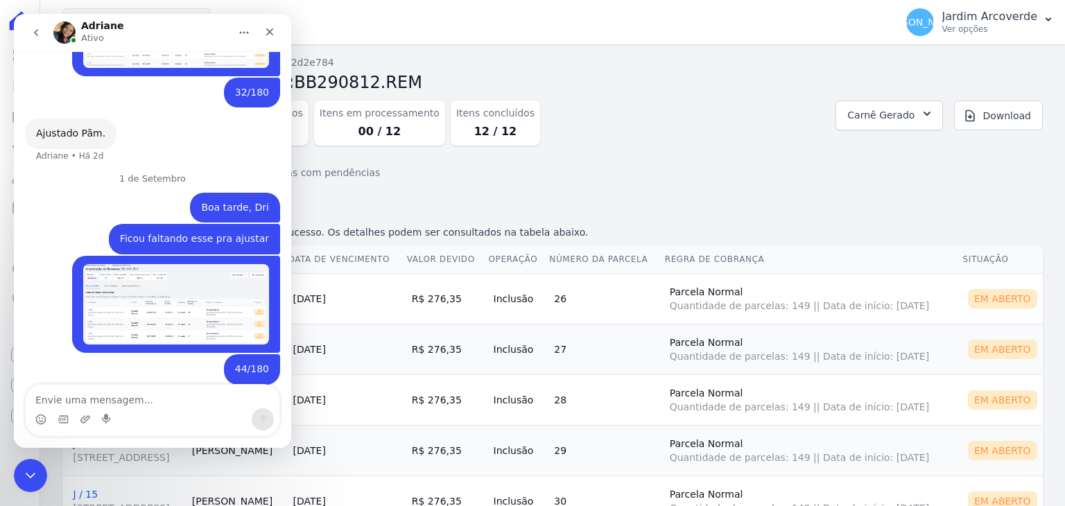
scroll to position [1865, 0]
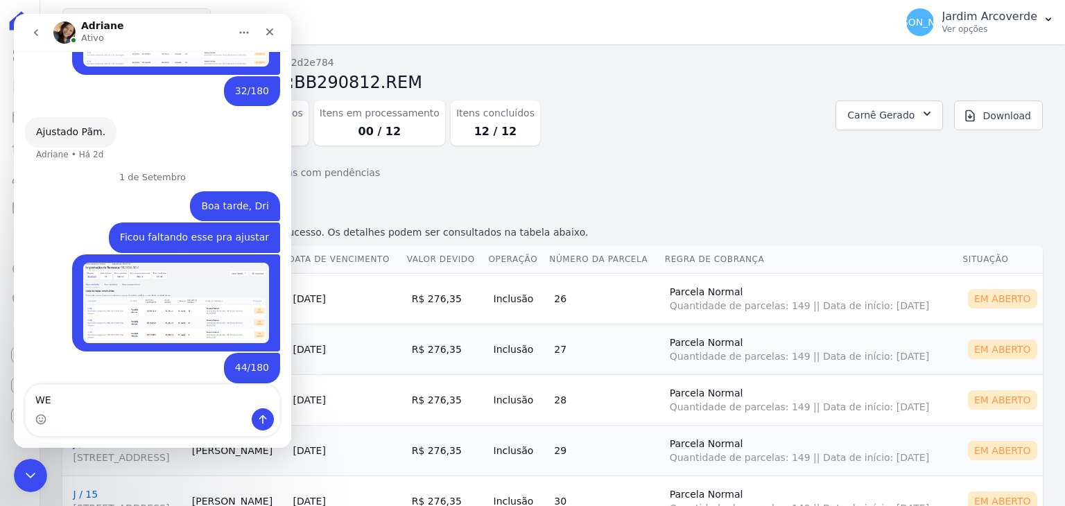
type textarea "W"
type textarea "Esse também"
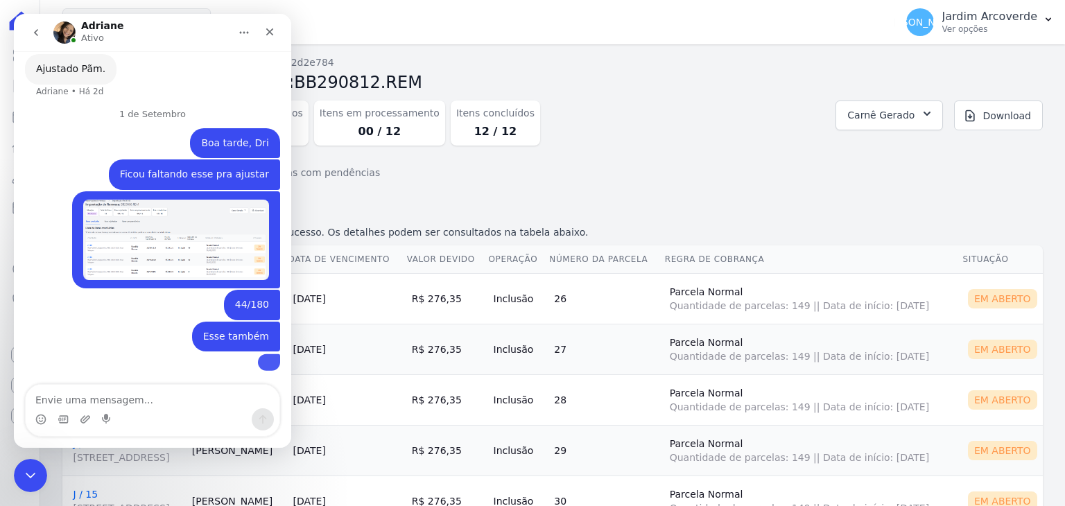
scroll to position [1996, 0]
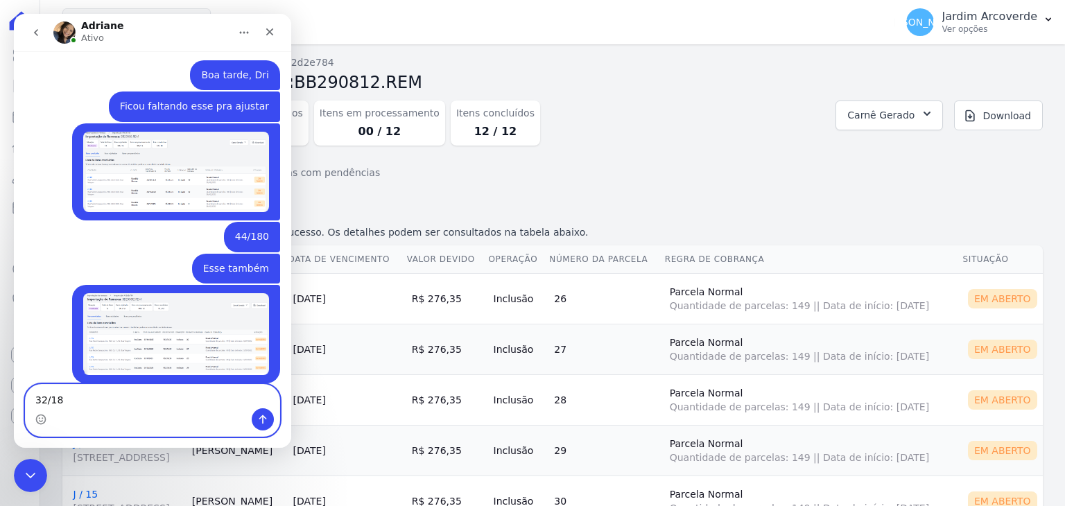
type textarea "32/180"
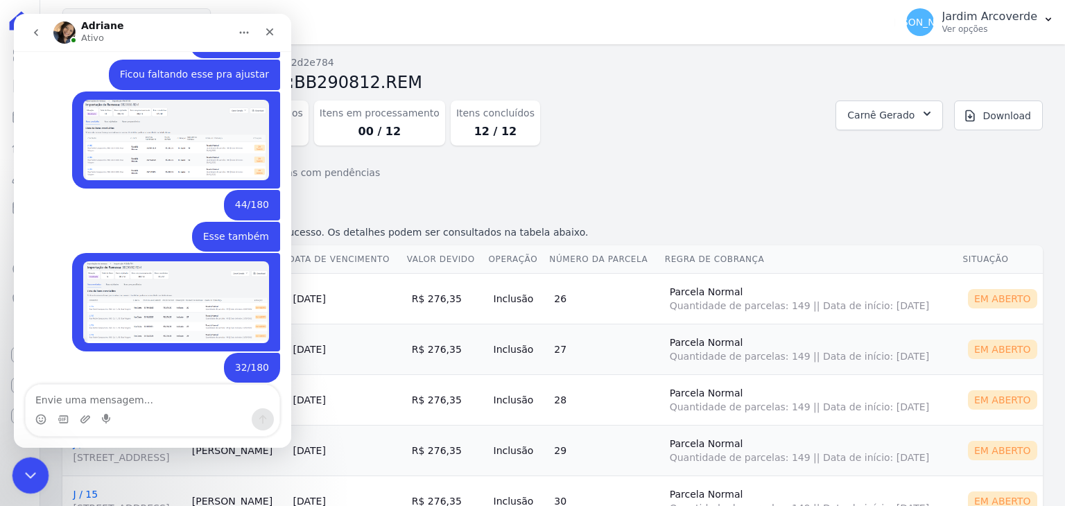
click at [35, 481] on icon "Encerramento do Messenger da Intercom" at bounding box center [28, 473] width 17 height 17
